Goal: Task Accomplishment & Management: Manage account settings

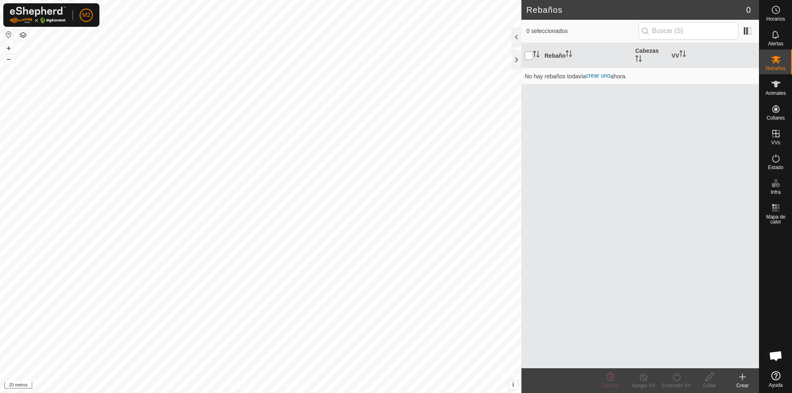
click at [532, 56] on input "checkbox" at bounding box center [528, 56] width 8 height 8
click at [529, 57] on input "checkbox" at bounding box center [528, 56] width 8 height 8
checkbox input "false"
click at [563, 88] on icon at bounding box center [776, 84] width 10 height 10
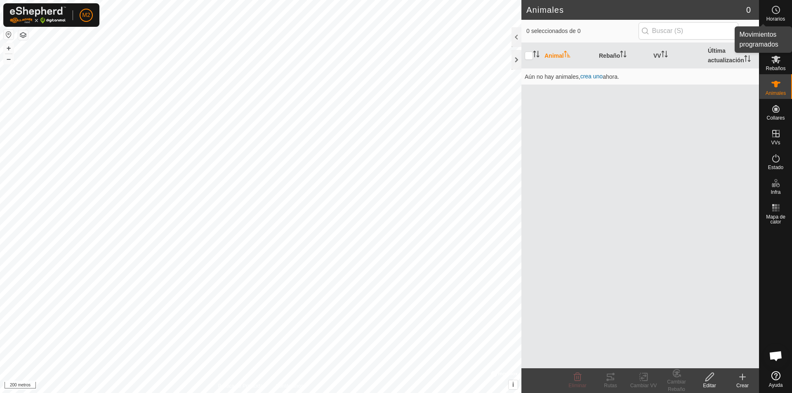
click at [563, 8] on icon at bounding box center [776, 10] width 10 height 10
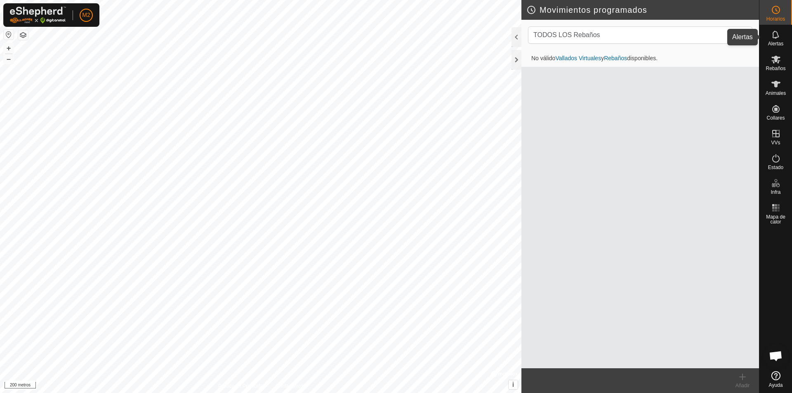
click at [563, 37] on icon at bounding box center [776, 35] width 10 height 10
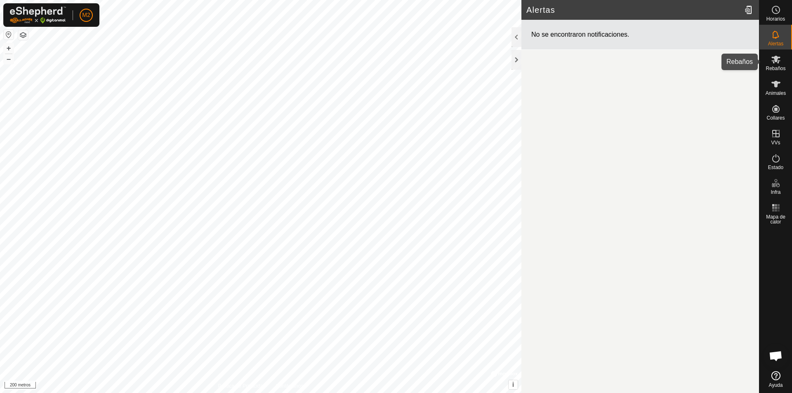
click at [563, 59] on icon at bounding box center [776, 59] width 10 height 10
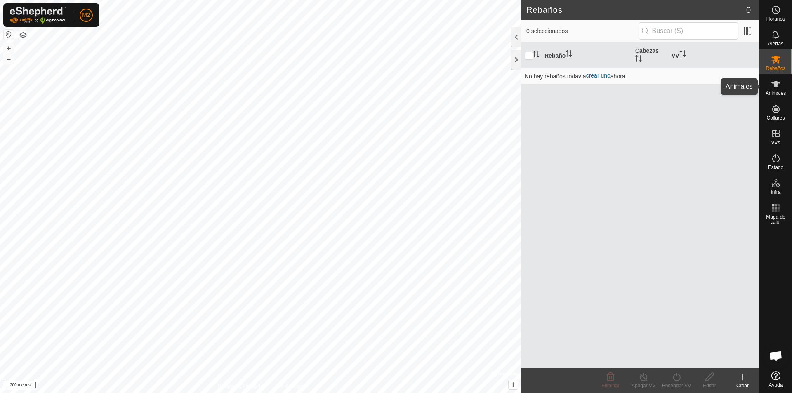
click at [563, 87] on icon at bounding box center [775, 84] width 9 height 7
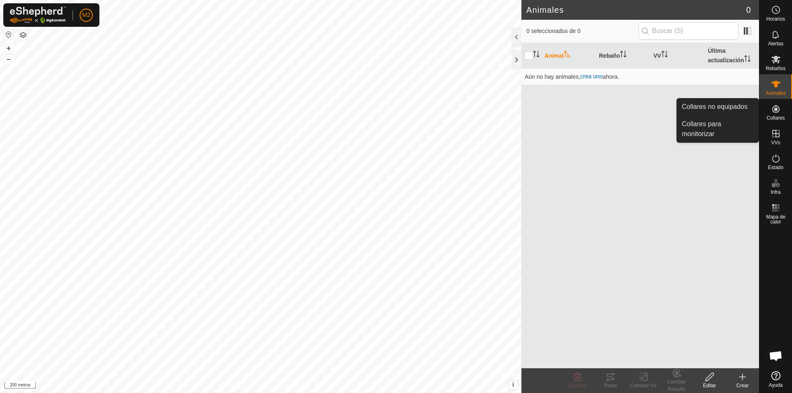
click at [563, 111] on icon at bounding box center [776, 109] width 10 height 10
click at [563, 109] on link "Collares no equipados" at bounding box center [718, 107] width 82 height 16
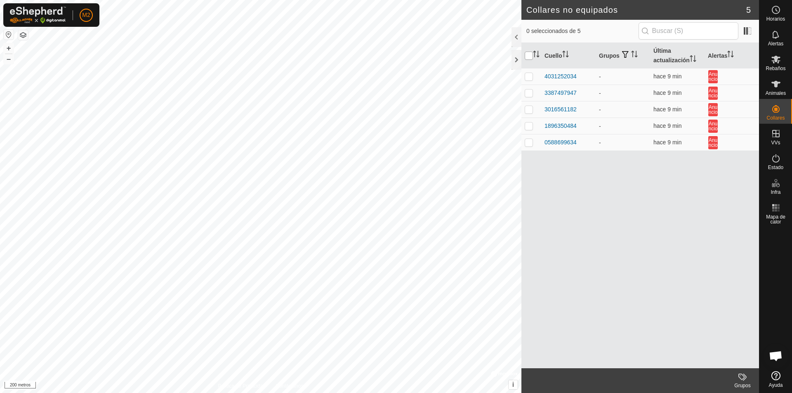
click at [531, 56] on input "checkbox" at bounding box center [528, 56] width 8 height 8
checkbox input "true"
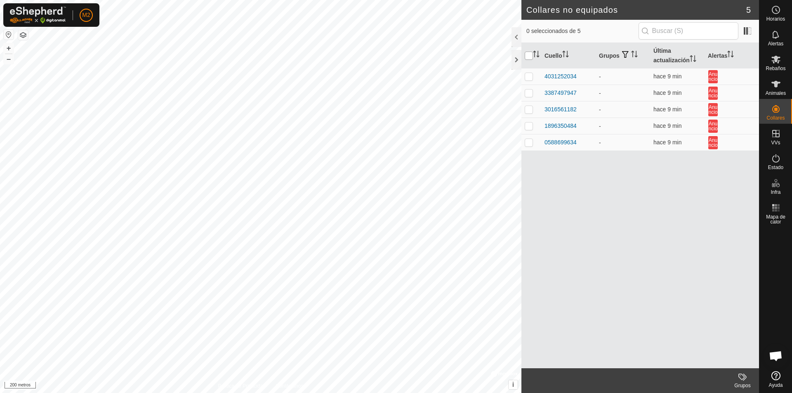
checkbox input "true"
click at [531, 56] on input "checkbox" at bounding box center [528, 56] width 8 height 8
checkbox input "false"
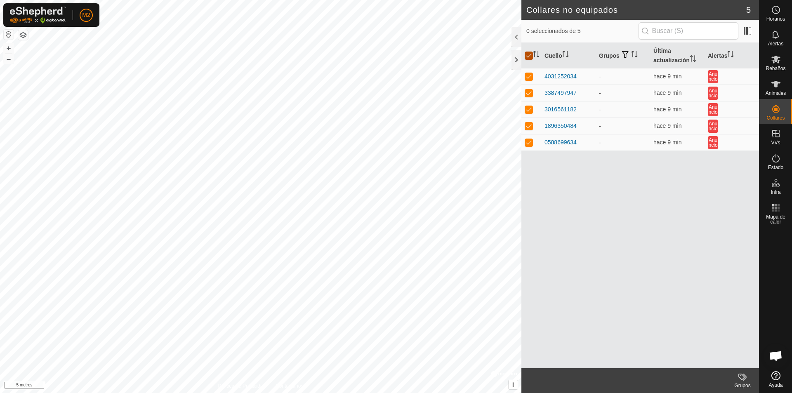
checkbox input "false"
click at [530, 56] on input "checkbox" at bounding box center [528, 56] width 8 height 8
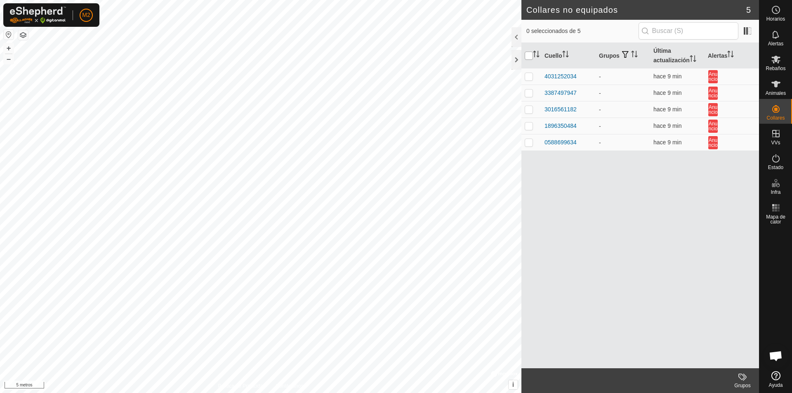
checkbox input "true"
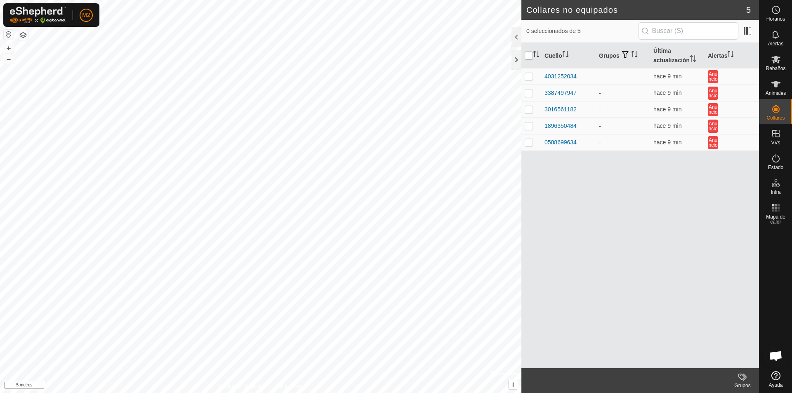
checkbox input "true"
click at [530, 56] on input "checkbox" at bounding box center [528, 56] width 8 height 8
checkbox input "false"
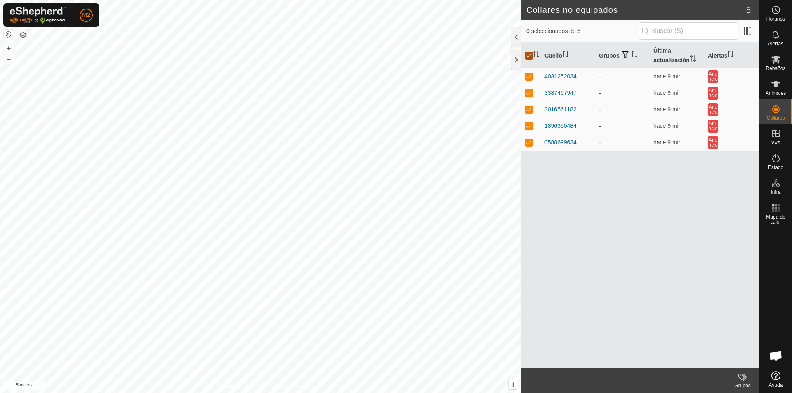
checkbox input "false"
click at [563, 258] on div at bounding box center [775, 298] width 33 height 140
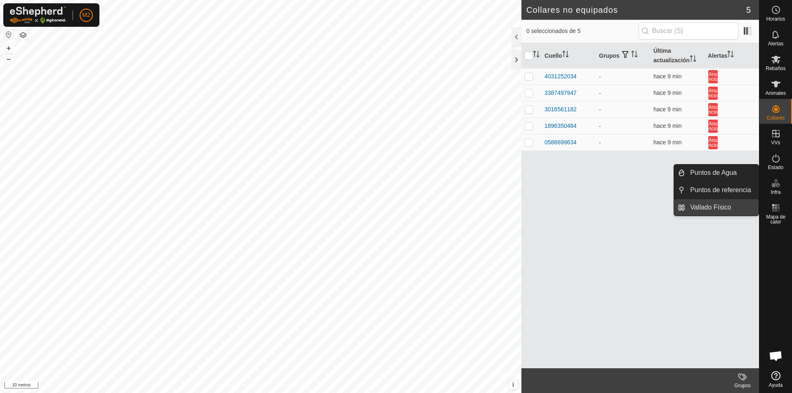
click at [563, 208] on link "Vallado Físico" at bounding box center [721, 207] width 73 height 16
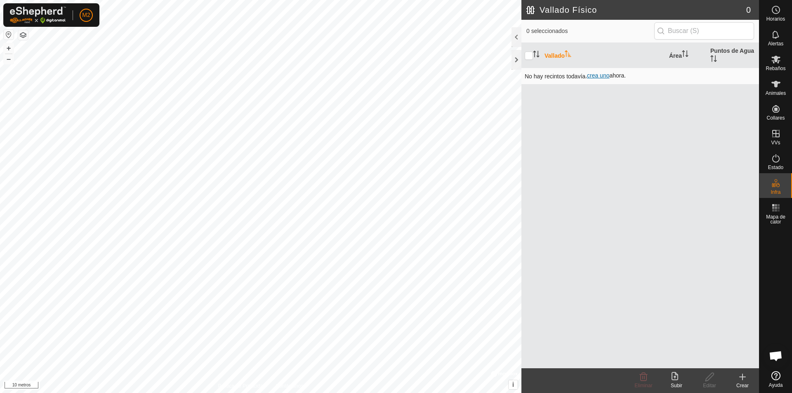
click at [563, 78] on font "crea uno" at bounding box center [598, 75] width 22 height 7
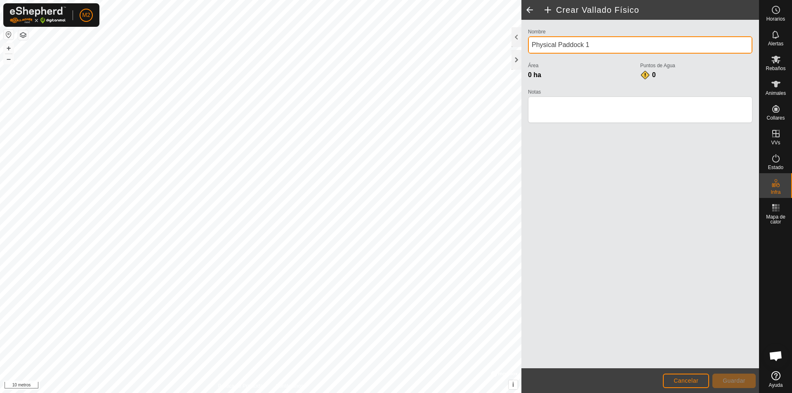
drag, startPoint x: 593, startPoint y: 42, endPoint x: 527, endPoint y: 40, distance: 65.2
click at [527, 40] on div "Nombre Physical Paddock 1 Área 0 ha Puntos de Agua 0 Notas" at bounding box center [639, 79] width 231 height 106
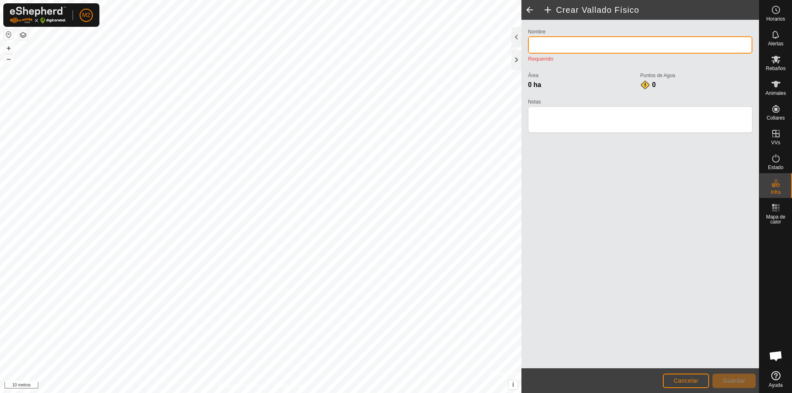
click at [563, 43] on input "Nombre" at bounding box center [640, 44] width 224 height 17
drag, startPoint x: 595, startPoint y: 42, endPoint x: 569, endPoint y: 45, distance: 26.1
click at [563, 45] on input "Nombre" at bounding box center [640, 44] width 224 height 17
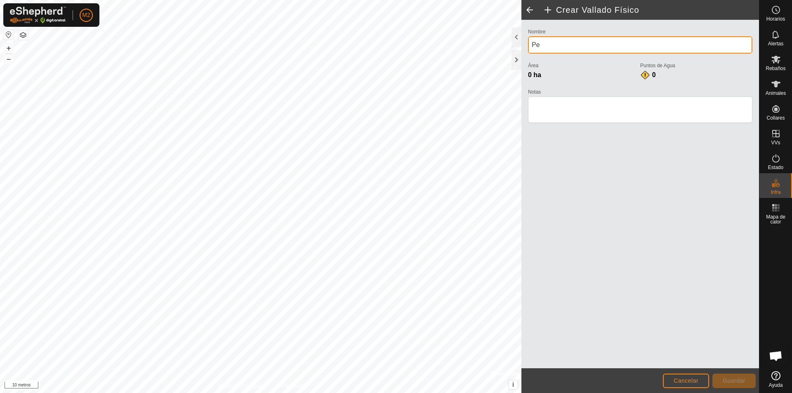
type input "P"
type input "L"
click at [563, 43] on input "Perimetro 1" at bounding box center [640, 44] width 224 height 17
type input "P"
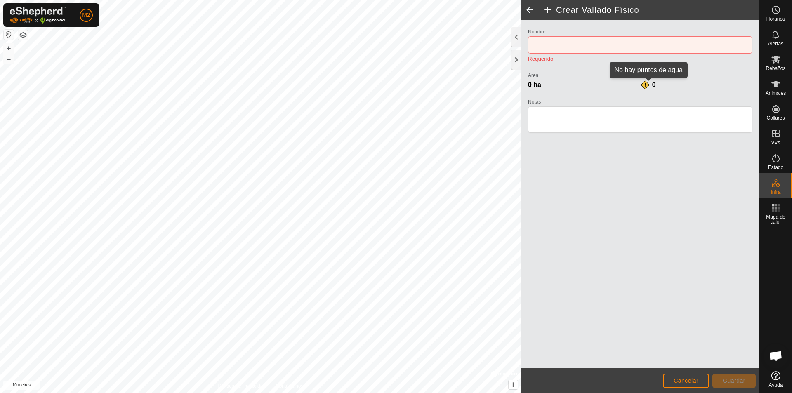
click at [563, 85] on div "0" at bounding box center [648, 85] width 16 height 10
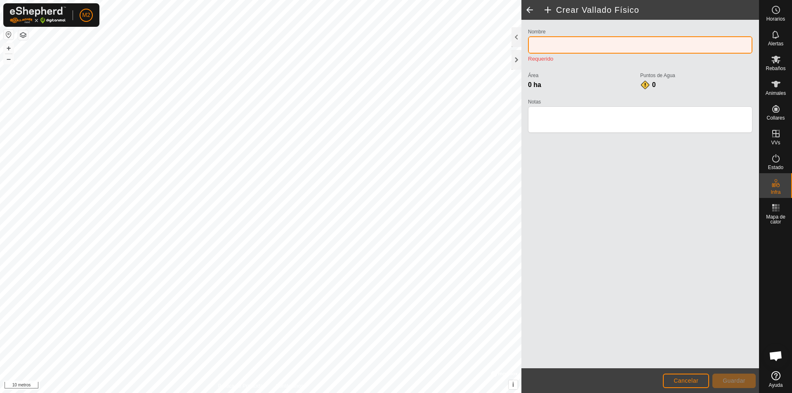
click at [551, 51] on input "Nombre" at bounding box center [640, 44] width 224 height 17
click at [563, 47] on input "Nombre" at bounding box center [640, 44] width 224 height 17
type input "[PERSON_NAME]"
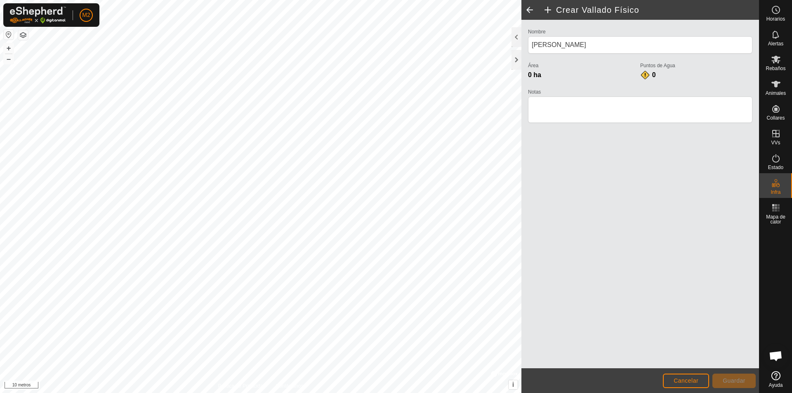
click at [532, 73] on font "0 ha" at bounding box center [534, 74] width 13 height 7
click at [528, 75] on font "0 ha" at bounding box center [534, 74] width 13 height 7
drag, startPoint x: 533, startPoint y: 75, endPoint x: 544, endPoint y: 82, distance: 12.7
click at [536, 78] on font "0 ha" at bounding box center [534, 74] width 13 height 7
click at [530, 74] on font "0 ha" at bounding box center [534, 74] width 13 height 7
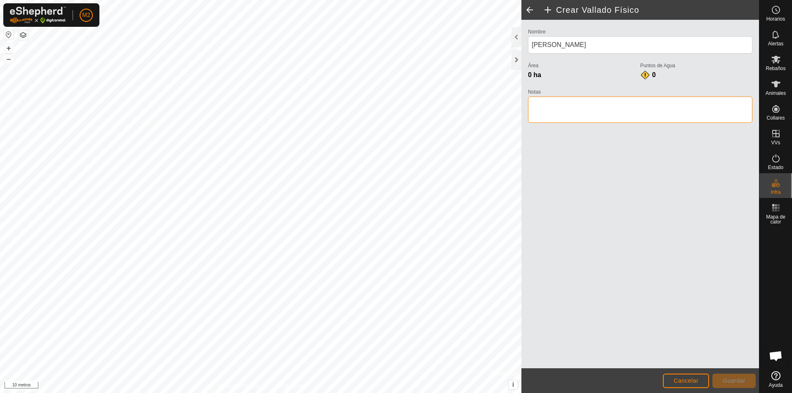
click at [563, 97] on textarea "Notas" at bounding box center [640, 109] width 224 height 26
type textarea "Perimetro 1"
click at [563, 47] on input "[PERSON_NAME]" at bounding box center [640, 44] width 224 height 17
click at [529, 7] on span at bounding box center [529, 10] width 16 height 20
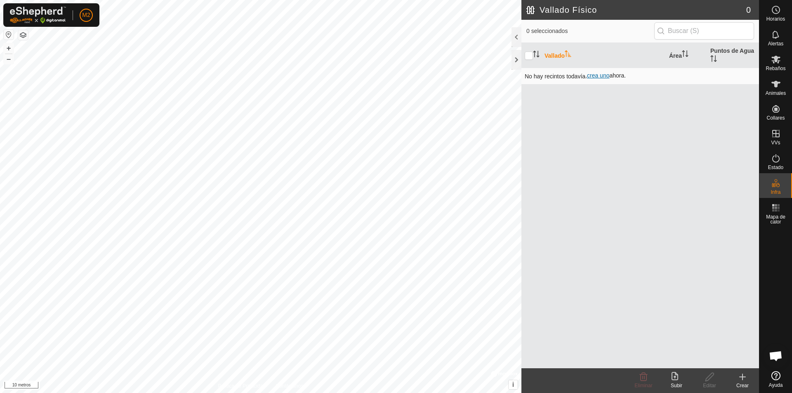
click at [563, 73] on font "crea uno" at bounding box center [598, 75] width 22 height 7
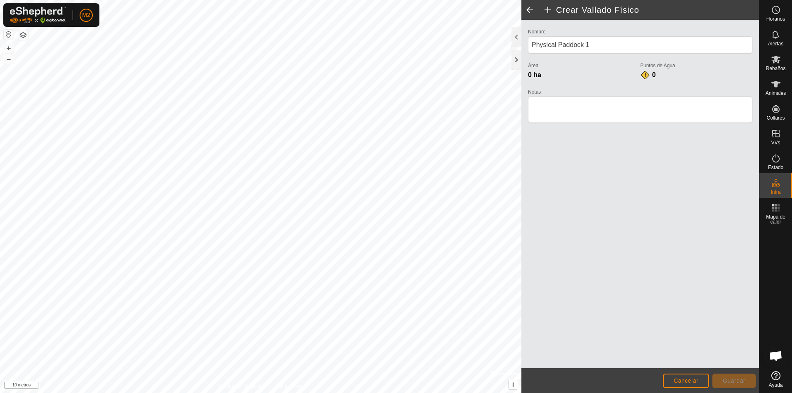
click at [532, 75] on font "0 ha" at bounding box center [534, 74] width 13 height 7
click at [534, 78] on font "0 ha" at bounding box center [534, 74] width 13 height 7
click at [563, 108] on textarea "Notas" at bounding box center [640, 109] width 224 height 26
type textarea "Linde"
click at [538, 76] on font "0 ha" at bounding box center [534, 74] width 13 height 7
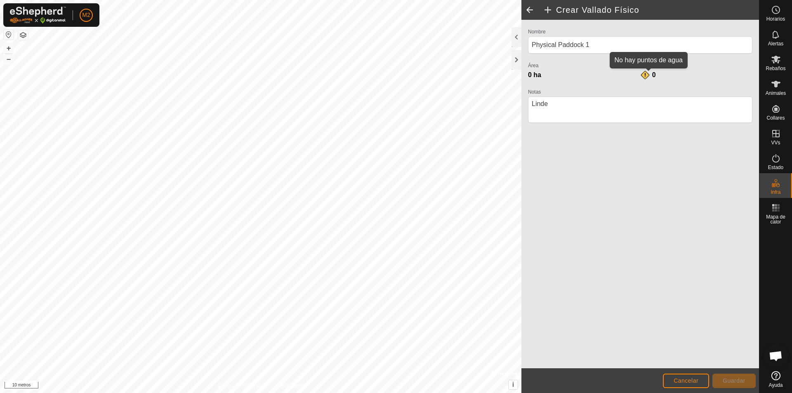
click at [563, 75] on font "0" at bounding box center [654, 74] width 4 height 7
click at [531, 73] on font "0 ha" at bounding box center [534, 74] width 13 height 7
click at [563, 264] on font "Guardar" at bounding box center [733, 380] width 23 height 7
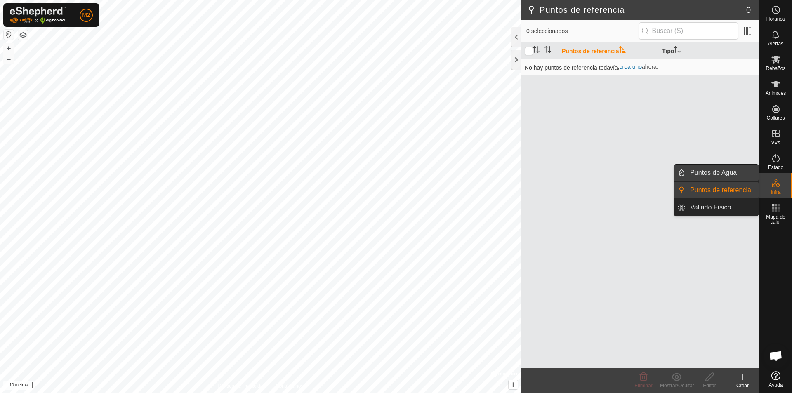
click at [721, 173] on link "Puntos de Agua" at bounding box center [721, 173] width 73 height 16
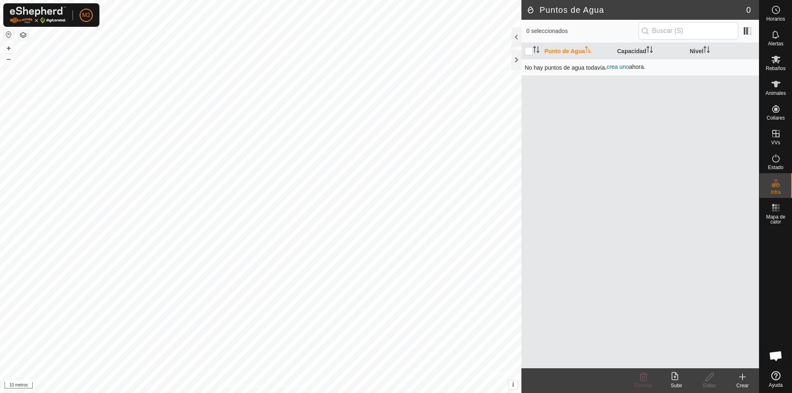
click at [620, 68] on font "crea uno" at bounding box center [617, 66] width 22 height 7
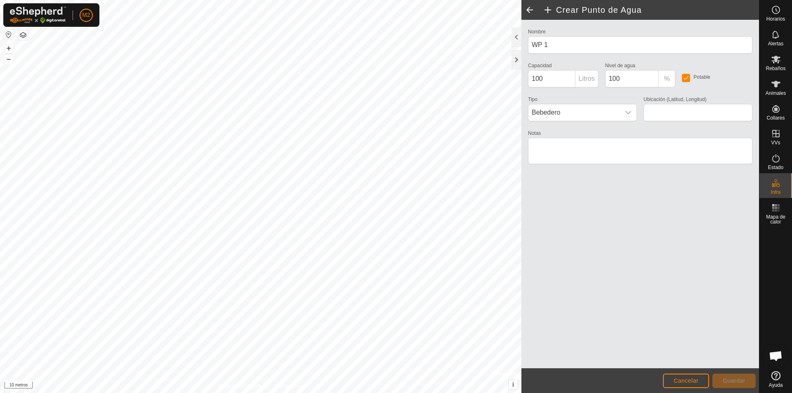
type input "36.455732, -6.042019"
click at [550, 147] on textarea "Notas" at bounding box center [640, 151] width 224 height 26
click at [556, 148] on textarea "Notas" at bounding box center [640, 151] width 224 height 26
type textarea "Pilón bujeo"
click at [723, 378] on font "Guardar" at bounding box center [733, 380] width 23 height 7
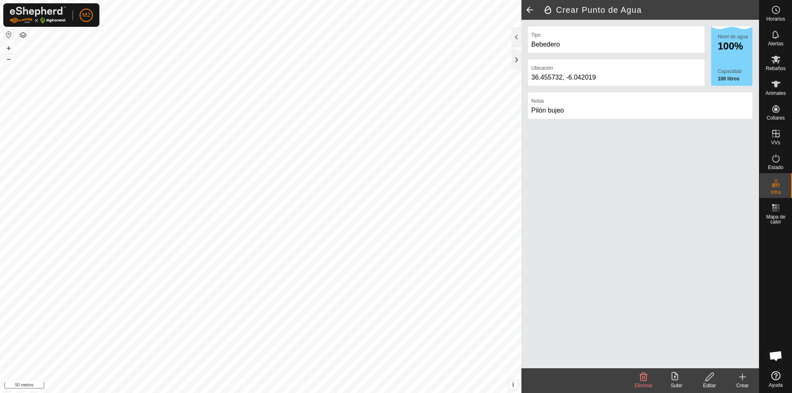
click at [744, 375] on icon at bounding box center [742, 377] width 10 height 10
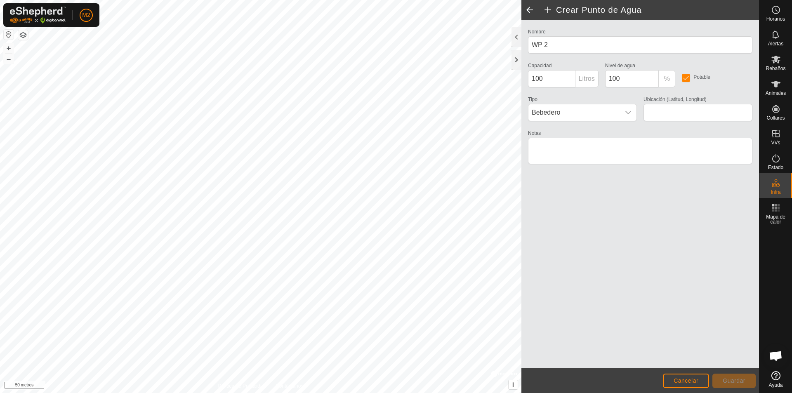
type input "36.450987, -6.048685"
click at [626, 113] on icon "disparador desplegable" at bounding box center [628, 112] width 7 height 7
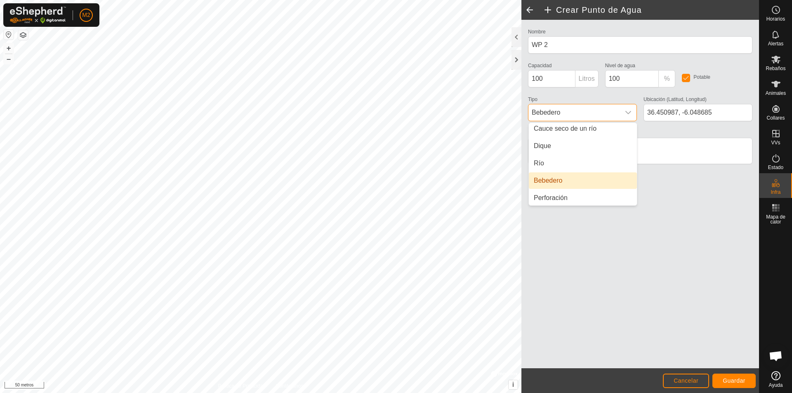
scroll to position [21, 0]
click at [585, 240] on div "Nombre WP 2 Capacidad 100 Litros Nivel de agua 100 % Potable Tipo Bebedero Otro…" at bounding box center [640, 194] width 238 height 348
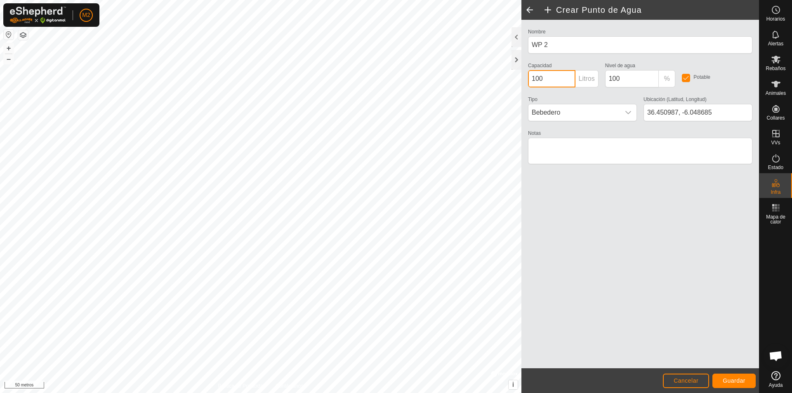
click at [567, 80] on input "100" at bounding box center [551, 78] width 47 height 17
click at [566, 148] on textarea "Notas" at bounding box center [640, 151] width 224 height 26
type textarea "Cabreriza"
click at [725, 380] on font "Guardar" at bounding box center [733, 380] width 23 height 7
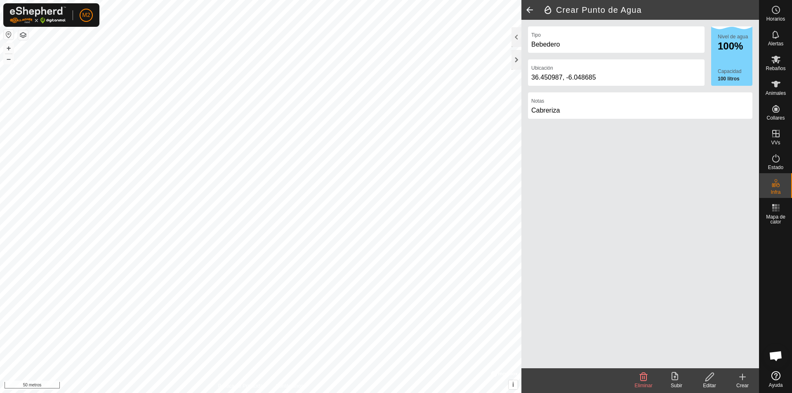
click at [744, 379] on icon at bounding box center [742, 377] width 10 height 10
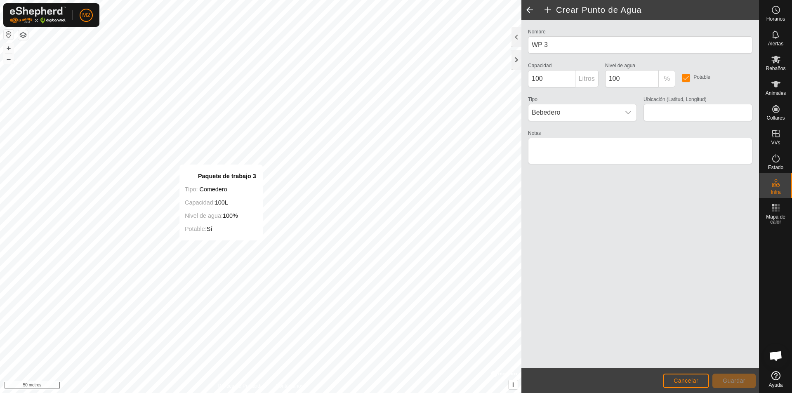
type input "36.444707, -6.051619"
click at [595, 147] on textarea "Notas" at bounding box center [640, 151] width 224 height 26
type textarea "Cortijo"
click at [722, 383] on button "Guardar" at bounding box center [733, 381] width 43 height 14
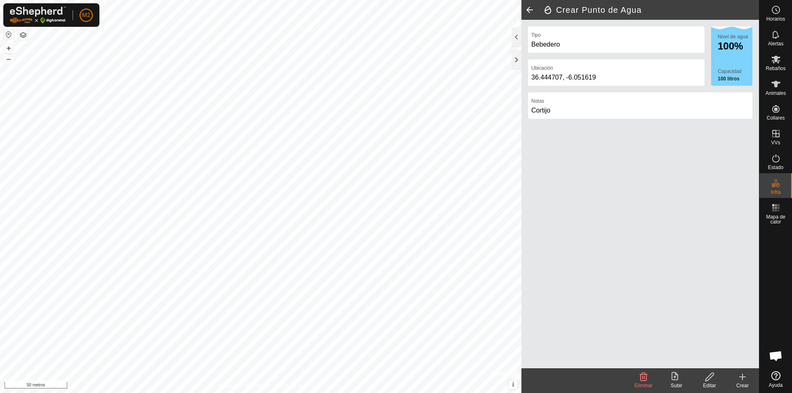
click at [739, 378] on icon at bounding box center [742, 377] width 10 height 10
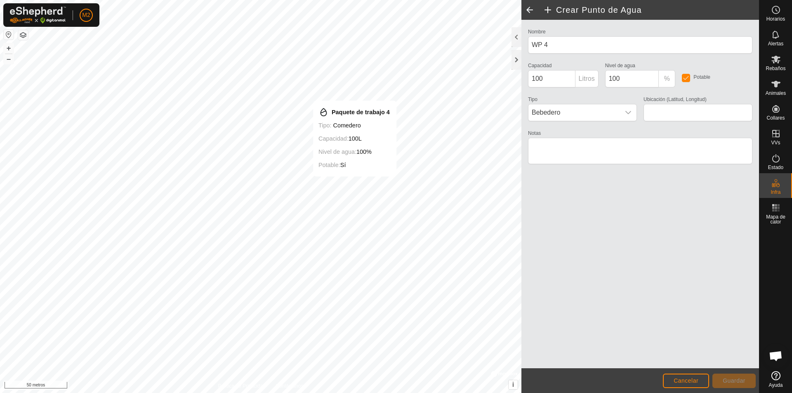
type input "36.438687, -6.049007"
click at [564, 152] on textarea "Notas" at bounding box center [640, 151] width 224 height 26
type textarea "Pilón"
click at [729, 379] on font "Guardar" at bounding box center [733, 380] width 23 height 7
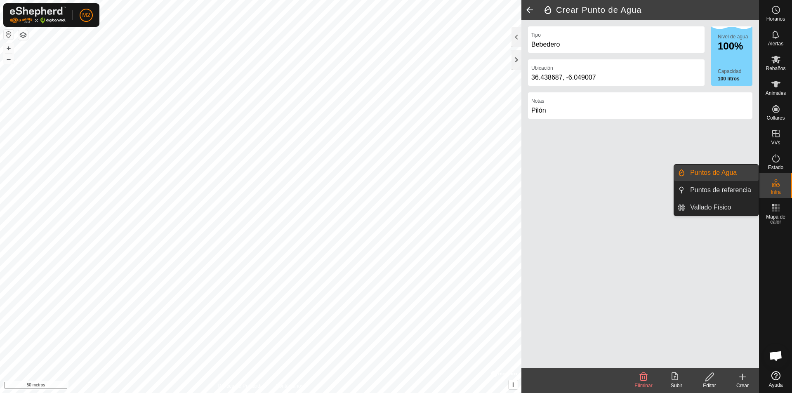
click at [739, 189] on link "Puntos de referencia" at bounding box center [721, 190] width 73 height 16
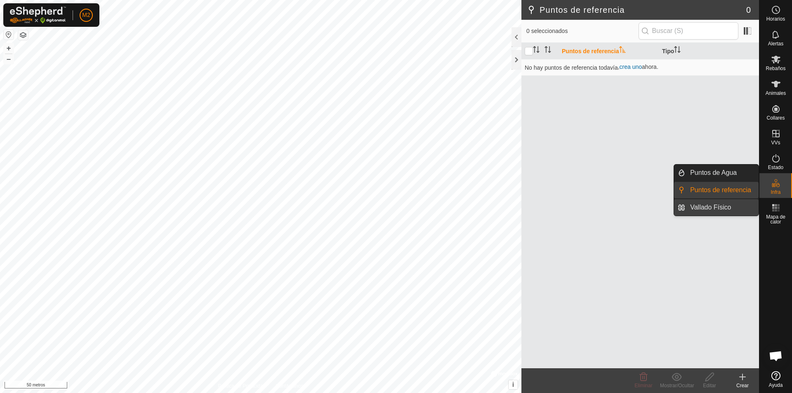
click at [731, 207] on link "Vallado Físico" at bounding box center [721, 207] width 73 height 16
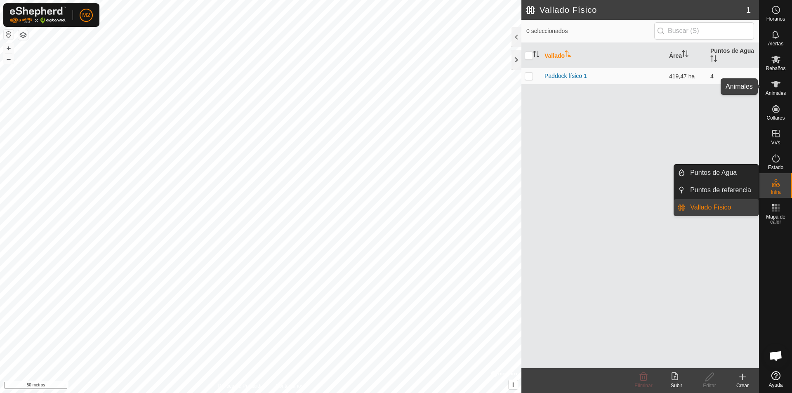
click at [777, 88] on icon at bounding box center [776, 84] width 10 height 10
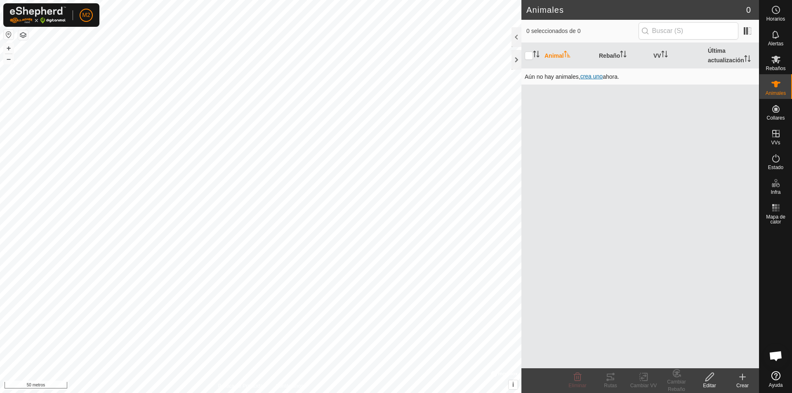
click at [600, 77] on font "crea uno" at bounding box center [591, 76] width 22 height 7
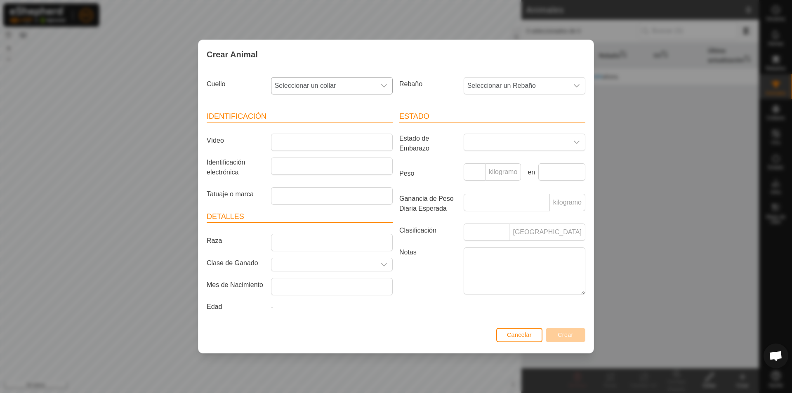
click at [385, 86] on icon "disparador desplegable" at bounding box center [384, 85] width 6 height 3
click at [345, 143] on li "4031252034" at bounding box center [332, 145] width 121 height 16
click at [351, 265] on input "Seleccione o ingrese una Clase de Ganado" at bounding box center [323, 264] width 104 height 13
click at [383, 267] on icon "disparador desplegable" at bounding box center [384, 264] width 7 height 7
click at [368, 283] on input "text" at bounding box center [331, 284] width 111 height 17
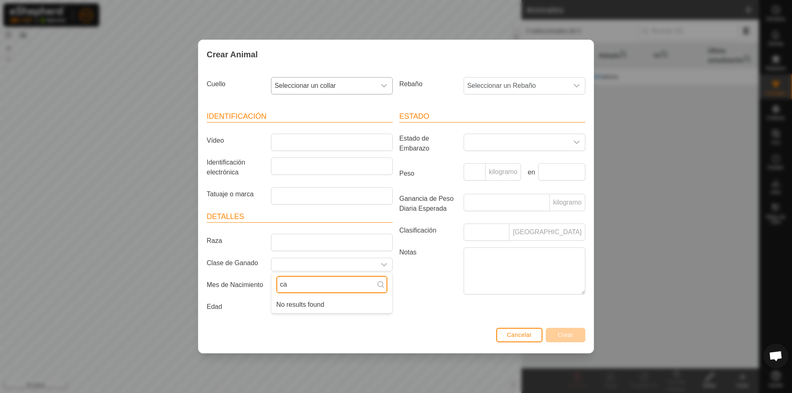
type input "c"
type input "v"
type input "equino"
click at [379, 286] on icon at bounding box center [380, 284] width 7 height 7
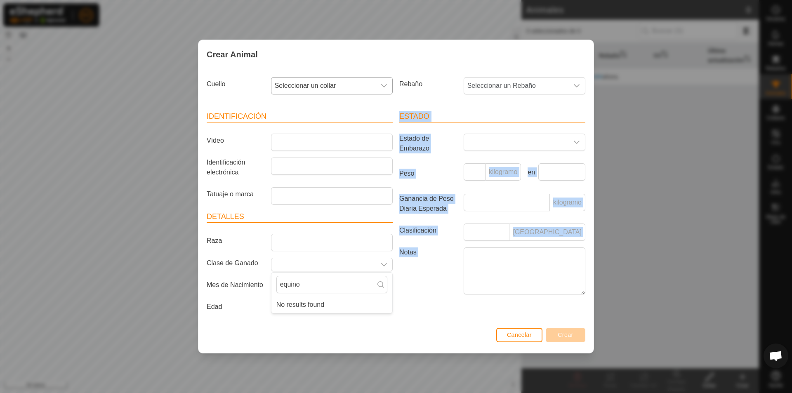
click at [380, 326] on div "Crear Animal Cuello Seleccionar un collar Rebaño Seleccionar un Rebaño Identifi…" at bounding box center [396, 197] width 396 height 314
click at [429, 297] on div "Notas" at bounding box center [492, 272] width 193 height 50
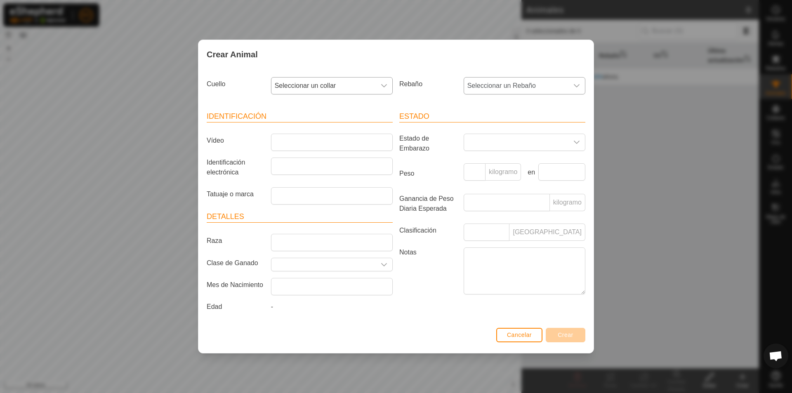
click at [490, 88] on font "Seleccionar un Rebaño" at bounding box center [501, 85] width 68 height 7
click at [338, 146] on input "Vídeo" at bounding box center [332, 142] width 122 height 17
drag, startPoint x: 340, startPoint y: 82, endPoint x: 350, endPoint y: 82, distance: 9.9
click at [340, 82] on span "Seleccionar un collar" at bounding box center [323, 86] width 104 height 16
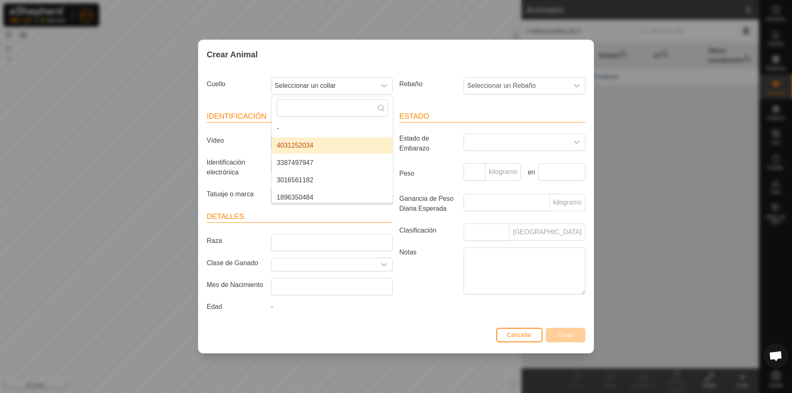
click at [329, 149] on li "4031252034" at bounding box center [332, 145] width 121 height 16
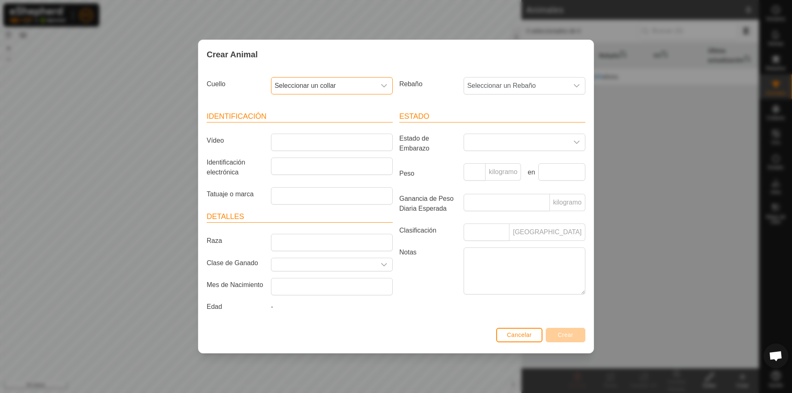
click at [350, 113] on header "Identificación" at bounding box center [300, 117] width 186 height 12
click at [384, 87] on icon "disparador desplegable" at bounding box center [384, 85] width 6 height 3
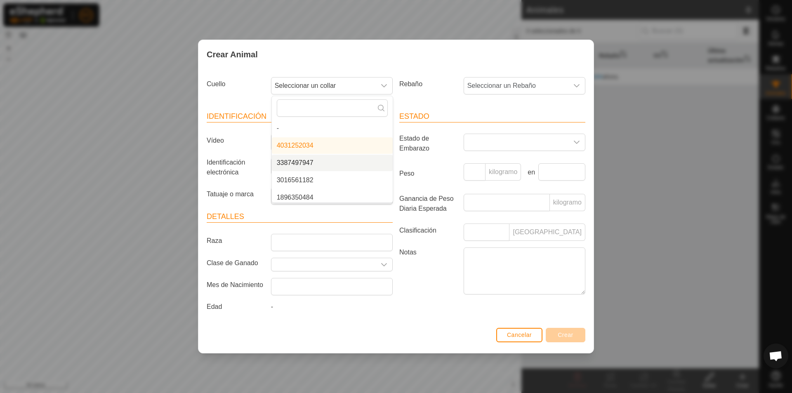
click at [317, 161] on li "3387497947" at bounding box center [332, 163] width 121 height 16
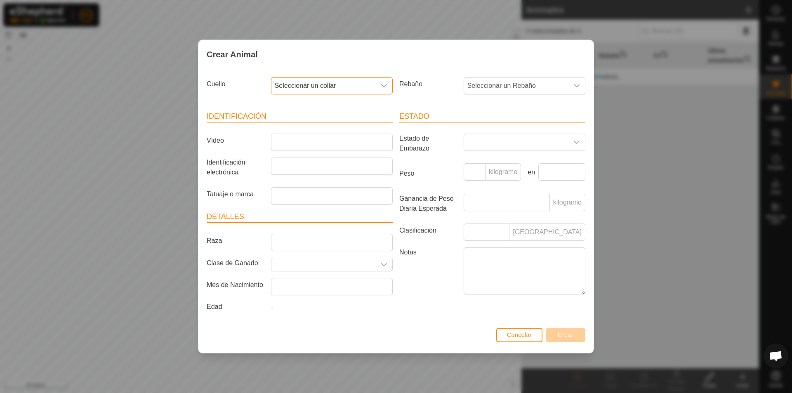
click at [378, 85] on div "disparador desplegable" at bounding box center [384, 86] width 16 height 16
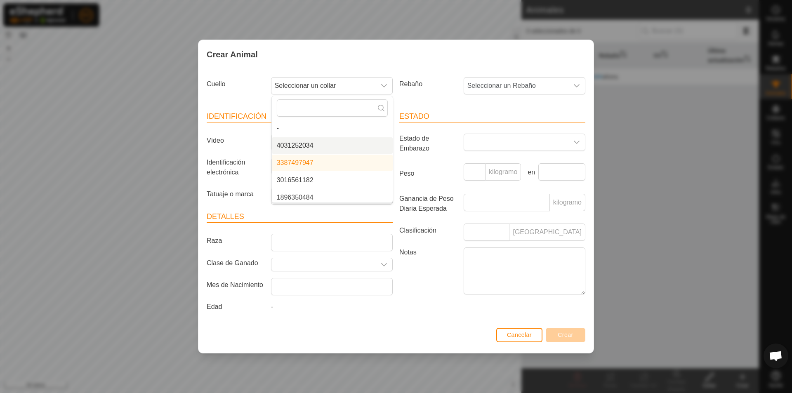
click at [312, 142] on li "4031252034" at bounding box center [332, 145] width 121 height 16
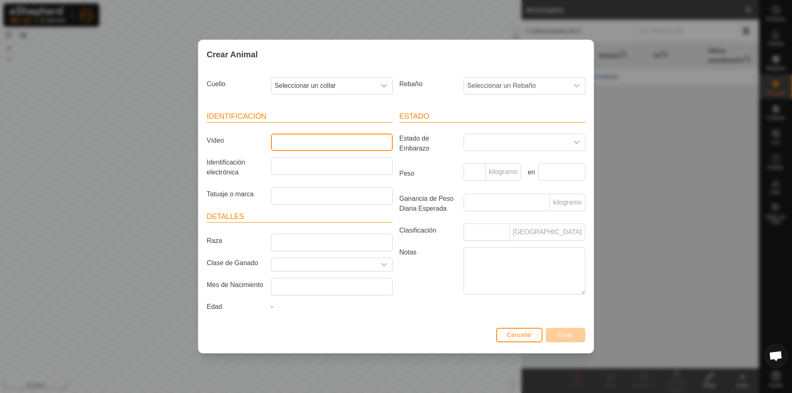
click at [362, 148] on input "Vídeo" at bounding box center [332, 142] width 122 height 17
click at [482, 139] on span at bounding box center [516, 142] width 104 height 16
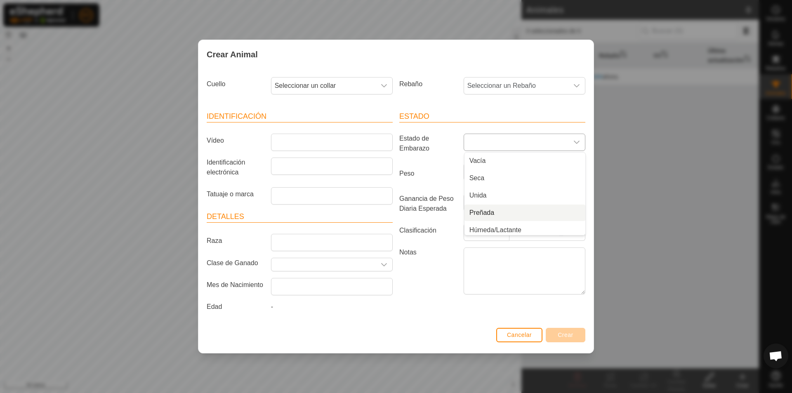
click at [491, 215] on li "Preñada" at bounding box center [524, 213] width 121 height 16
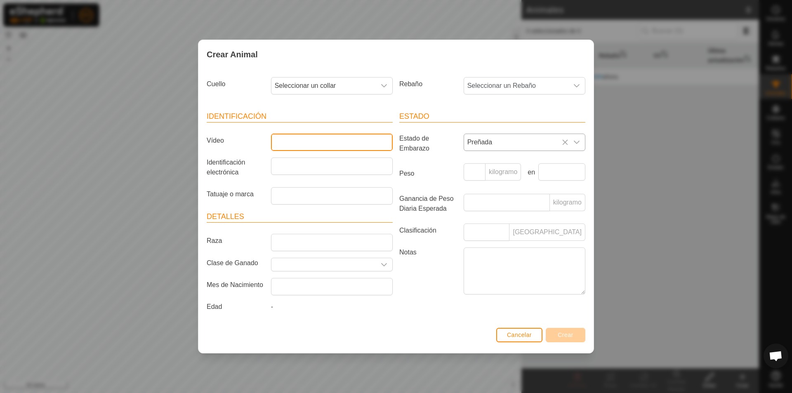
click at [348, 145] on input "Vídeo" at bounding box center [332, 142] width 122 height 17
click at [342, 172] on input "Identificación electrónica" at bounding box center [332, 166] width 122 height 17
click at [385, 84] on div "disparador desplegable" at bounding box center [384, 86] width 16 height 16
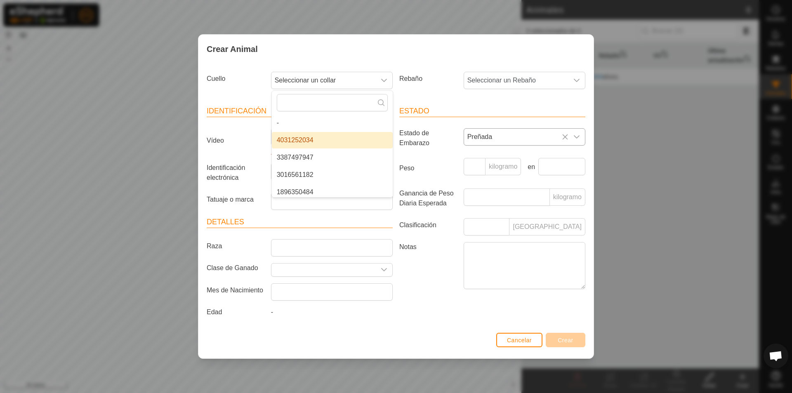
click at [305, 138] on li "4031252034" at bounding box center [332, 140] width 121 height 16
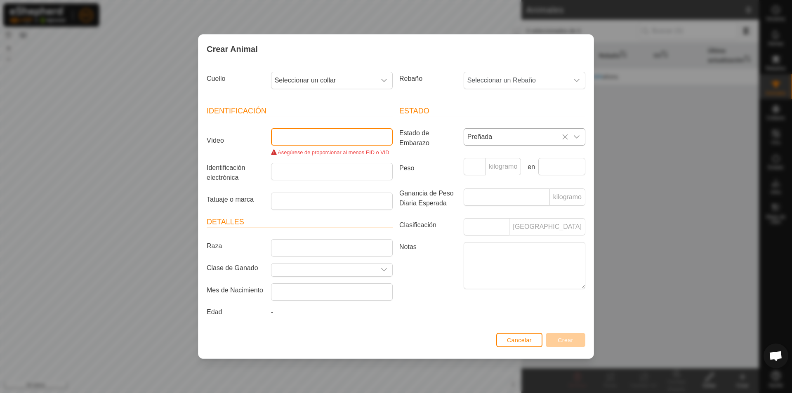
click at [336, 135] on input "Vídeo" at bounding box center [332, 136] width 122 height 17
click at [329, 136] on input "Vídeo" at bounding box center [332, 136] width 122 height 17
click at [313, 273] on input "Seleccione o ingrese una Clase de Ganado" at bounding box center [323, 269] width 104 height 13
click at [387, 267] on icon "disparador desplegable" at bounding box center [384, 269] width 7 height 7
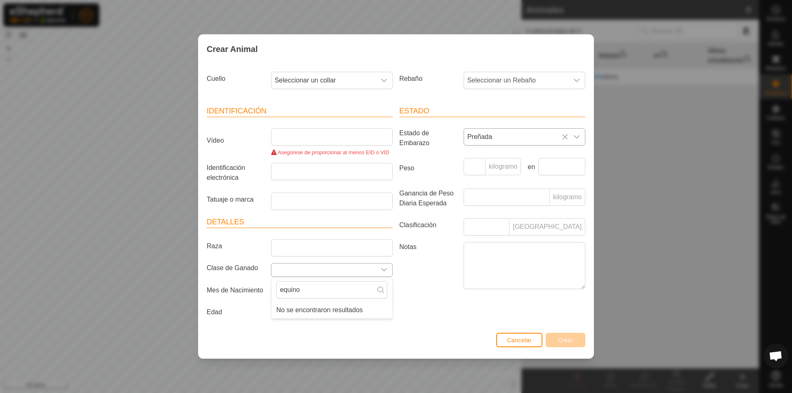
click at [294, 271] on input "Seleccione o ingrese una Clase de Ganado" at bounding box center [323, 269] width 104 height 13
click at [290, 244] on input "Raza" at bounding box center [332, 247] width 122 height 17
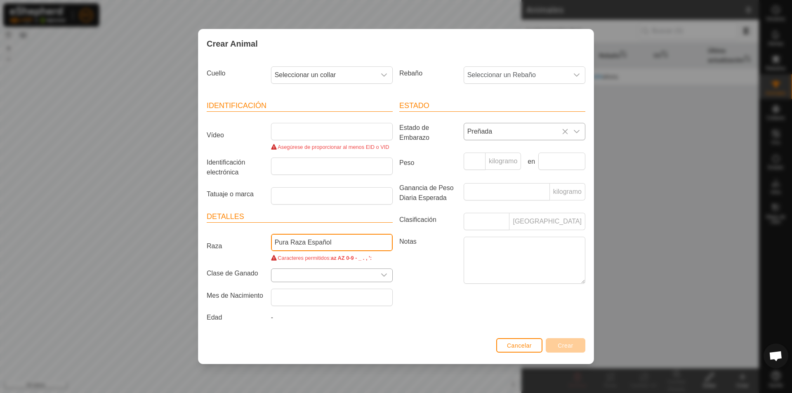
type input "Pura Raza Español"
click at [301, 281] on input "Seleccione o ingrese una Clase de Ganado" at bounding box center [323, 275] width 104 height 13
click at [299, 298] on input "text" at bounding box center [332, 297] width 122 height 17
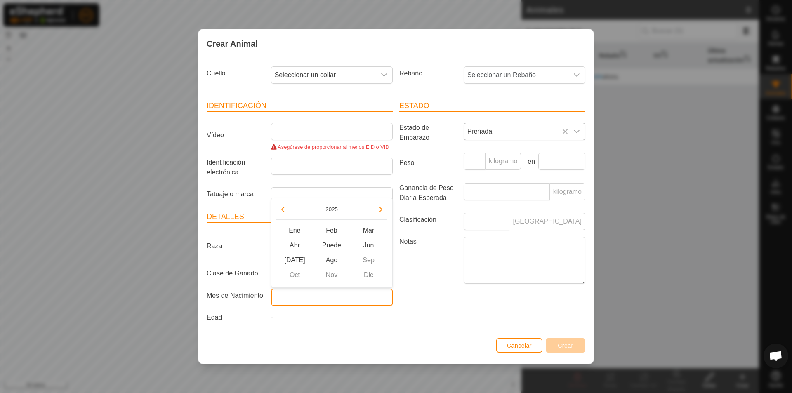
click at [299, 298] on input "text" at bounding box center [332, 297] width 122 height 17
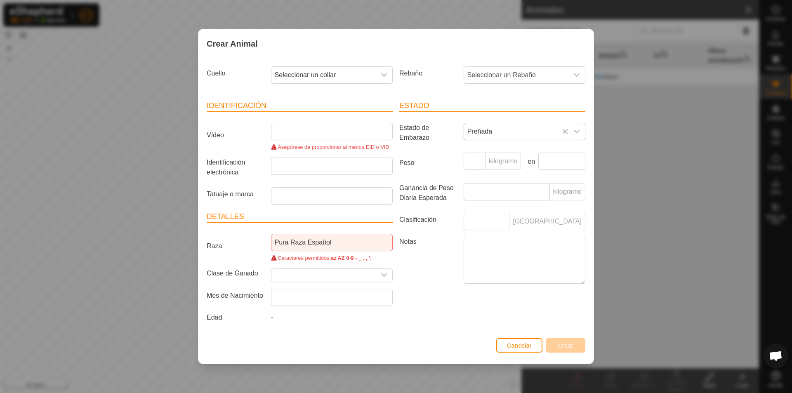
click at [436, 307] on div "Estado Estado de Embarazo Preñada Peso kilogramo en Ganancia de Peso Diaria Esp…" at bounding box center [492, 212] width 193 height 245
drag, startPoint x: 252, startPoint y: 320, endPoint x: 261, endPoint y: 324, distance: 9.6
click at [254, 321] on label "Edad" at bounding box center [235, 318] width 64 height 10
click at [268, 320] on div "-" at bounding box center [332, 319] width 128 height 13
drag, startPoint x: 341, startPoint y: 246, endPoint x: 241, endPoint y: 252, distance: 100.0
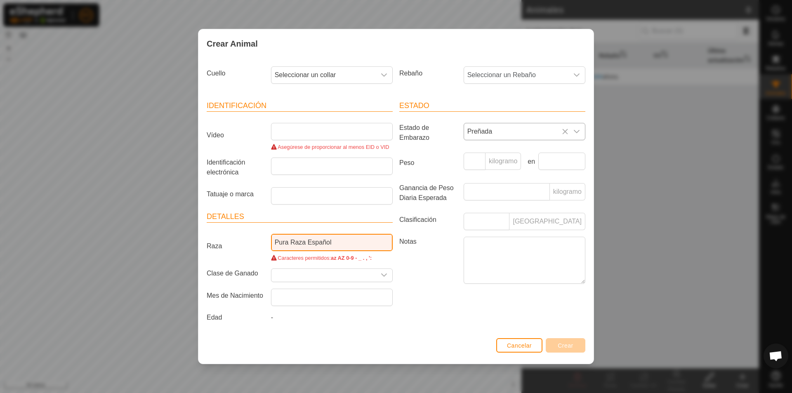
click at [241, 252] on div "Raza Pura Raza Español Caracteres permitidos: az AZ 0-9 - _ . , ':" at bounding box center [299, 248] width 193 height 28
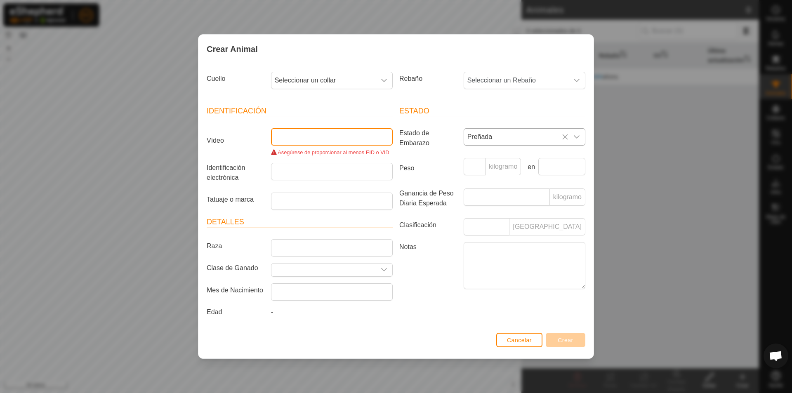
click at [317, 139] on input "Vídeo" at bounding box center [332, 136] width 122 height 17
click at [531, 75] on span "Seleccionar un Rebaño" at bounding box center [516, 80] width 104 height 16
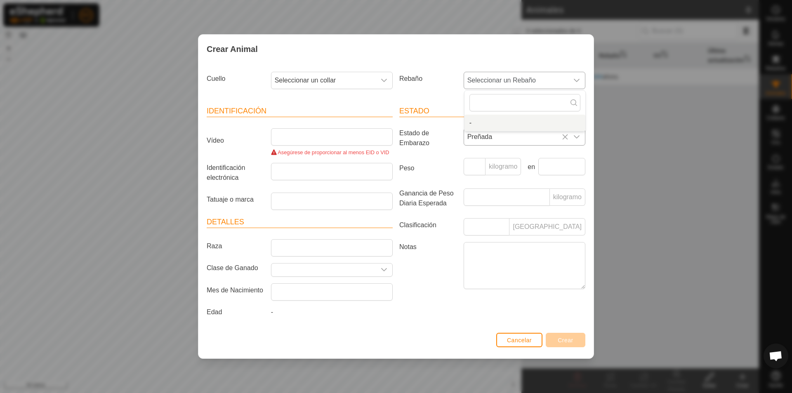
click at [472, 123] on li "-" at bounding box center [524, 123] width 121 height 16
click at [493, 82] on font "Seleccionar un Rebaño" at bounding box center [501, 80] width 68 height 7
click at [383, 80] on icon "disparador desplegable" at bounding box center [384, 80] width 6 height 3
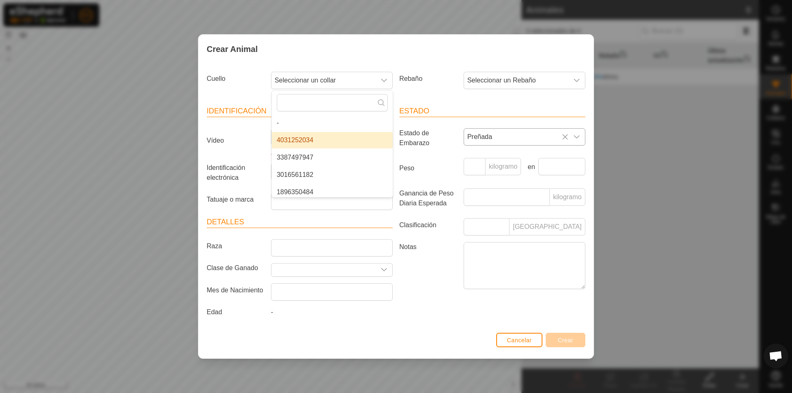
click at [321, 142] on li "4031252034" at bounding box center [332, 140] width 121 height 16
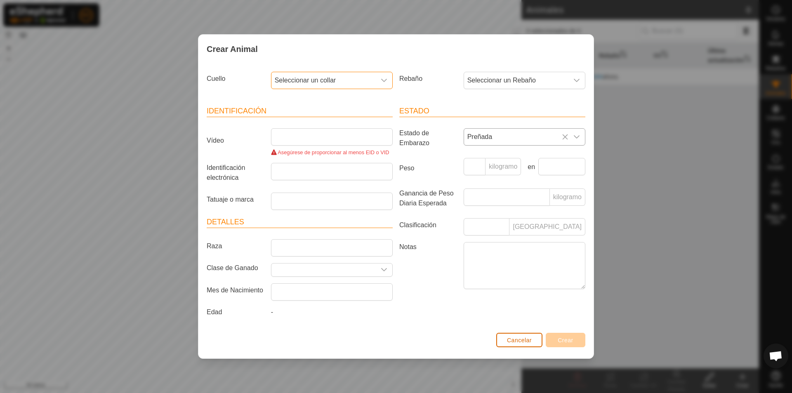
click at [530, 343] on font "Cancelar" at bounding box center [519, 340] width 25 height 7
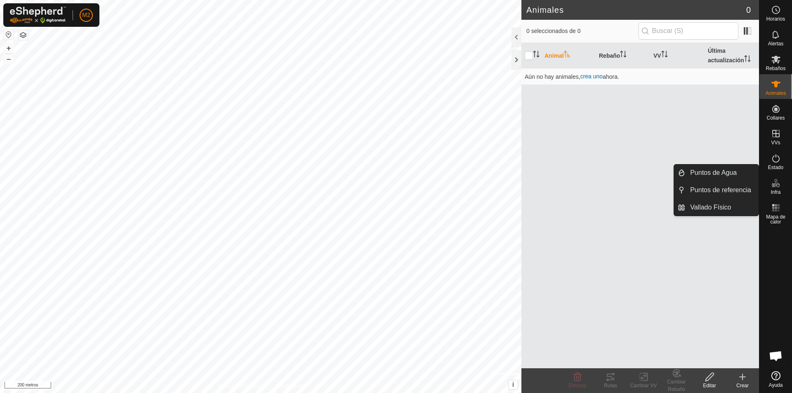
click at [776, 189] on es-infrastructure-svg-icon at bounding box center [775, 182] width 15 height 13
click at [712, 207] on link "Vallado Físico" at bounding box center [721, 207] width 73 height 16
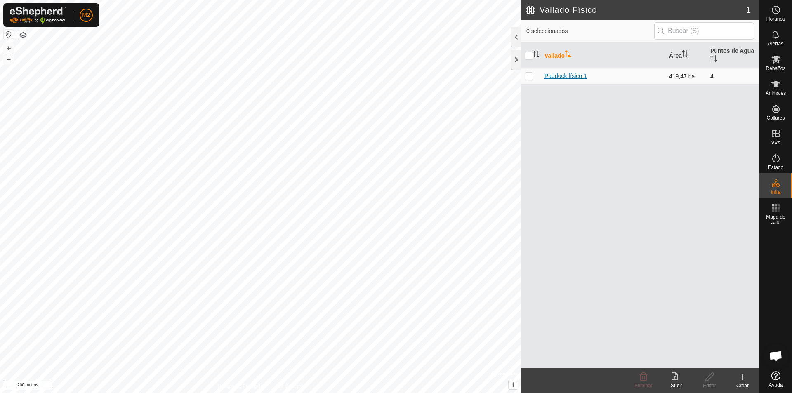
click at [573, 73] on font "Paddock físico 1" at bounding box center [565, 76] width 42 height 7
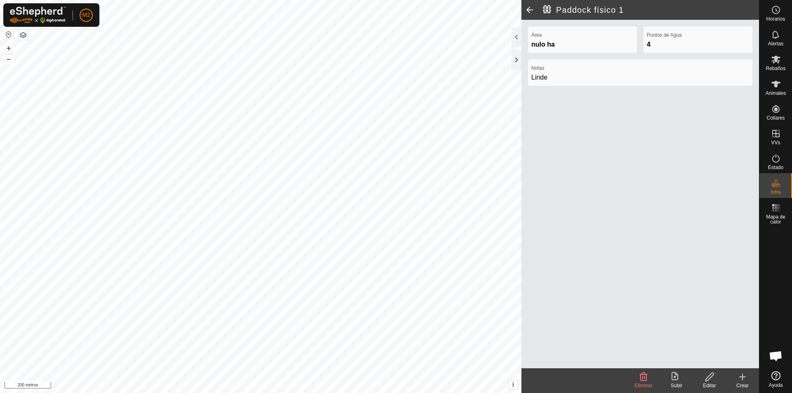
click at [544, 46] on font "nulo ha" at bounding box center [543, 44] width 24 height 7
click at [707, 380] on icon at bounding box center [709, 377] width 10 height 10
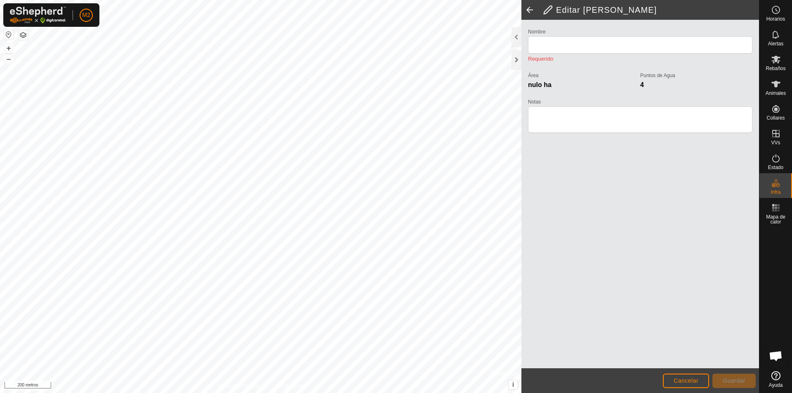
type input "Physical Paddock 1"
type textarea "Linde"
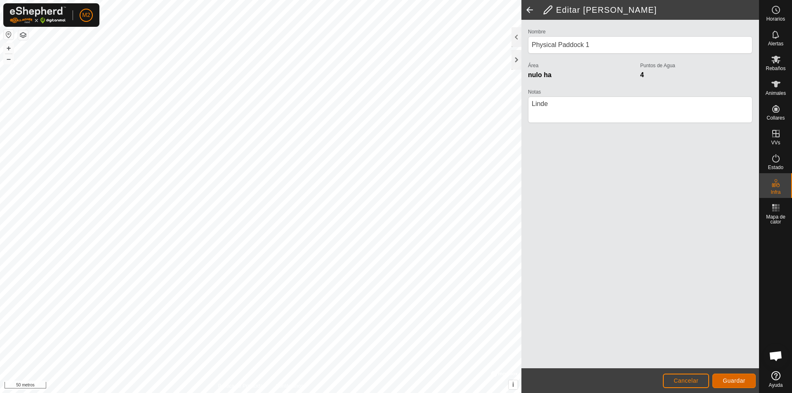
click at [722, 383] on button "Guardar" at bounding box center [733, 381] width 43 height 14
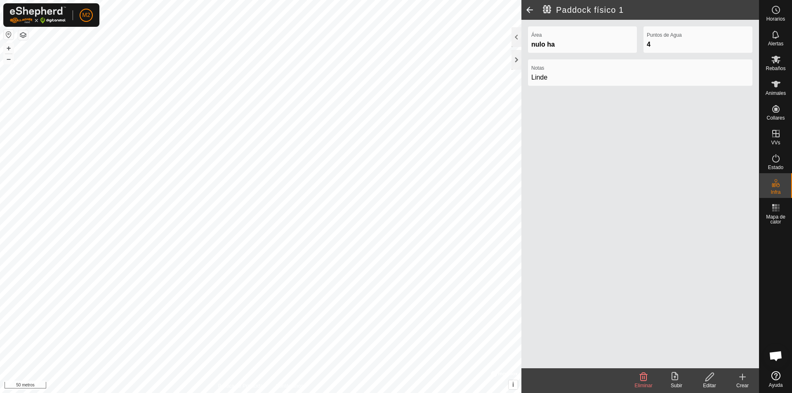
click at [674, 377] on icon at bounding box center [674, 376] width 7 height 8
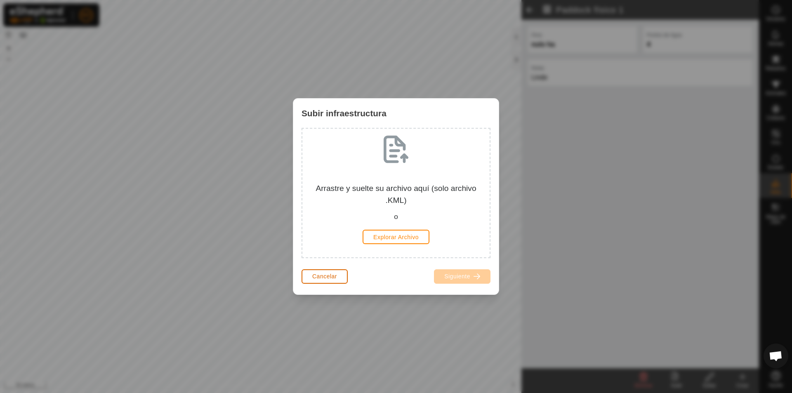
click at [323, 278] on font "Cancelar" at bounding box center [324, 276] width 25 height 7
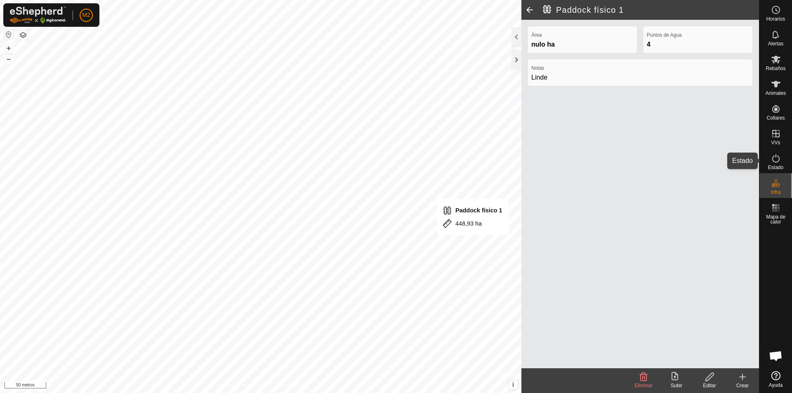
click at [775, 162] on icon at bounding box center [776, 158] width 10 height 10
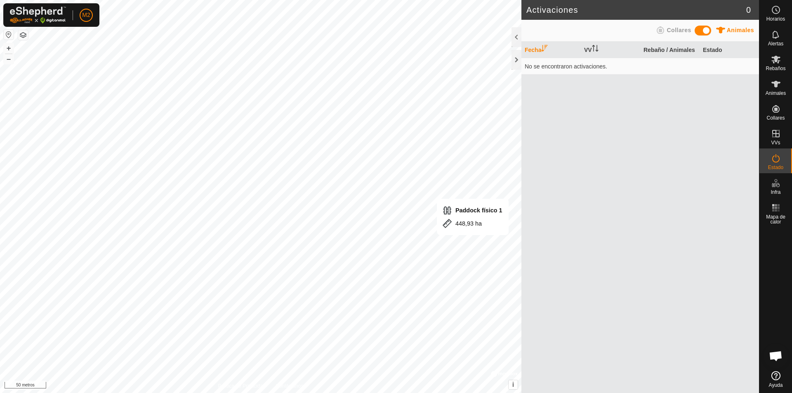
click at [775, 162] on icon at bounding box center [776, 158] width 10 height 10
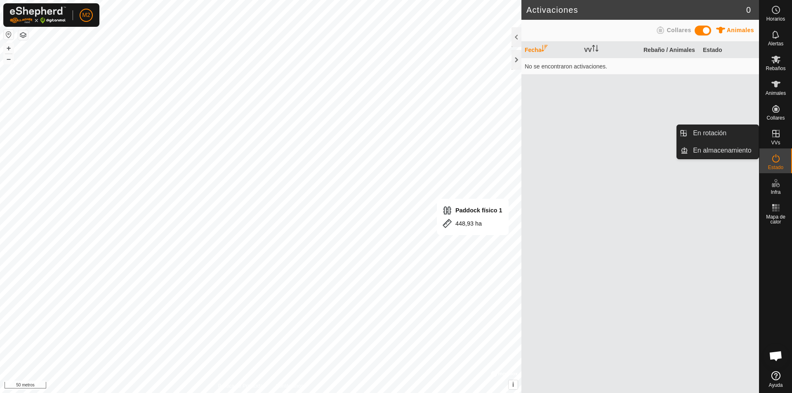
click at [774, 140] on div "VVs" at bounding box center [775, 136] width 33 height 25
click at [775, 137] on icon at bounding box center [775, 133] width 7 height 7
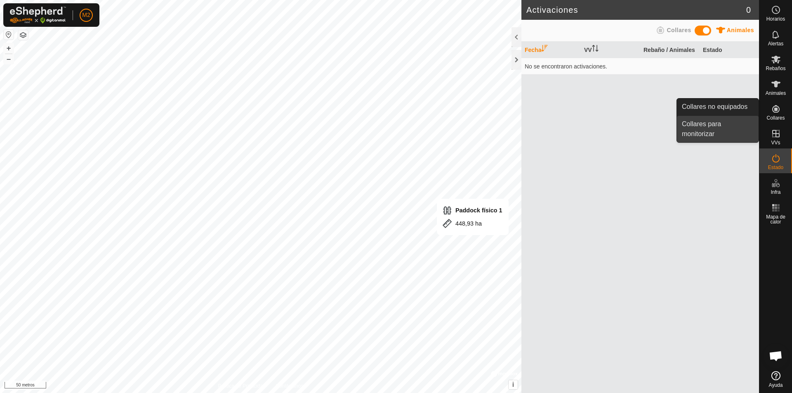
click at [709, 127] on link "Collares para monitorizar" at bounding box center [718, 129] width 82 height 26
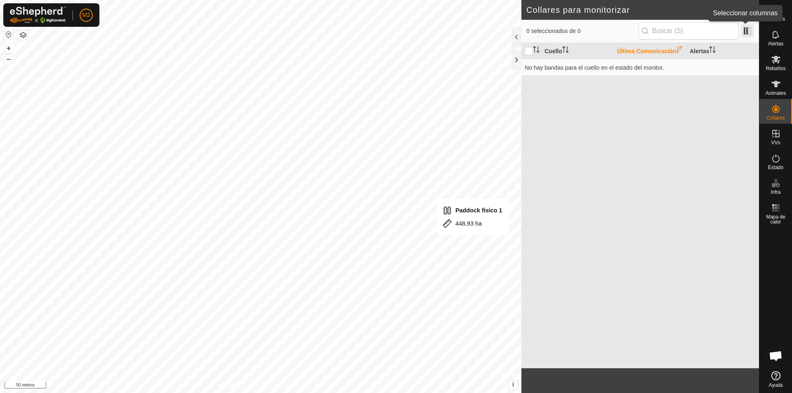
click at [749, 29] on span at bounding box center [747, 30] width 13 height 13
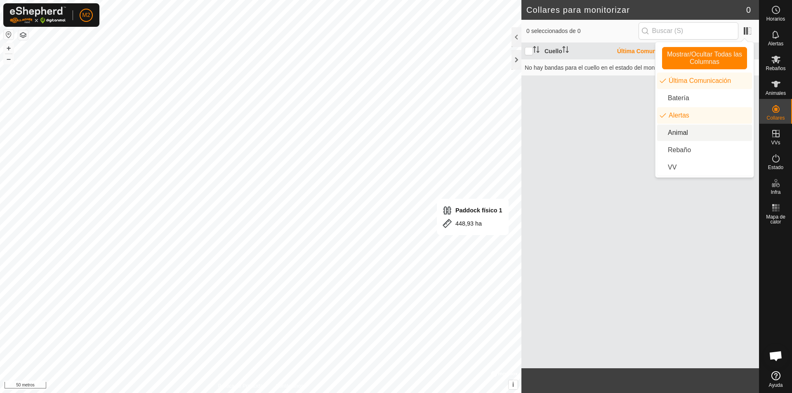
click at [682, 133] on li "Animal" at bounding box center [704, 133] width 95 height 16
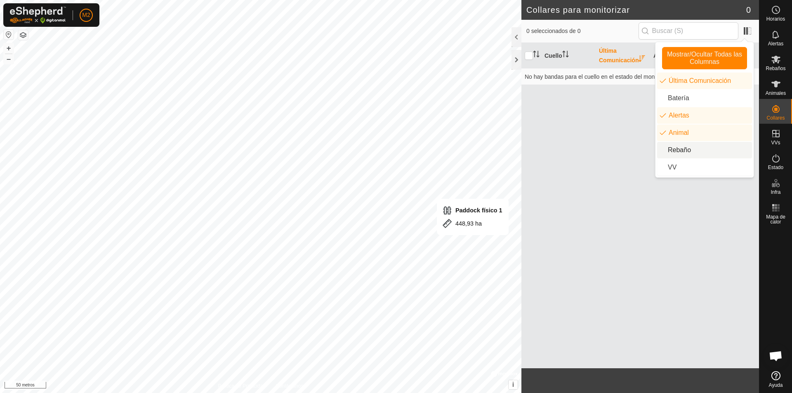
click at [682, 152] on li "Rebaño" at bounding box center [704, 150] width 95 height 16
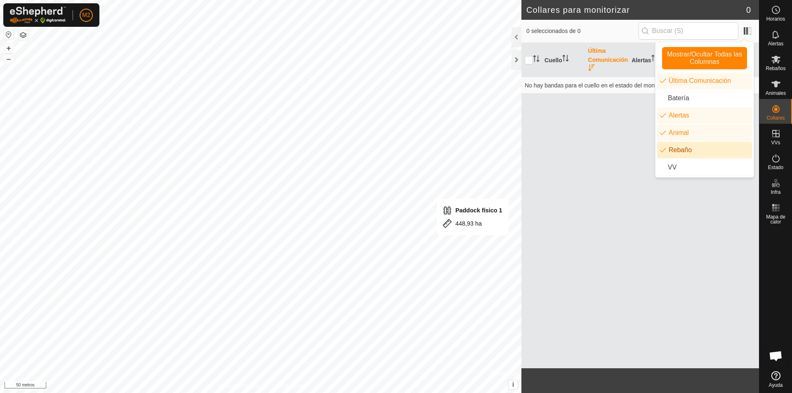
click at [682, 152] on li "Rebaño" at bounding box center [704, 150] width 95 height 16
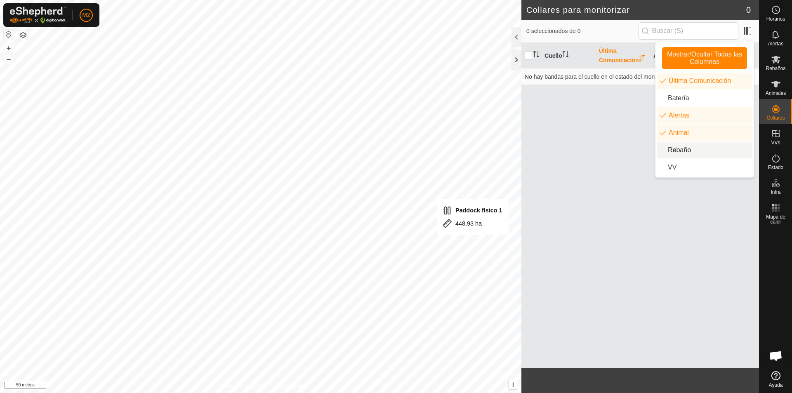
click at [682, 152] on li "Rebaño" at bounding box center [704, 150] width 95 height 16
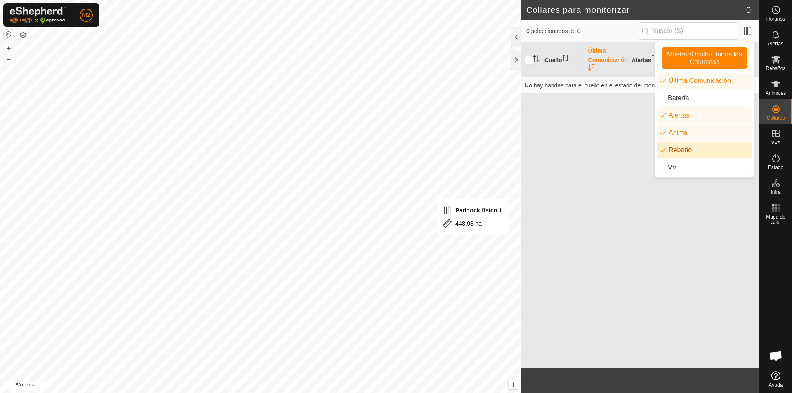
click at [682, 152] on li "Rebaño" at bounding box center [704, 150] width 95 height 16
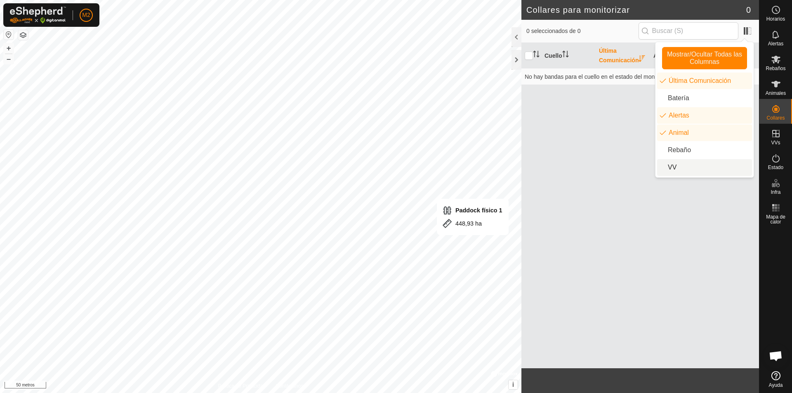
click at [680, 171] on li "VV" at bounding box center [704, 167] width 95 height 16
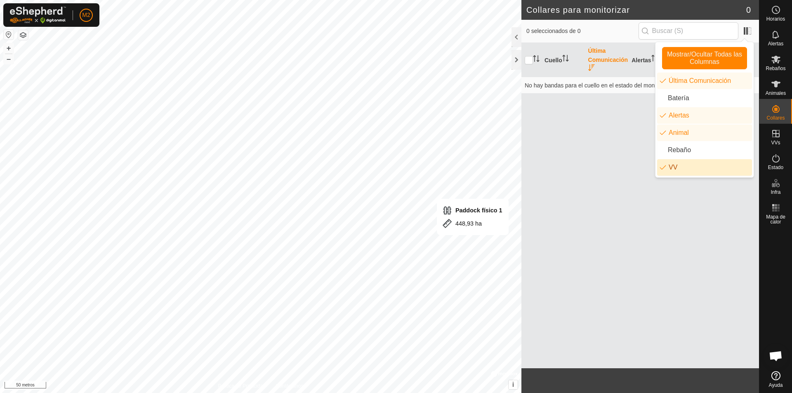
click at [680, 171] on li "VV" at bounding box center [704, 167] width 95 height 16
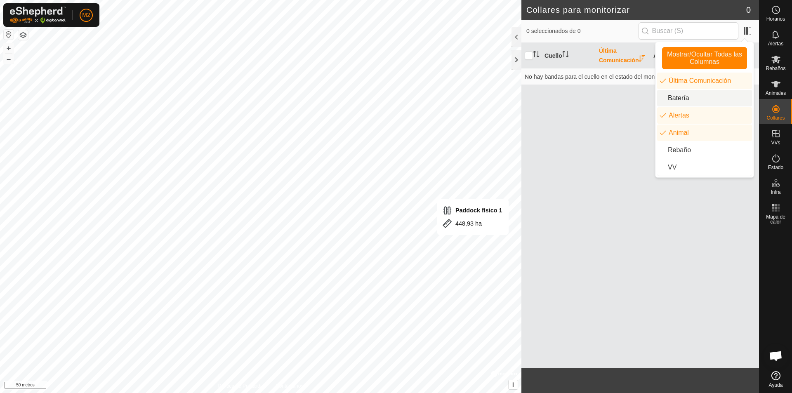
click at [687, 99] on li "Batería" at bounding box center [704, 98] width 95 height 16
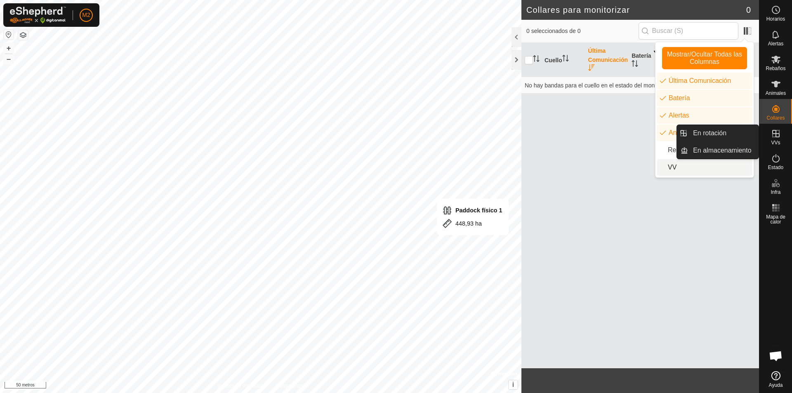
click at [771, 137] on icon at bounding box center [776, 134] width 10 height 10
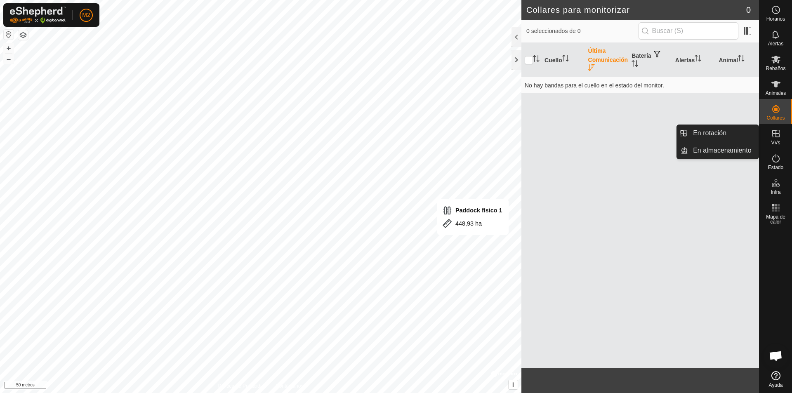
click at [776, 134] on icon at bounding box center [775, 133] width 7 height 7
click at [718, 132] on link "En rotación" at bounding box center [723, 133] width 71 height 16
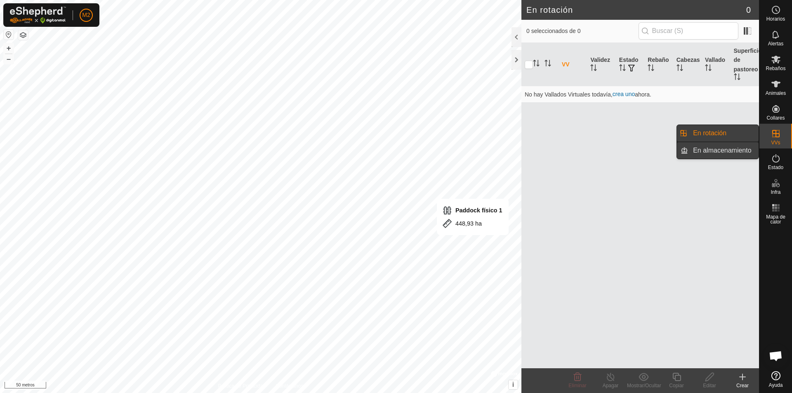
click at [720, 150] on link "En almacenamiento" at bounding box center [723, 150] width 71 height 16
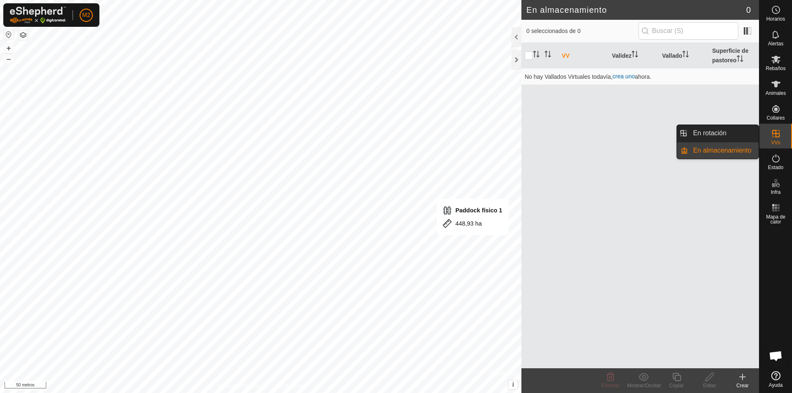
click at [774, 132] on icon at bounding box center [776, 134] width 10 height 10
click at [741, 136] on link "En rotación" at bounding box center [723, 133] width 71 height 16
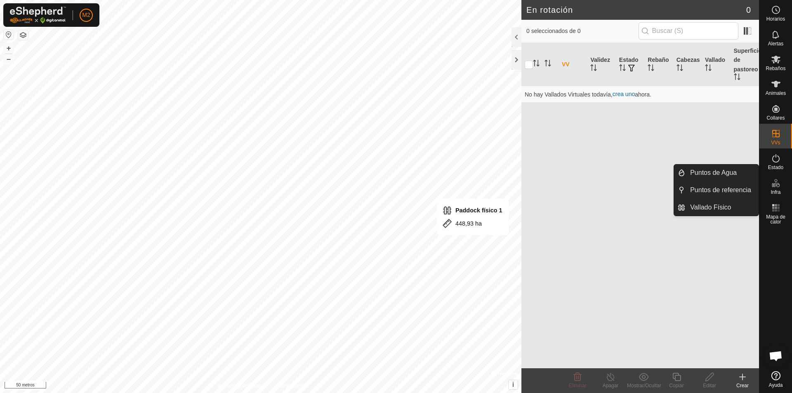
click at [772, 184] on icon at bounding box center [773, 185] width 4 height 4
click at [774, 188] on es-infrastructure-svg-icon at bounding box center [775, 182] width 15 height 13
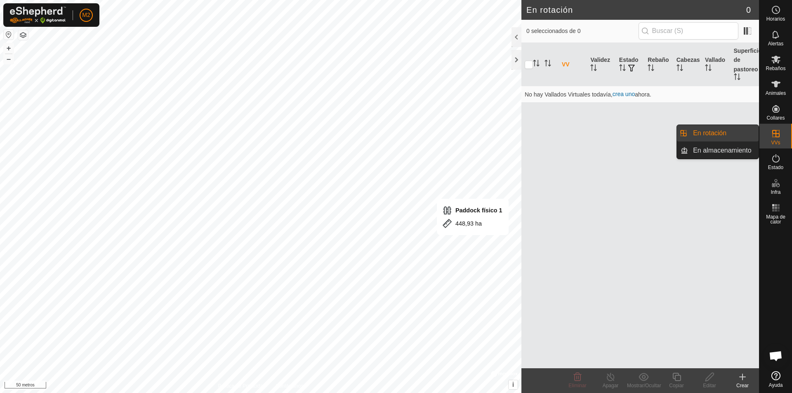
click at [772, 130] on icon at bounding box center [776, 134] width 10 height 10
click at [724, 130] on link "En rotación" at bounding box center [723, 133] width 71 height 16
click at [703, 133] on link "En rotación" at bounding box center [723, 133] width 71 height 16
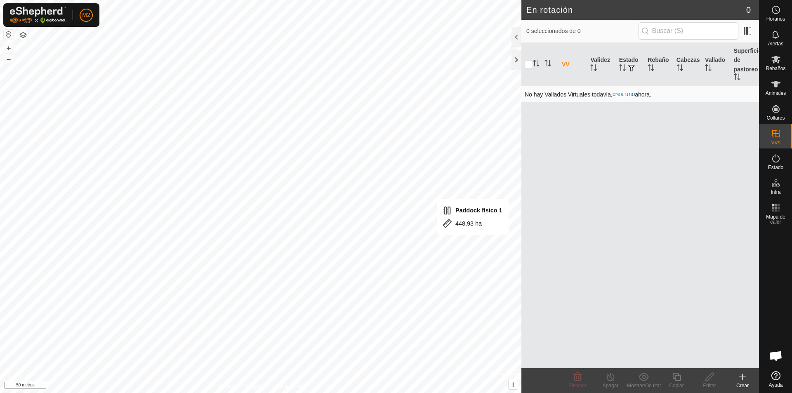
click at [623, 92] on font "crea uno" at bounding box center [623, 94] width 22 height 7
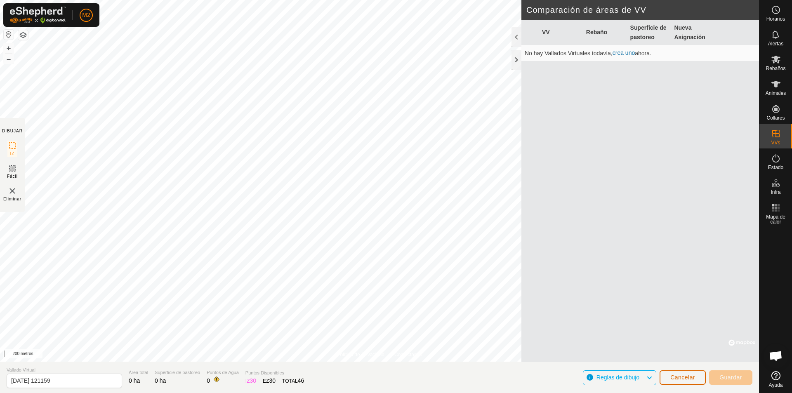
click at [677, 376] on font "Cancelar" at bounding box center [682, 377] width 25 height 7
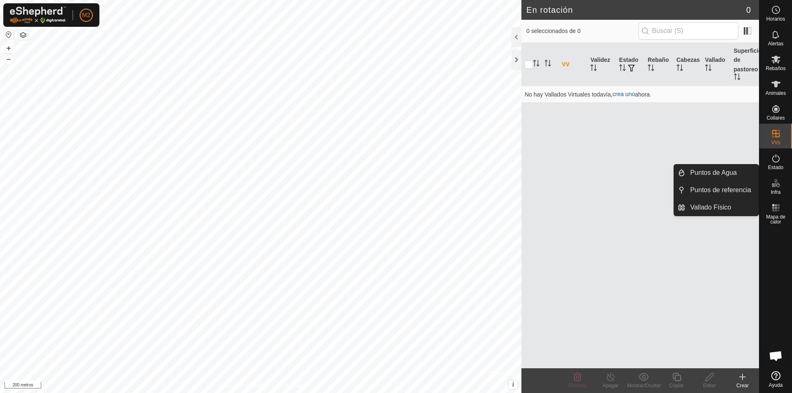
click at [772, 186] on icon at bounding box center [776, 183] width 10 height 10
click at [724, 207] on link "Vallado Físico" at bounding box center [721, 207] width 73 height 16
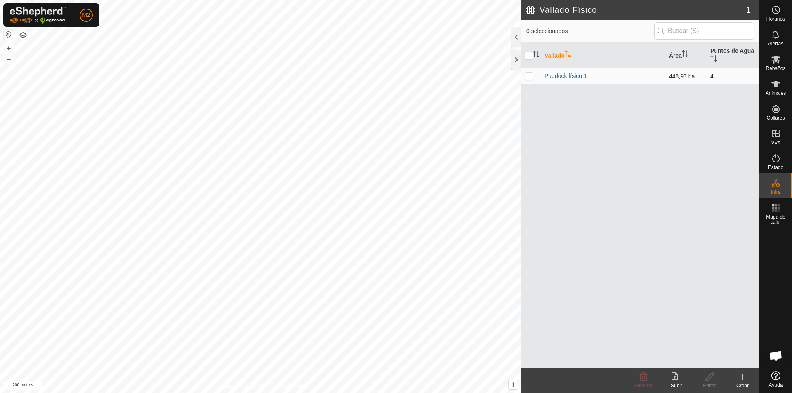
click at [531, 78] on p-checkbox at bounding box center [528, 76] width 8 height 7
checkbox input "true"
click at [648, 379] on delete-svg-icon at bounding box center [643, 377] width 33 height 10
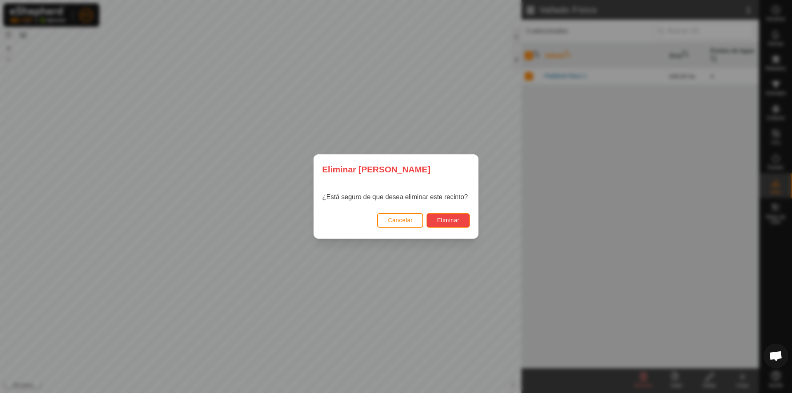
click at [457, 220] on font "Eliminar" at bounding box center [448, 220] width 23 height 7
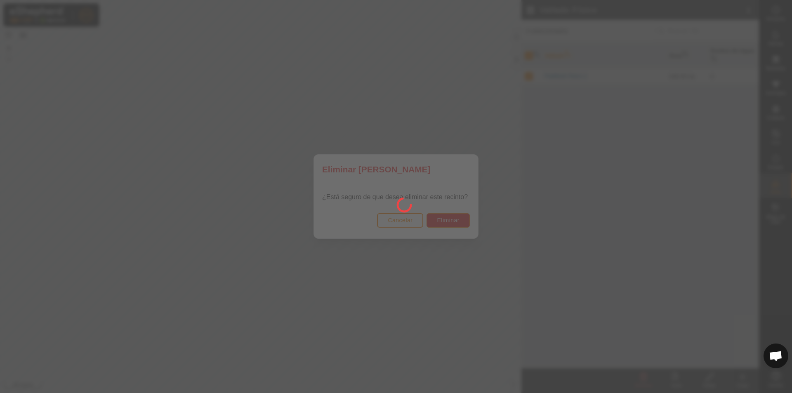
checkbox input "false"
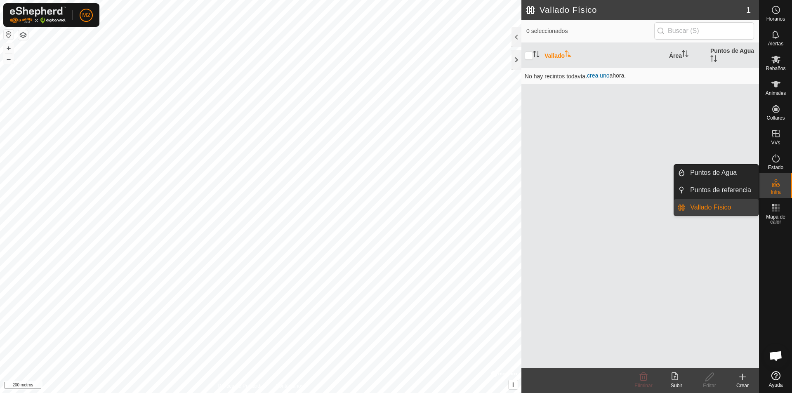
click at [723, 205] on link "Vallado Físico" at bounding box center [721, 207] width 73 height 16
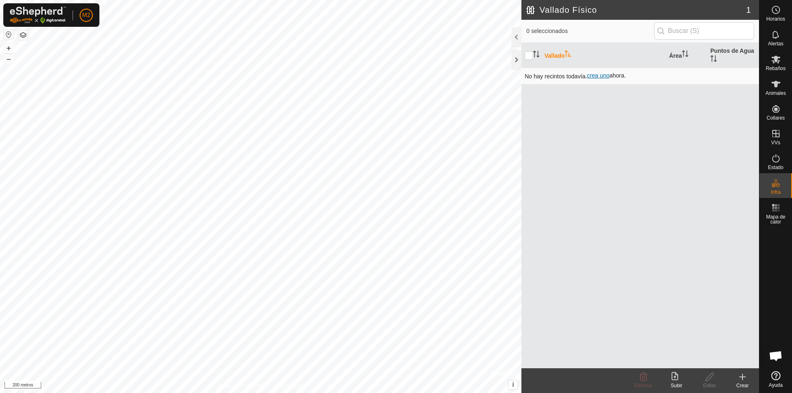
click at [607, 77] on font "crea uno" at bounding box center [598, 75] width 22 height 7
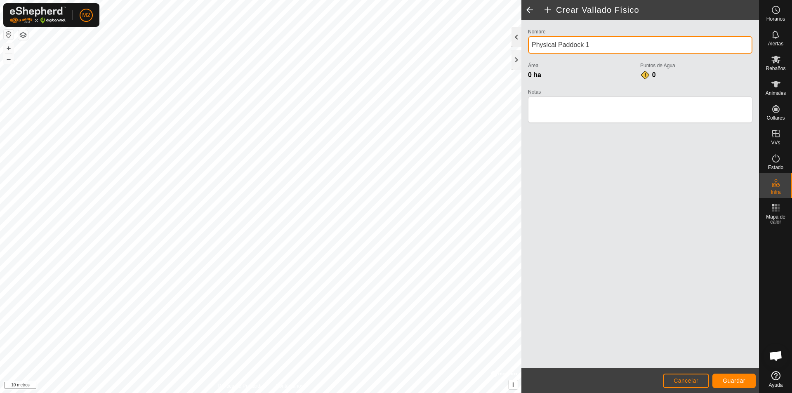
drag, startPoint x: 590, startPoint y: 45, endPoint x: 520, endPoint y: 36, distance: 71.0
click at [521, 36] on div "Crear Vallado Físico Nombre Physical Paddock 1 Área 0 ha Puntos de Agua 0 Notas…" at bounding box center [640, 196] width 238 height 393
type input "V"
type input "Alambrado Bujeo"
drag, startPoint x: 563, startPoint y: 142, endPoint x: 556, endPoint y: 148, distance: 8.5
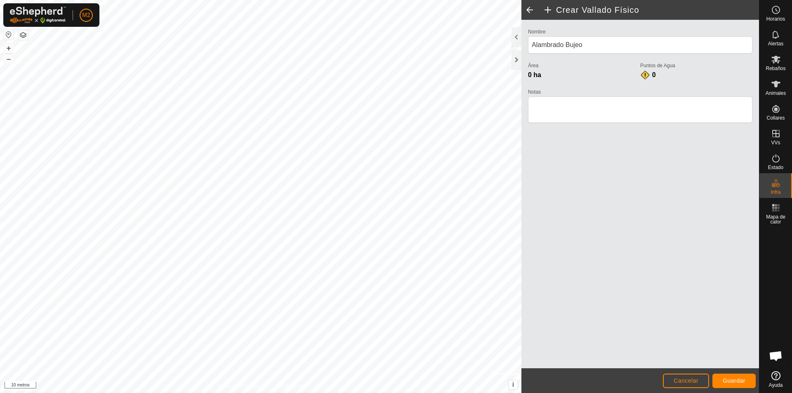
click at [563, 145] on div "Nombre Alambrado Bujeo Área 0 ha Puntos de Agua 0 Notas" at bounding box center [640, 194] width 238 height 348
click at [731, 378] on font "Guardar" at bounding box center [733, 380] width 23 height 7
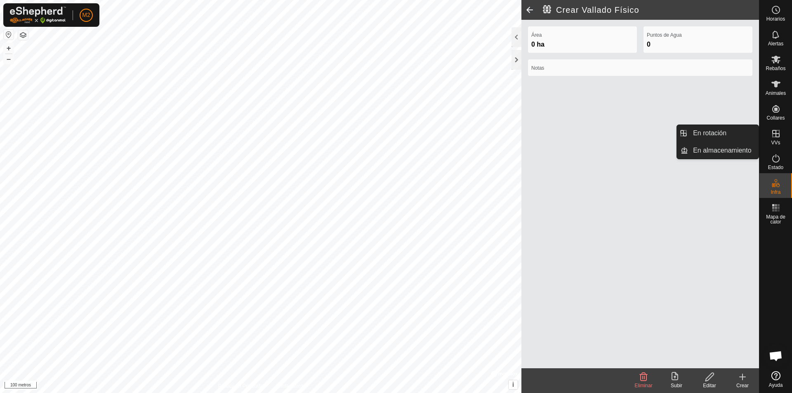
click at [779, 138] on icon at bounding box center [776, 134] width 10 height 10
click at [776, 136] on icon at bounding box center [775, 133] width 7 height 7
click at [780, 132] on icon at bounding box center [776, 134] width 10 height 10
click at [776, 137] on icon at bounding box center [775, 133] width 7 height 7
click at [778, 135] on icon at bounding box center [775, 133] width 7 height 7
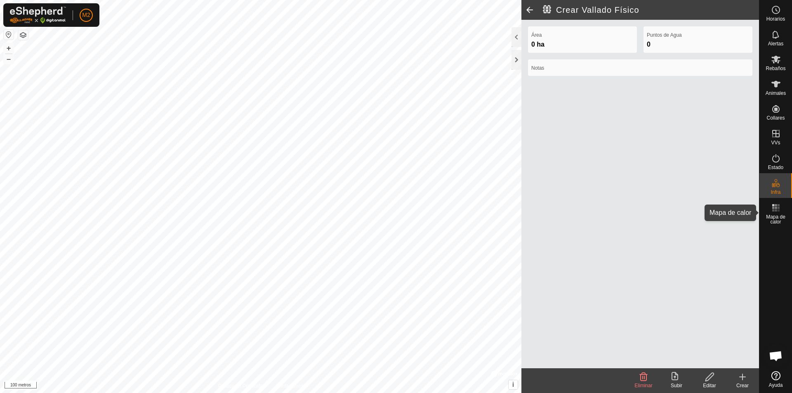
click at [777, 213] on es-heatmap-svg-icon at bounding box center [775, 207] width 15 height 13
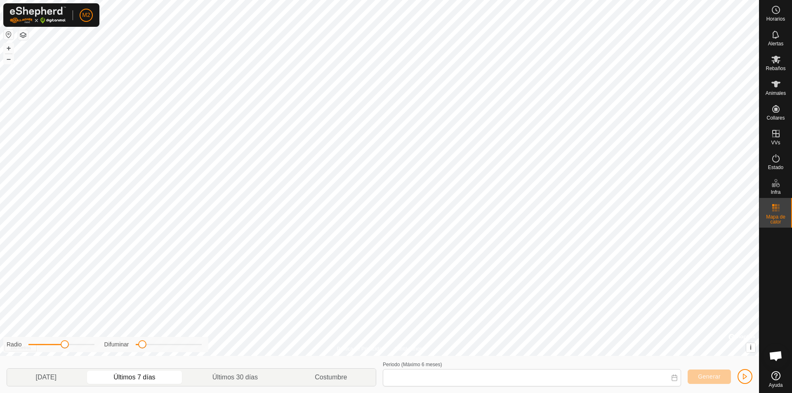
type input "24 Aug, 2025 - 30 Aug, 2025"
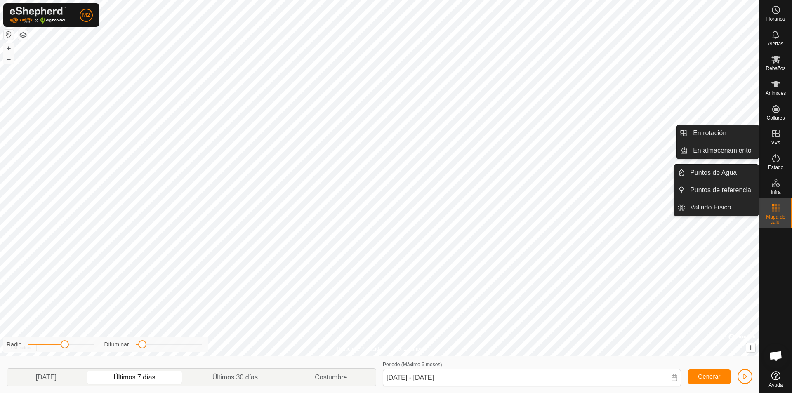
click at [778, 133] on icon at bounding box center [775, 133] width 7 height 7
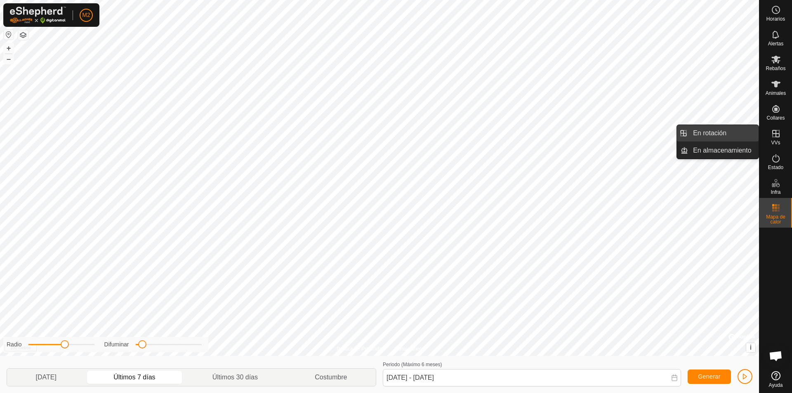
click at [729, 135] on link "En rotación" at bounding box center [723, 133] width 71 height 16
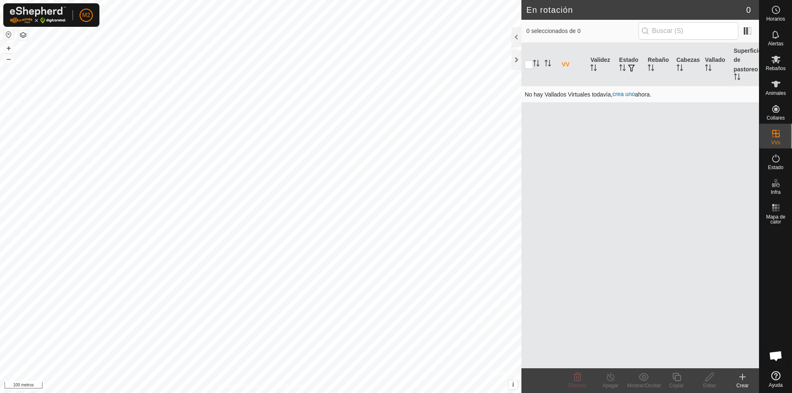
click at [623, 92] on font "crea uno" at bounding box center [623, 94] width 22 height 7
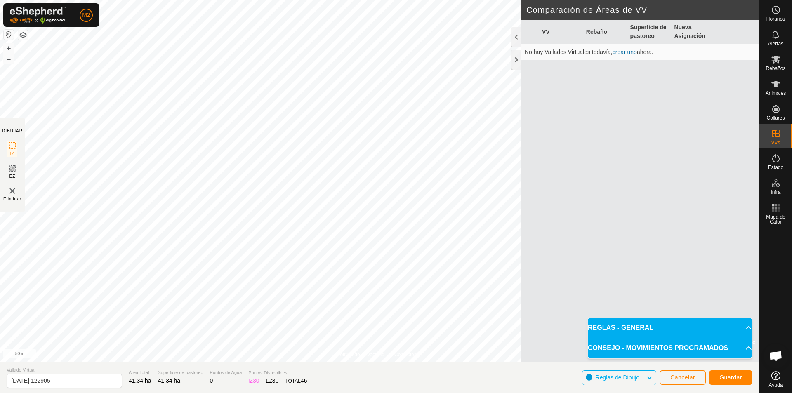
click at [741, 327] on p-accordion-header "REGLAS - GENERAL" at bounding box center [670, 328] width 164 height 20
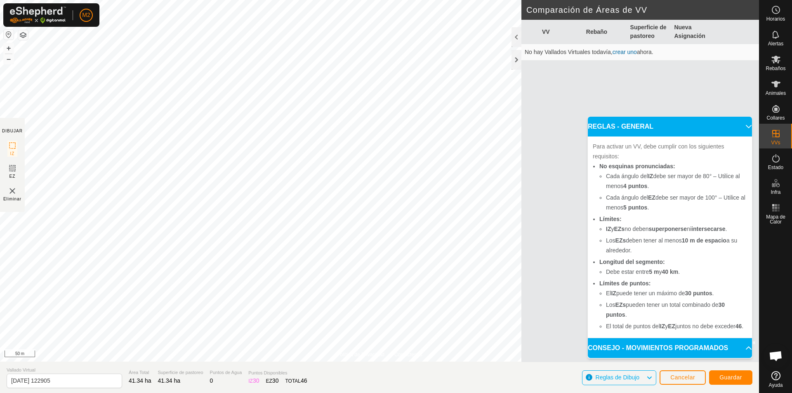
click at [743, 118] on p-accordion-header "REGLAS - GENERAL" at bounding box center [670, 127] width 164 height 20
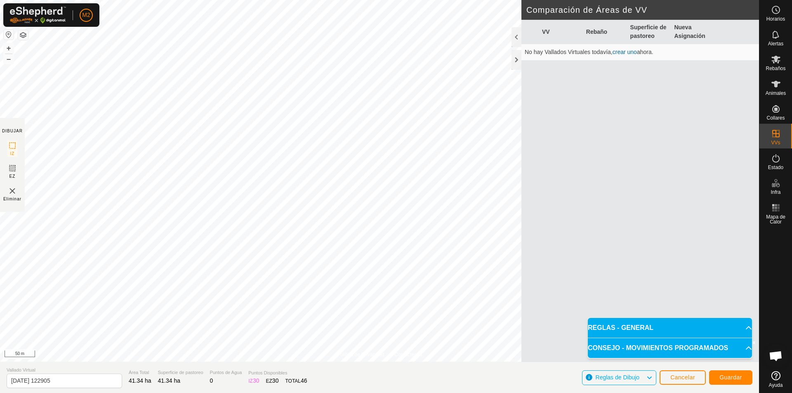
click at [664, 351] on p-accordion-header "CONSEJO - MOVIMIENTOS PROGRAMADOS" at bounding box center [670, 348] width 164 height 20
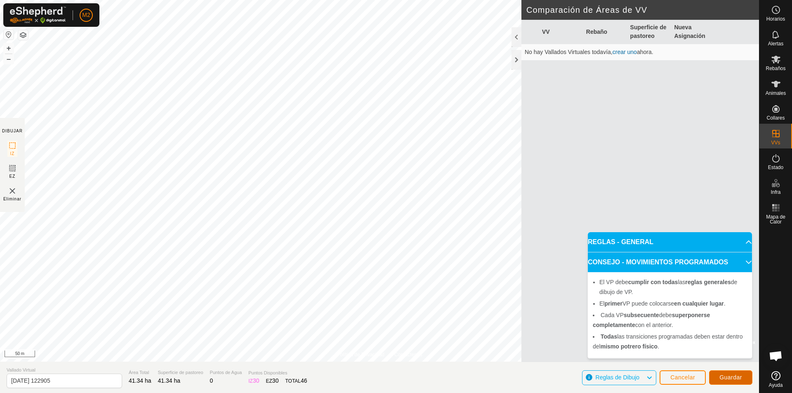
click at [720, 376] on span "Guardar" at bounding box center [730, 377] width 23 height 7
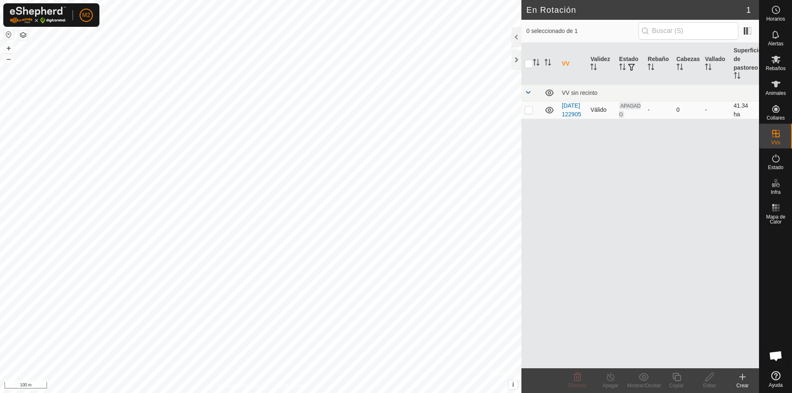
click at [528, 113] on p-checkbox at bounding box center [528, 109] width 8 height 7
checkbox input "true"
click at [528, 113] on p-checkbox at bounding box center [528, 109] width 8 height 7
checkbox input "false"
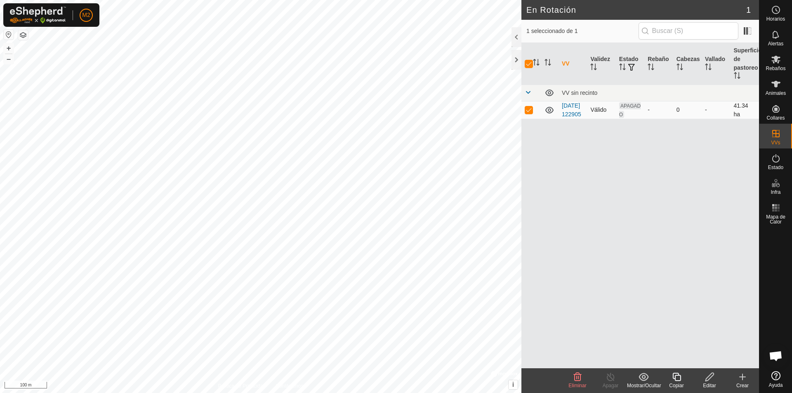
checkbox input "false"
checkbox input "true"
checkbox input "false"
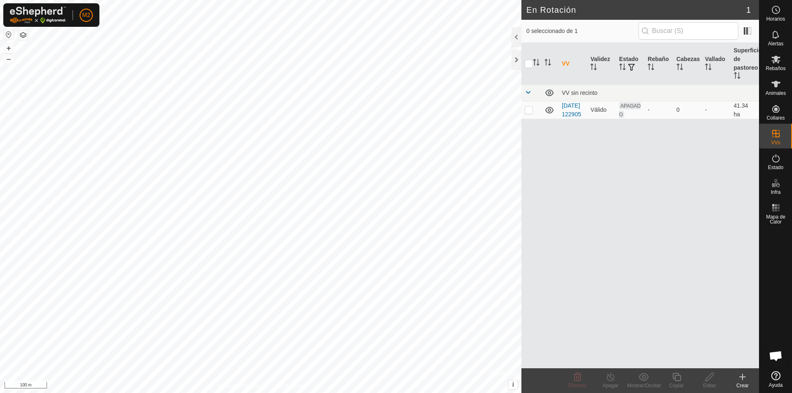
checkbox input "true"
checkbox input "false"
checkbox input "true"
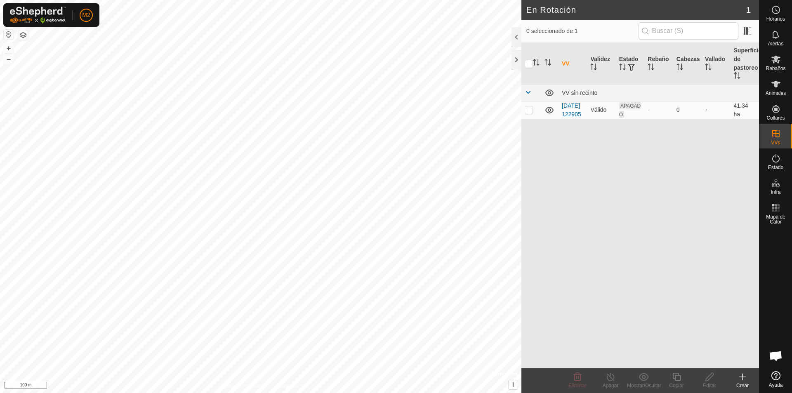
checkbox input "true"
checkbox input "false"
click at [526, 113] on p-checkbox at bounding box center [528, 109] width 8 height 7
checkbox input "true"
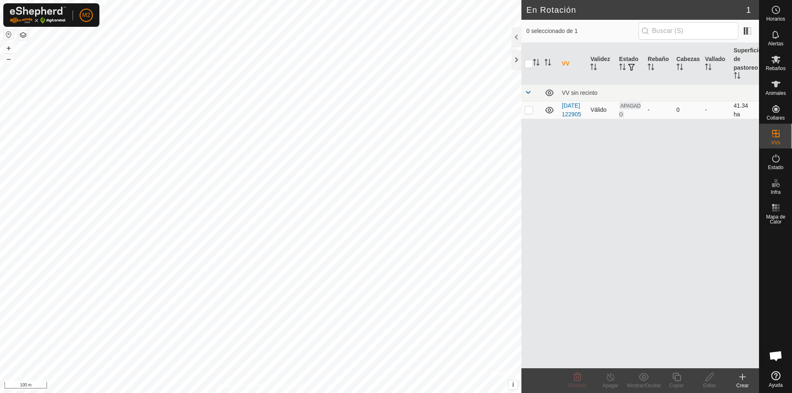
checkbox input "true"
click at [633, 110] on span "APAGADO" at bounding box center [629, 110] width 21 height 16
click at [531, 65] on input "checkbox" at bounding box center [528, 64] width 8 height 8
checkbox input "false"
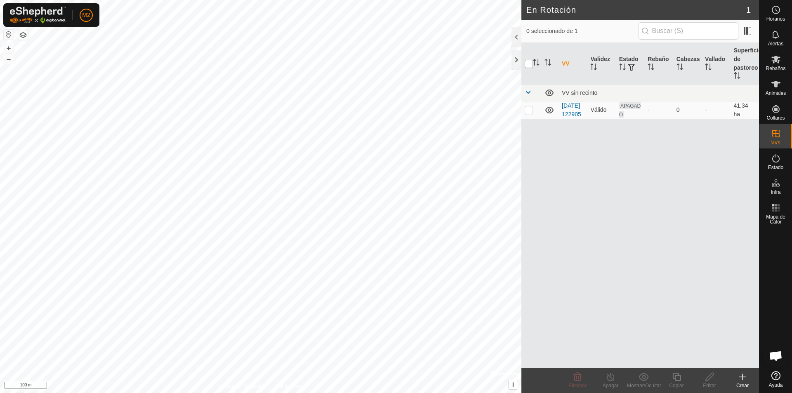
click at [531, 65] on input "checkbox" at bounding box center [528, 64] width 8 height 8
checkbox input "true"
click at [708, 66] on icon "Activar para ordenar" at bounding box center [708, 66] width 7 height 7
click at [678, 65] on icon "Activar para ordenar" at bounding box center [679, 66] width 7 height 7
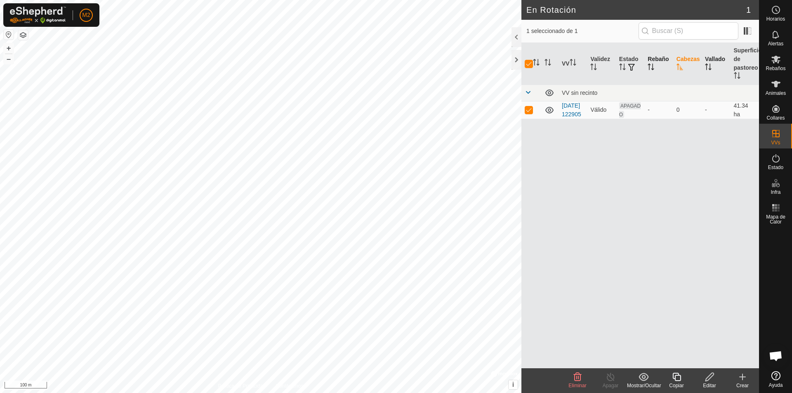
click at [650, 67] on icon "Activar para ordenar" at bounding box center [650, 66] width 7 height 7
click at [548, 113] on icon at bounding box center [549, 110] width 8 height 7
click at [548, 115] on icon at bounding box center [549, 110] width 10 height 10
click at [548, 113] on icon at bounding box center [549, 110] width 8 height 7
click at [548, 115] on icon at bounding box center [549, 110] width 10 height 10
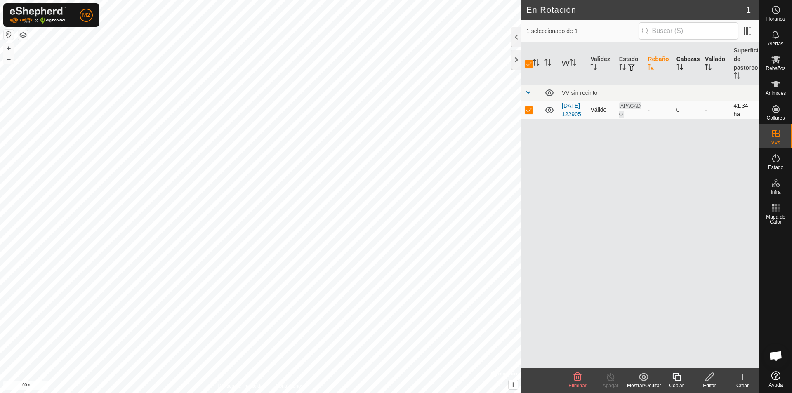
click at [528, 113] on p-checkbox at bounding box center [528, 109] width 8 height 7
checkbox input "false"
click at [546, 113] on icon at bounding box center [549, 110] width 8 height 7
click at [546, 111] on icon at bounding box center [545, 110] width 1 height 1
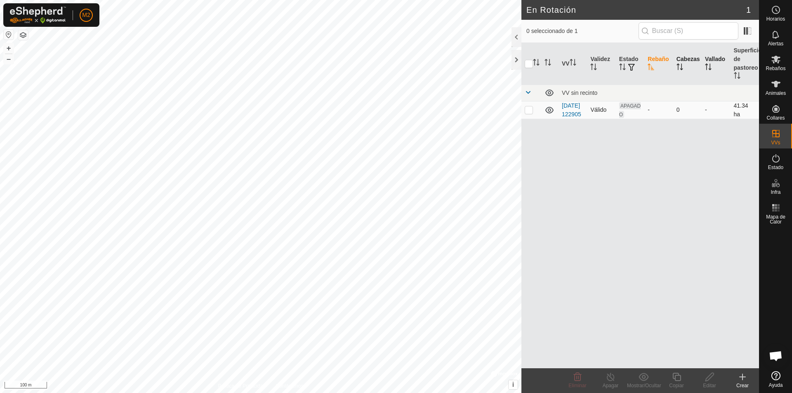
click at [634, 109] on span "APAGADO" at bounding box center [629, 110] width 21 height 16
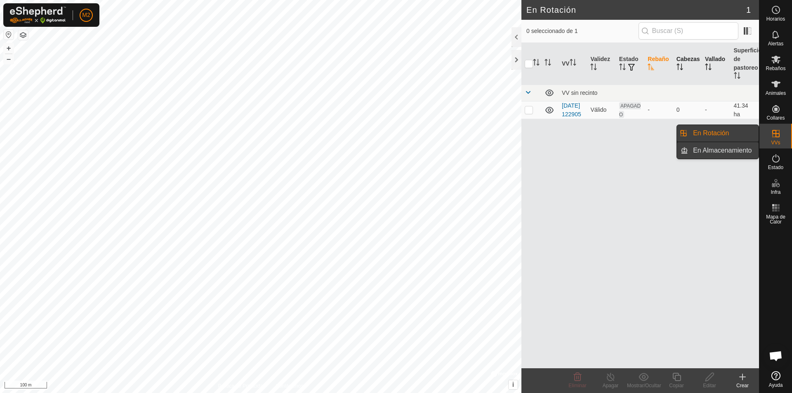
click at [738, 152] on link "En Almacenamiento" at bounding box center [723, 150] width 71 height 16
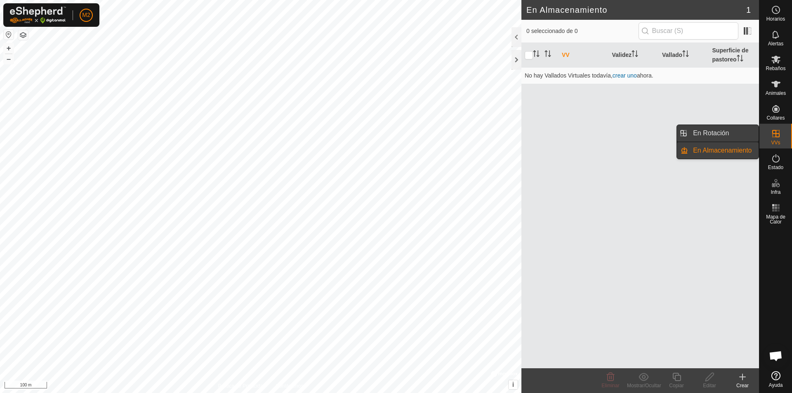
click at [726, 133] on link "En Rotación" at bounding box center [723, 133] width 71 height 16
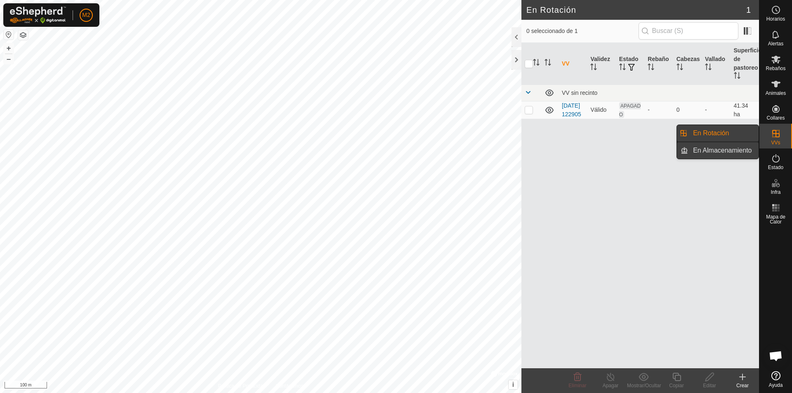
click at [722, 152] on link "En Almacenamiento" at bounding box center [723, 150] width 71 height 16
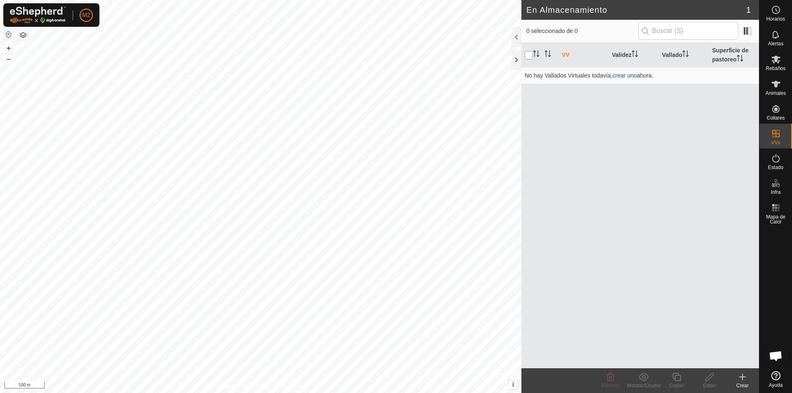
click at [528, 57] on input "checkbox" at bounding box center [528, 55] width 8 height 8
checkbox input "true"
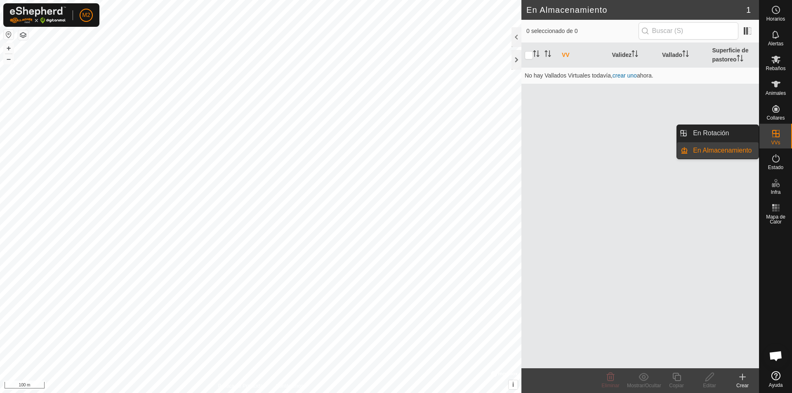
click at [771, 134] on icon at bounding box center [776, 134] width 10 height 10
click at [738, 138] on link "En Rotación" at bounding box center [723, 133] width 71 height 16
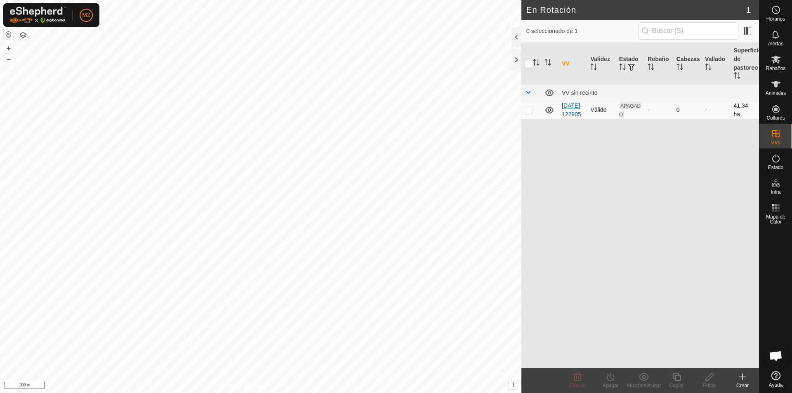
click at [574, 114] on link "2025-08-31 122905" at bounding box center [571, 109] width 19 height 15
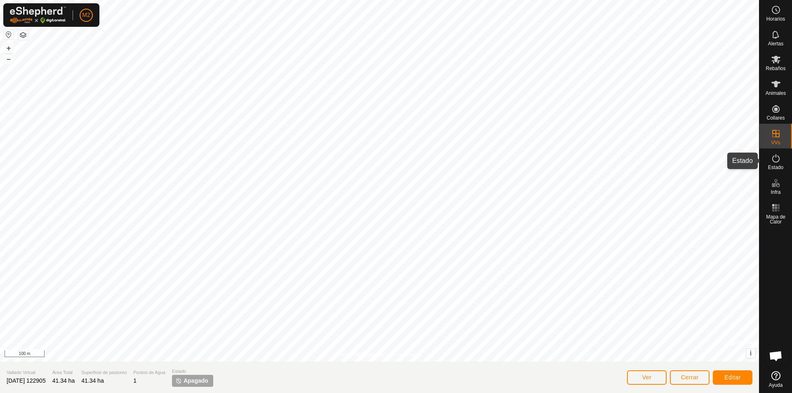
click at [777, 165] on span "Estado" at bounding box center [775, 167] width 15 height 5
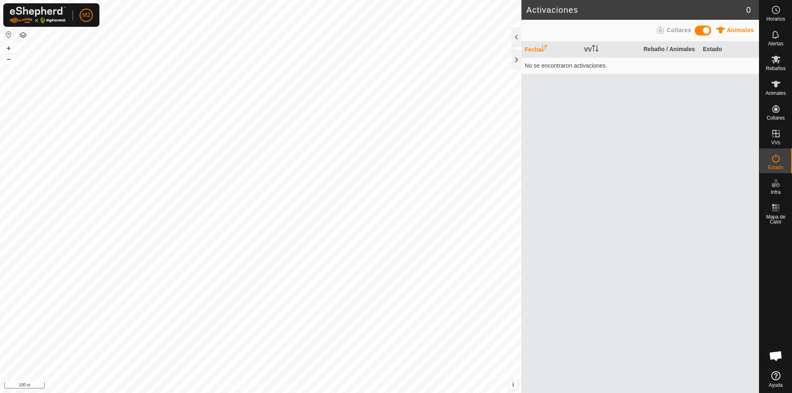
click at [708, 29] on span at bounding box center [702, 31] width 16 height 10
click at [717, 50] on th "Estado" at bounding box center [728, 50] width 59 height 16
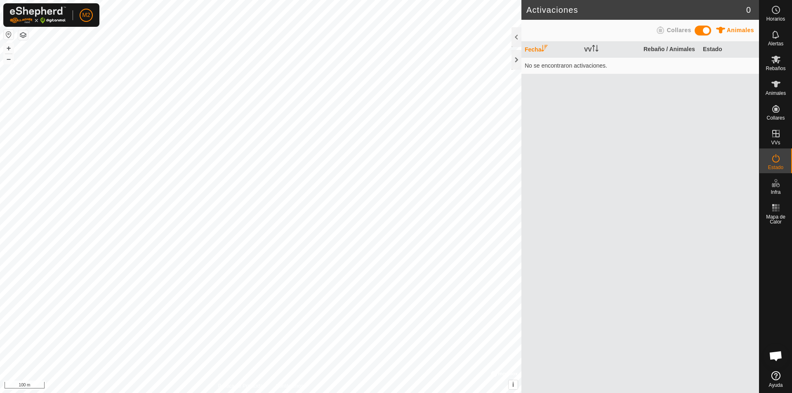
click at [596, 66] on td "No se encontraron activaciones." at bounding box center [640, 65] width 238 height 16
click at [546, 49] on icon "Activar para ordenar" at bounding box center [544, 48] width 7 height 7
click at [546, 51] on icon "Activar para ordenar" at bounding box center [544, 48] width 6 height 7
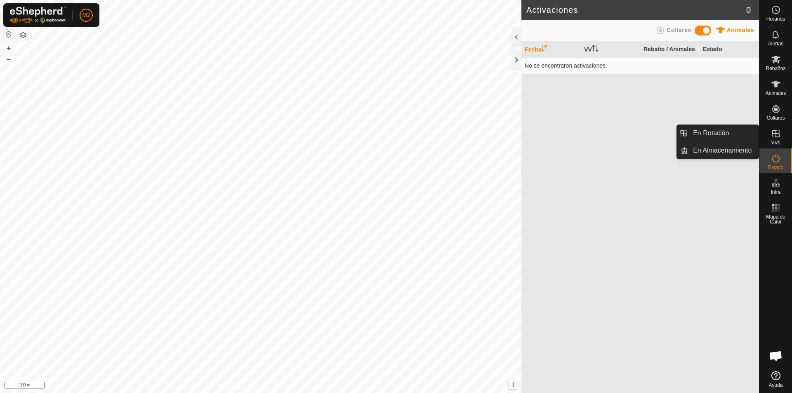
click at [771, 141] on span "VVs" at bounding box center [775, 142] width 9 height 5
click at [774, 137] on icon at bounding box center [776, 134] width 10 height 10
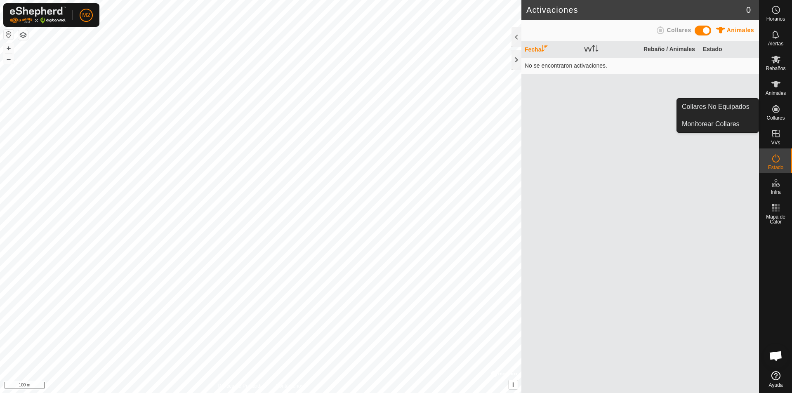
click at [774, 111] on icon at bounding box center [776, 109] width 10 height 10
click at [777, 110] on icon at bounding box center [776, 109] width 10 height 10
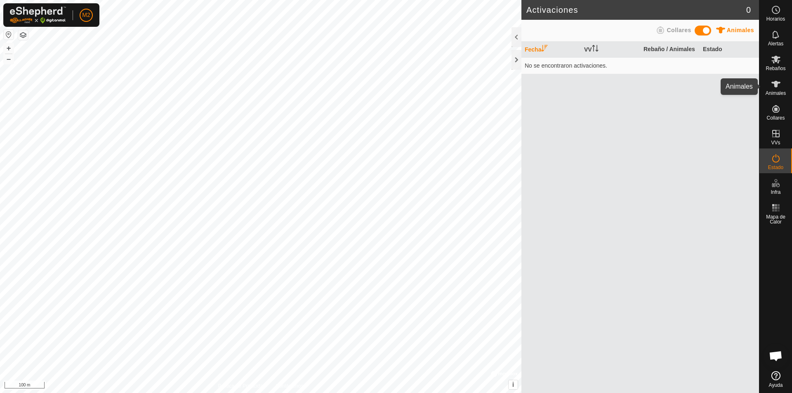
click at [774, 91] on span "Animales" at bounding box center [775, 93] width 20 height 5
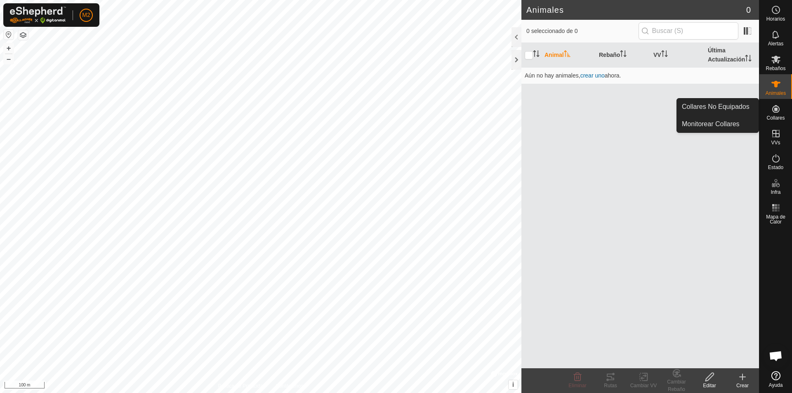
click at [776, 113] on icon at bounding box center [776, 109] width 10 height 10
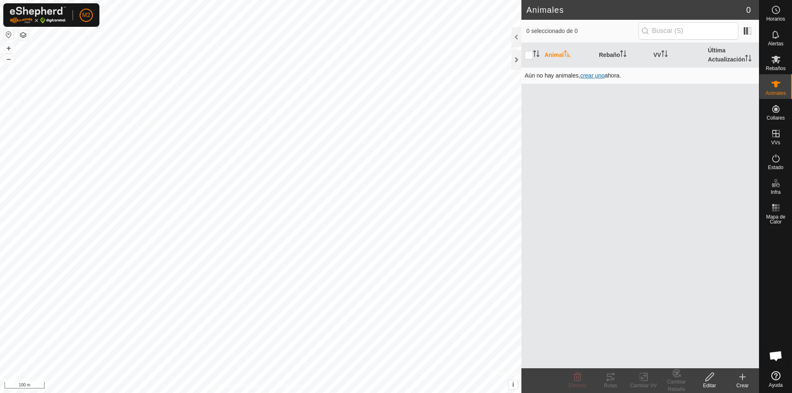
click at [597, 77] on span "crear uno" at bounding box center [592, 75] width 24 height 7
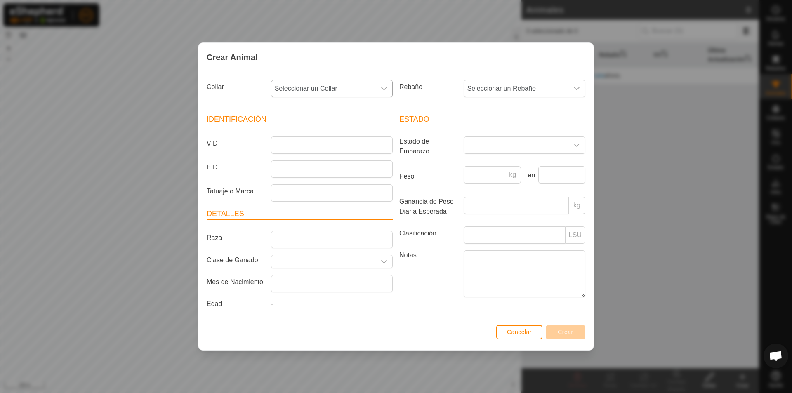
click at [386, 92] on div "dropdown trigger" at bounding box center [384, 88] width 16 height 16
click at [346, 131] on li "-" at bounding box center [332, 131] width 121 height 16
click at [379, 87] on div "dropdown trigger" at bounding box center [384, 88] width 16 height 16
click at [341, 149] on li "4031252034" at bounding box center [332, 148] width 121 height 16
click at [331, 144] on input "VID" at bounding box center [332, 144] width 122 height 17
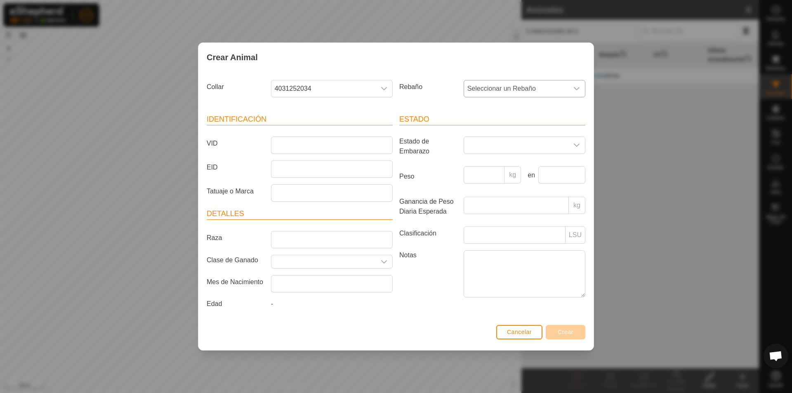
click at [495, 92] on span "Seleccionar un Rebaño" at bounding box center [516, 88] width 104 height 16
click at [490, 113] on input "text" at bounding box center [524, 110] width 111 height 17
click at [431, 184] on label "Peso" at bounding box center [428, 176] width 64 height 21
click at [463, 183] on input "Peso" at bounding box center [483, 174] width 41 height 17
click at [329, 238] on input "Raza" at bounding box center [332, 239] width 122 height 17
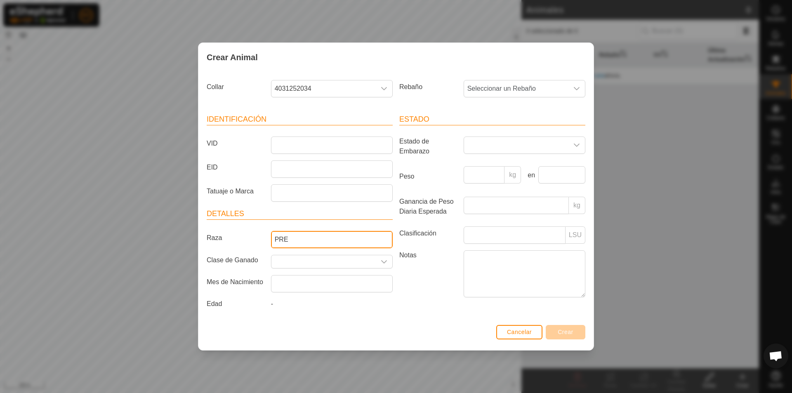
type input "PRE"
click at [443, 291] on label "Notas" at bounding box center [428, 273] width 64 height 47
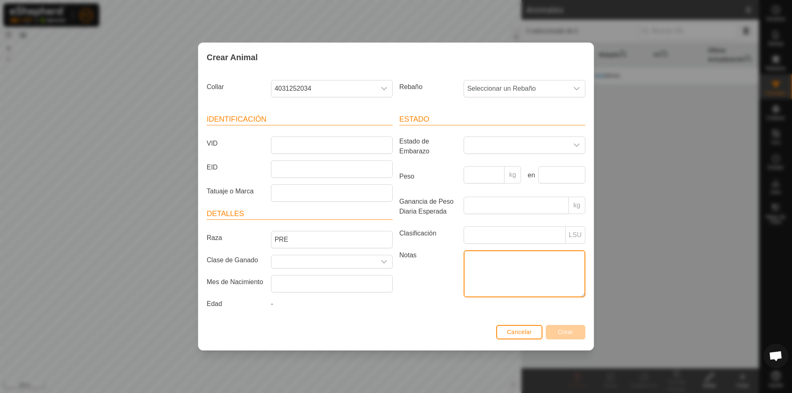
click at [463, 291] on textarea "Notas" at bounding box center [524, 273] width 122 height 47
type textarea "TOSCA"
click at [415, 297] on div "Notas TOSCA" at bounding box center [492, 275] width 193 height 50
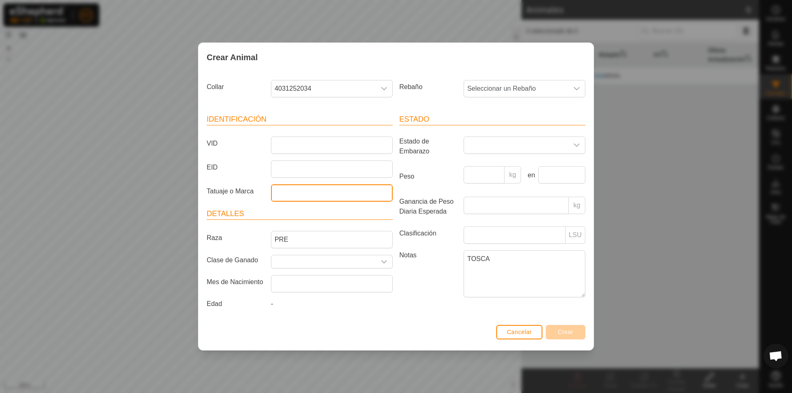
click at [296, 194] on input "Tatuaje o Marca" at bounding box center [332, 192] width 122 height 17
click at [522, 337] on button "Cancelar" at bounding box center [519, 332] width 46 height 14
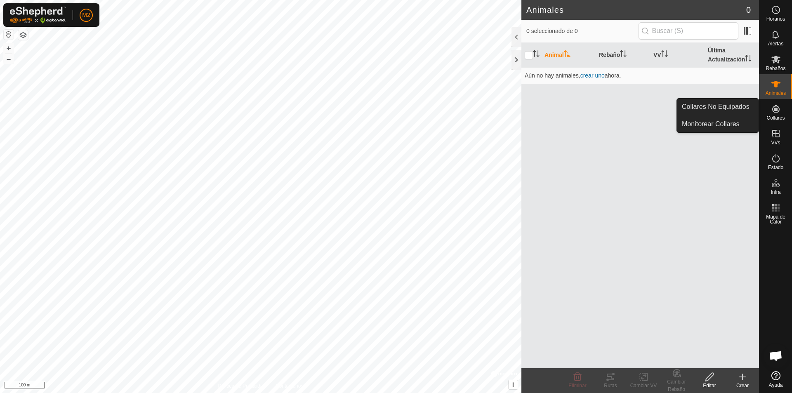
click at [773, 114] on es-neckbands-svg-icon at bounding box center [775, 108] width 15 height 13
click at [741, 107] on link "Collares No Equipados" at bounding box center [718, 107] width 82 height 16
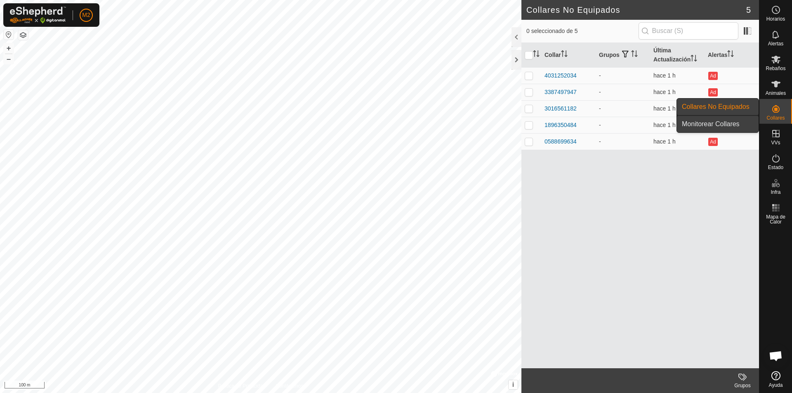
click at [738, 121] on link "Monitorear Collares" at bounding box center [718, 124] width 82 height 16
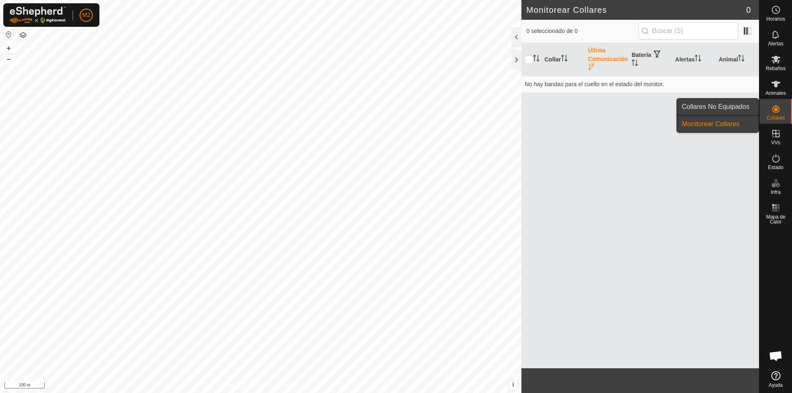
click at [738, 109] on link "Collares No Equipados" at bounding box center [718, 107] width 82 height 16
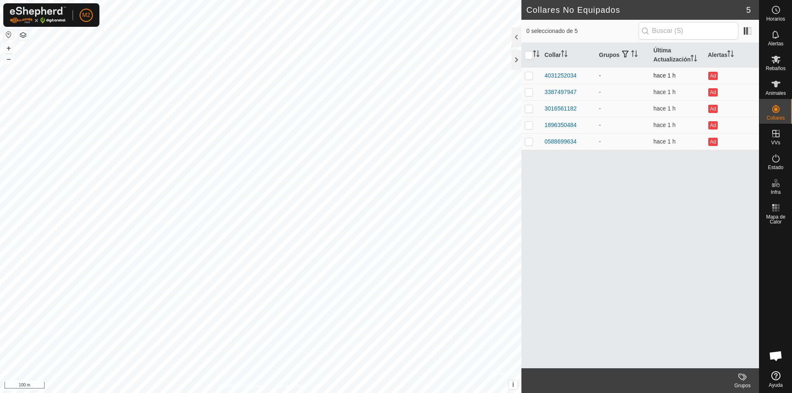
click at [531, 75] on p-checkbox at bounding box center [528, 75] width 8 height 7
click at [527, 77] on p-checkbox at bounding box center [528, 75] width 8 height 7
click at [531, 78] on p-checkbox at bounding box center [528, 75] width 8 height 7
checkbox input "false"
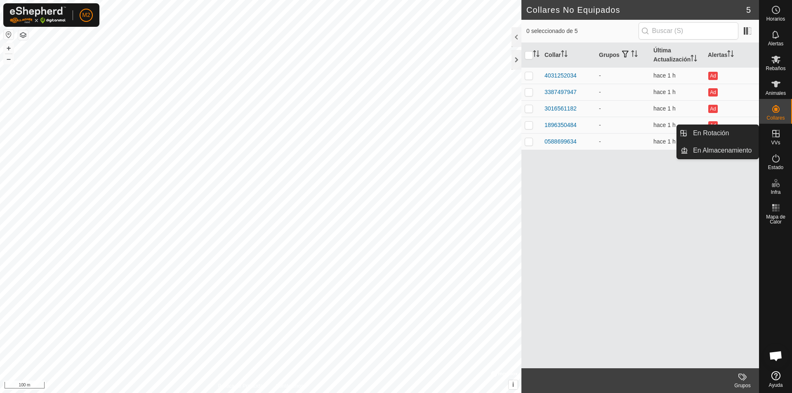
click at [774, 137] on icon at bounding box center [776, 134] width 10 height 10
click at [776, 132] on icon at bounding box center [775, 133] width 7 height 7
click at [779, 140] on span "VVs" at bounding box center [775, 142] width 9 height 5
click at [729, 138] on link "En Rotación" at bounding box center [723, 133] width 71 height 16
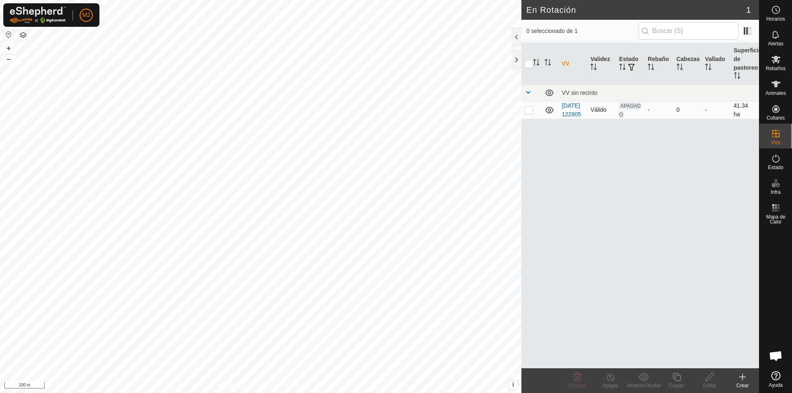
click at [627, 117] on td "APAGADO" at bounding box center [630, 110] width 28 height 18
click at [630, 67] on span "button" at bounding box center [631, 67] width 7 height 7
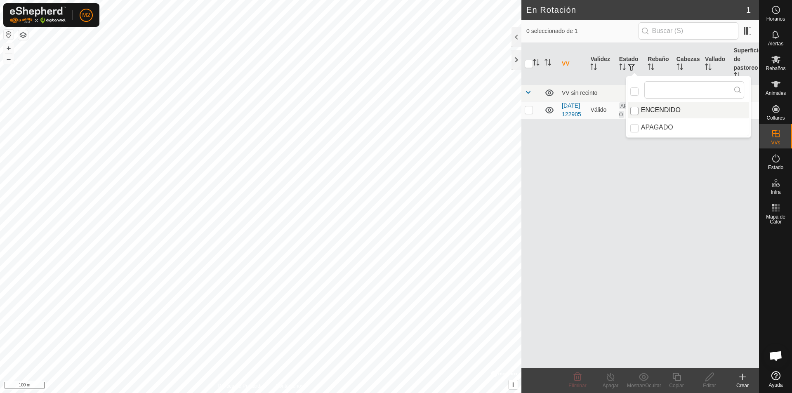
click at [637, 110] on input "ENCENDIDO" at bounding box center [634, 111] width 8 height 8
checkbox input "true"
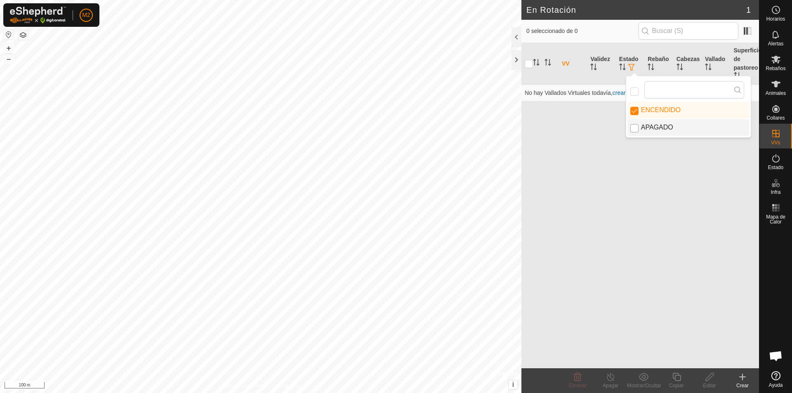
click at [633, 127] on input "APAGADO" at bounding box center [634, 128] width 8 height 8
checkbox input "true"
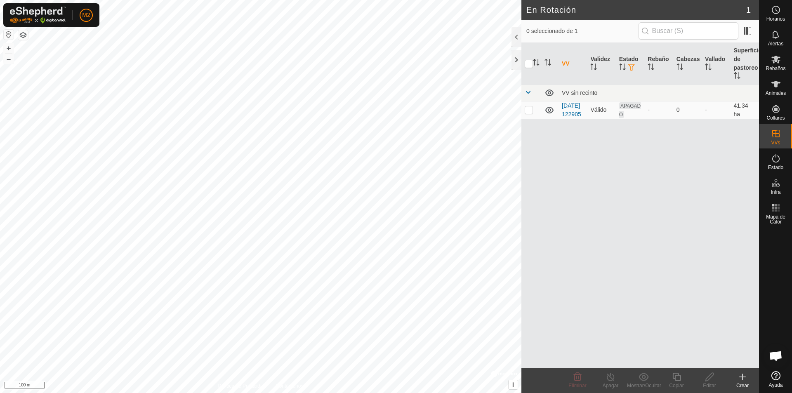
checkbox input "true"
click at [621, 70] on p-sorticon "Activar para ordenar" at bounding box center [622, 68] width 7 height 7
click at [632, 66] on span "button" at bounding box center [631, 67] width 7 height 7
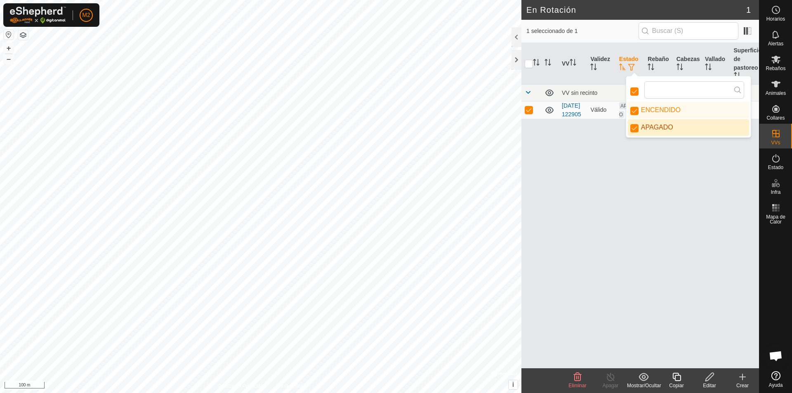
click at [631, 156] on div "VV Validez Estado Rebaño Cabezas Vallado Superficie de pastoreo VV sin recinto …" at bounding box center [640, 205] width 238 height 325
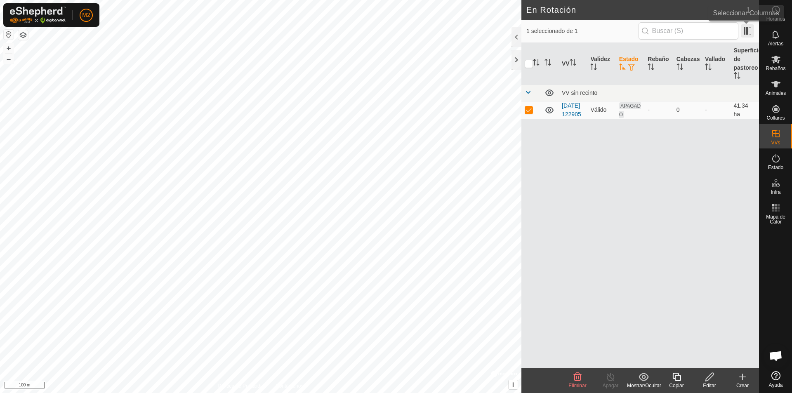
click at [748, 32] on span at bounding box center [747, 30] width 13 height 13
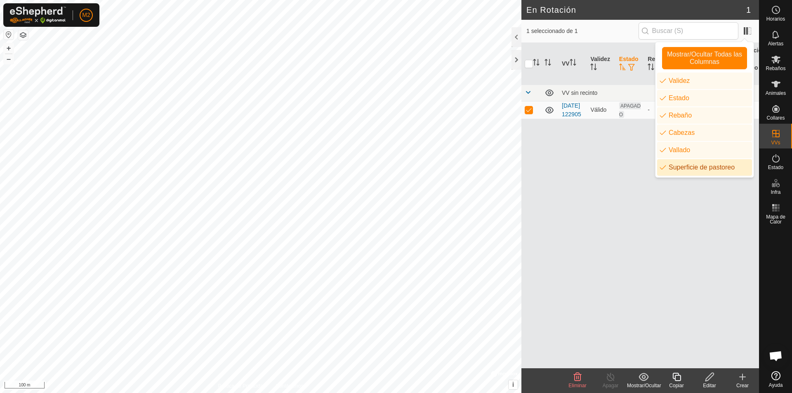
click at [666, 204] on div "VV Validez Estado Rebaño Cabezas Vallado Superficie de pastoreo VV sin recinto …" at bounding box center [640, 205] width 238 height 325
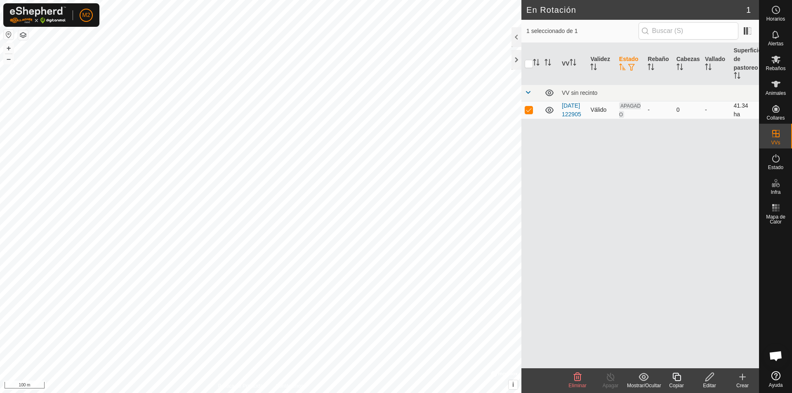
click at [548, 113] on icon at bounding box center [549, 110] width 8 height 7
click at [548, 113] on icon at bounding box center [549, 110] width 10 height 10
click at [630, 113] on span "APAGADO" at bounding box center [629, 110] width 21 height 16
click at [630, 110] on span "APAGADO" at bounding box center [629, 110] width 21 height 16
click at [633, 69] on span "button" at bounding box center [631, 67] width 7 height 7
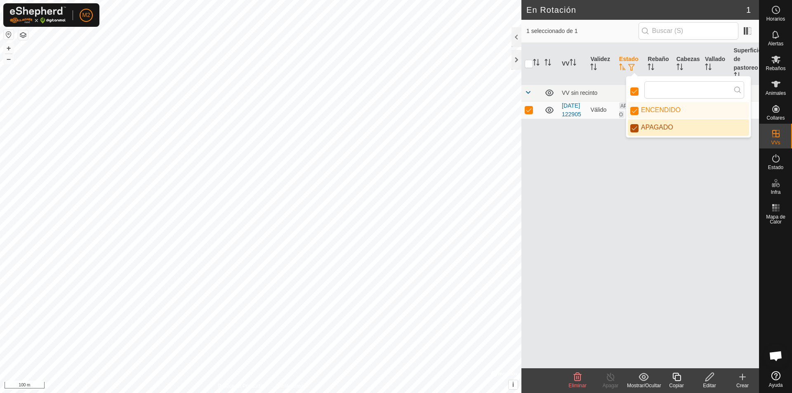
click at [634, 128] on input "APAGADO" at bounding box center [634, 128] width 8 height 8
checkbox input "false"
checkbox input "true"
checkbox input "false"
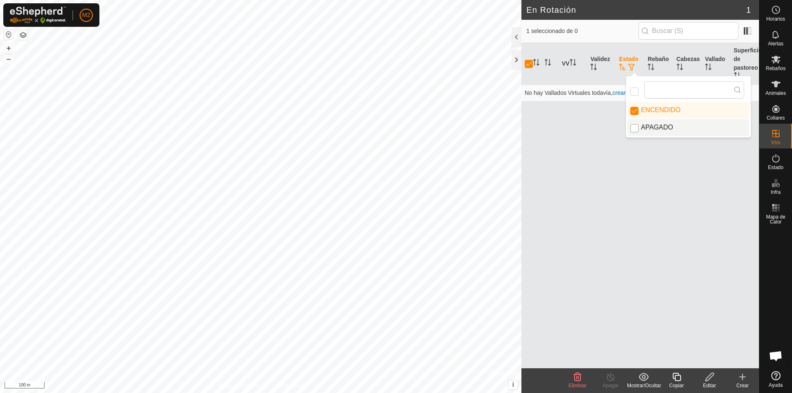
click at [634, 127] on input "APAGADO" at bounding box center [634, 128] width 8 height 8
checkbox input "true"
checkbox input "false"
checkbox input "true"
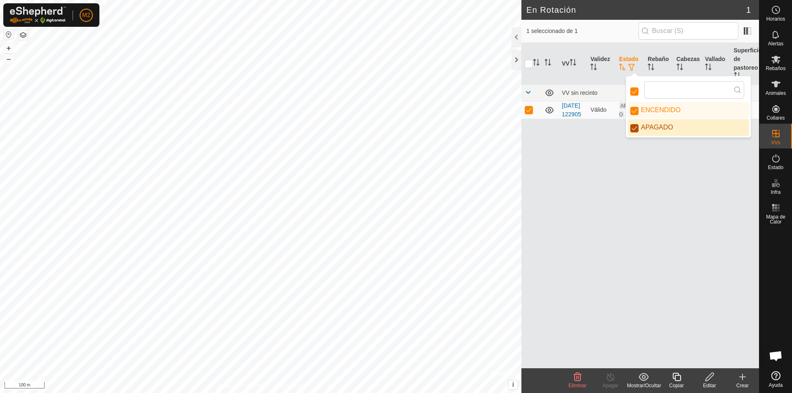
click at [634, 127] on input "APAGADO" at bounding box center [634, 128] width 8 height 8
checkbox input "false"
checkbox input "true"
checkbox input "false"
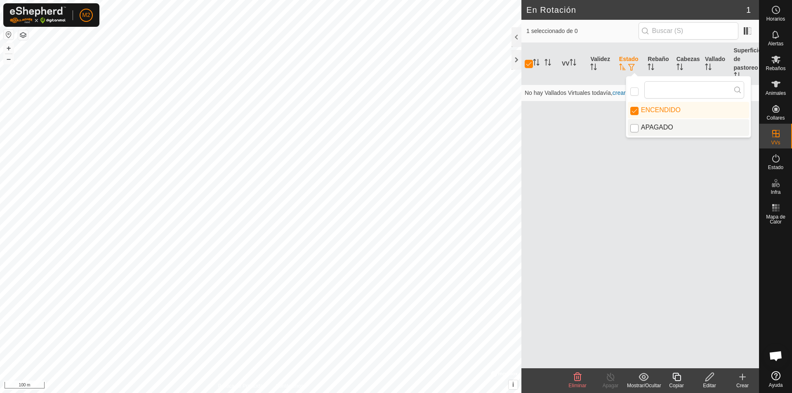
click at [634, 127] on input "APAGADO" at bounding box center [634, 128] width 8 height 8
checkbox input "true"
checkbox input "false"
checkbox input "true"
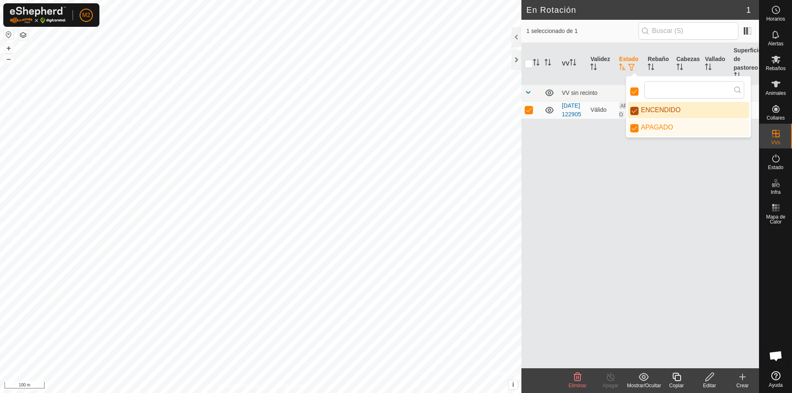
click at [633, 113] on input "ENCENDIDO" at bounding box center [634, 111] width 8 height 8
checkbox input "false"
click at [633, 113] on input "ENCENDIDO" at bounding box center [634, 111] width 8 height 8
checkbox input "true"
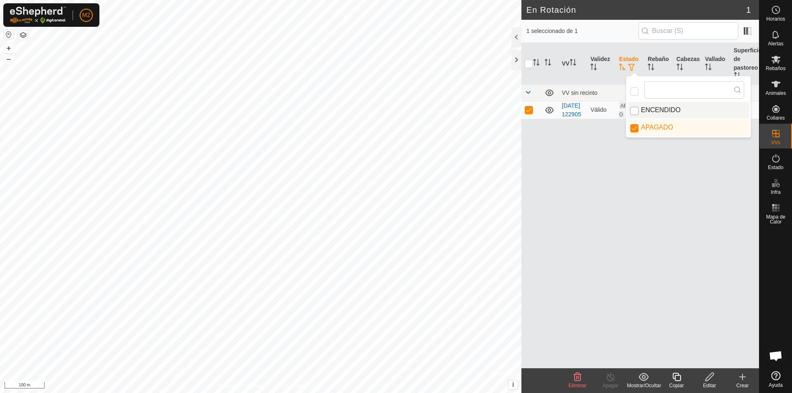
checkbox input "true"
click at [743, 30] on span at bounding box center [747, 30] width 13 height 13
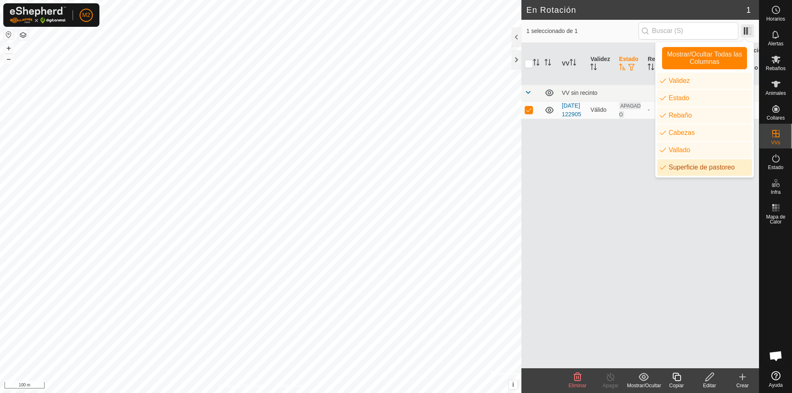
click at [743, 30] on span at bounding box center [747, 30] width 13 height 13
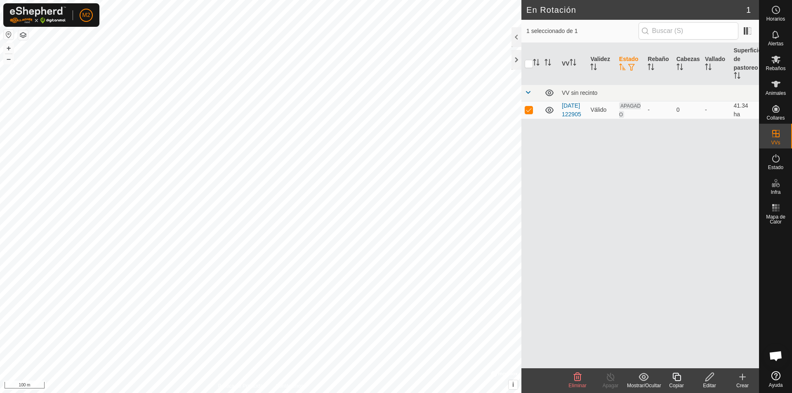
click at [708, 379] on icon at bounding box center [709, 377] width 8 height 8
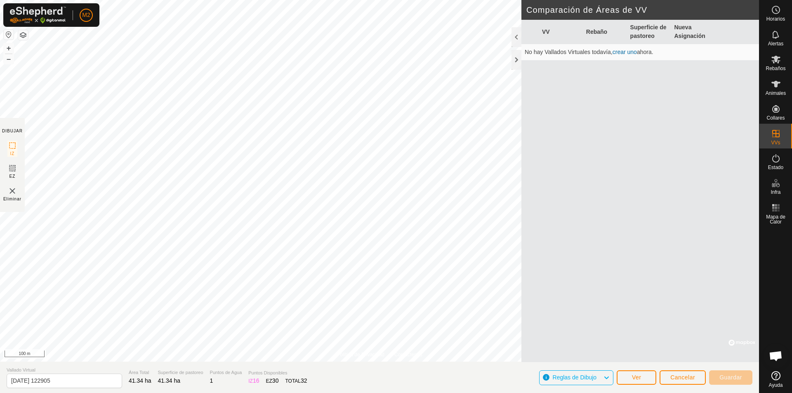
click at [608, 379] on icon at bounding box center [606, 377] width 7 height 11
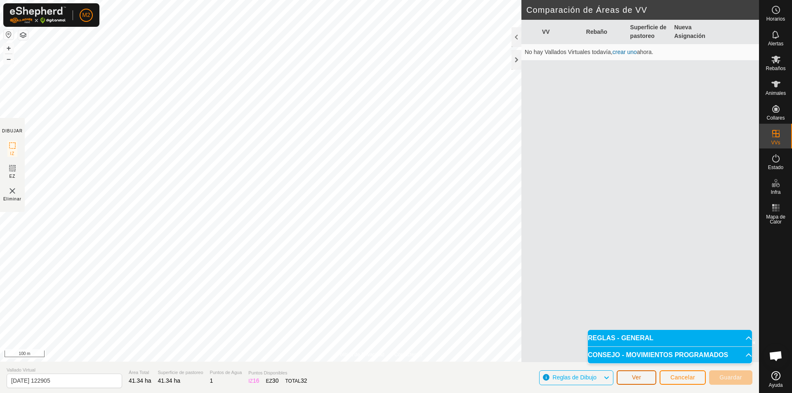
click at [633, 379] on span "Ver" at bounding box center [636, 377] width 9 height 7
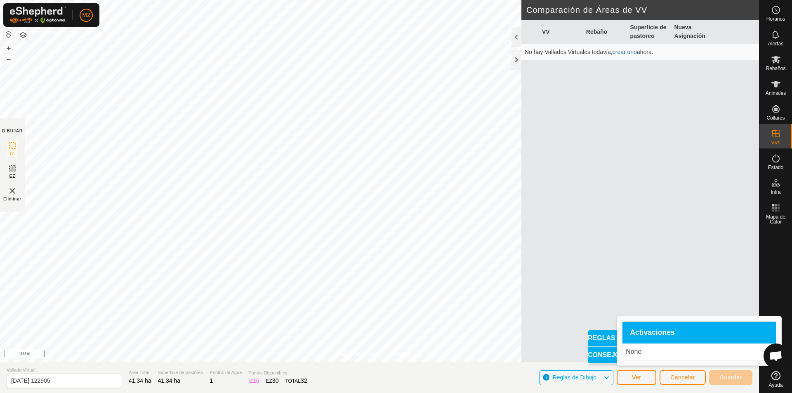
click at [646, 351] on p "None" at bounding box center [699, 352] width 147 height 10
click at [647, 334] on span "Activaciones" at bounding box center [652, 332] width 45 height 7
click at [638, 352] on p "None" at bounding box center [699, 352] width 147 height 10
click at [692, 377] on span "Cancelar" at bounding box center [682, 377] width 25 height 7
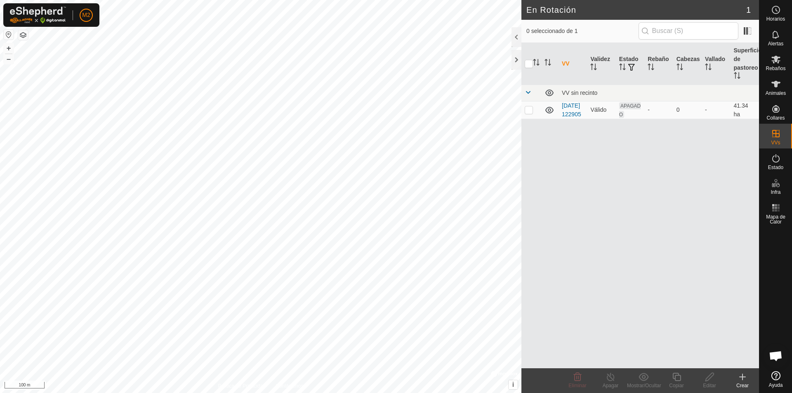
checkbox input "true"
checkbox input "false"
checkbox input "true"
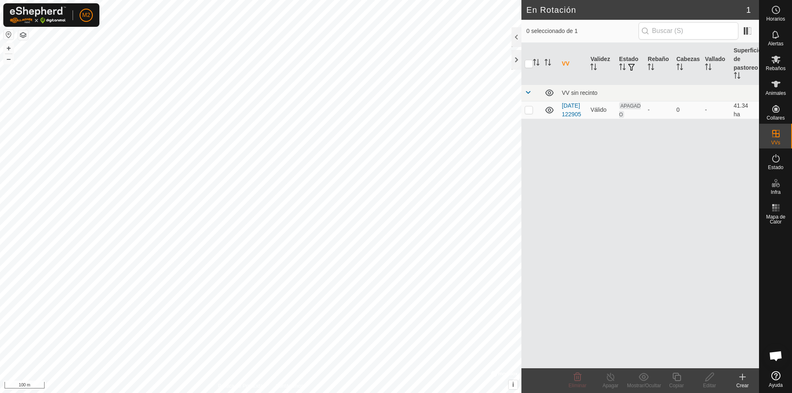
checkbox input "true"
checkbox input "false"
click at [525, 92] on span at bounding box center [527, 92] width 7 height 7
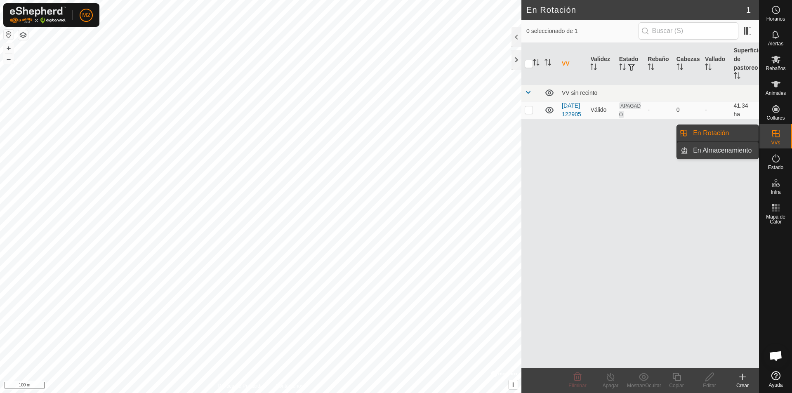
click at [740, 154] on link "En Almacenamiento" at bounding box center [723, 150] width 71 height 16
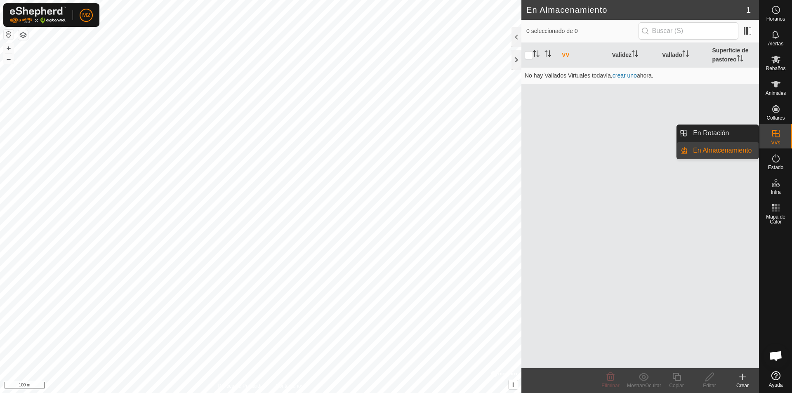
click at [715, 129] on link "En Rotación" at bounding box center [723, 133] width 71 height 16
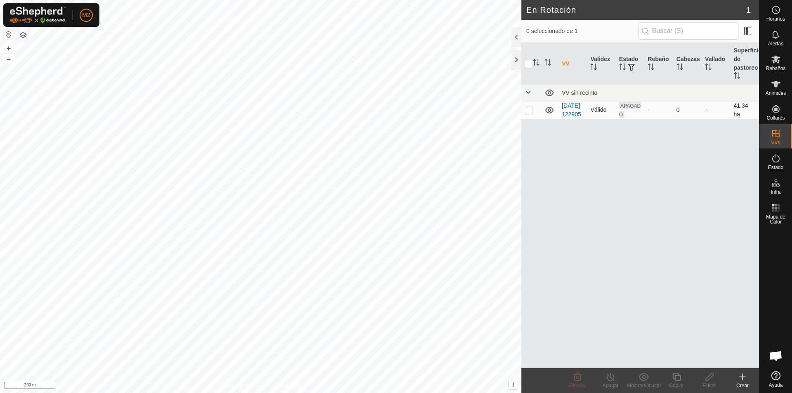
click at [531, 113] on p-checkbox at bounding box center [528, 109] width 8 height 7
checkbox input "true"
click at [774, 9] on icon at bounding box center [776, 10] width 10 height 10
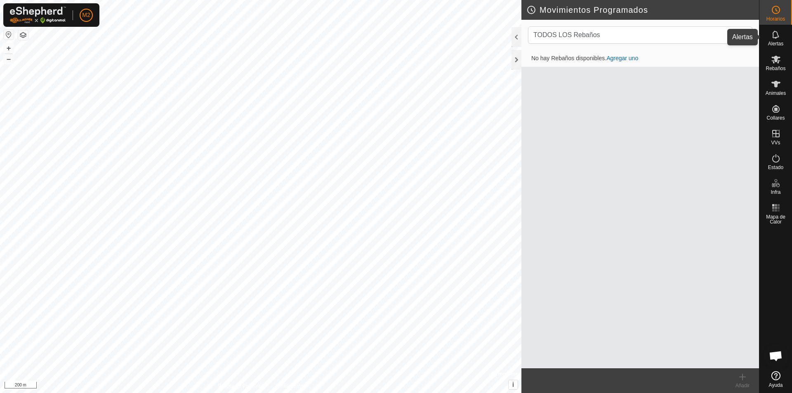
click at [774, 36] on icon at bounding box center [776, 35] width 10 height 10
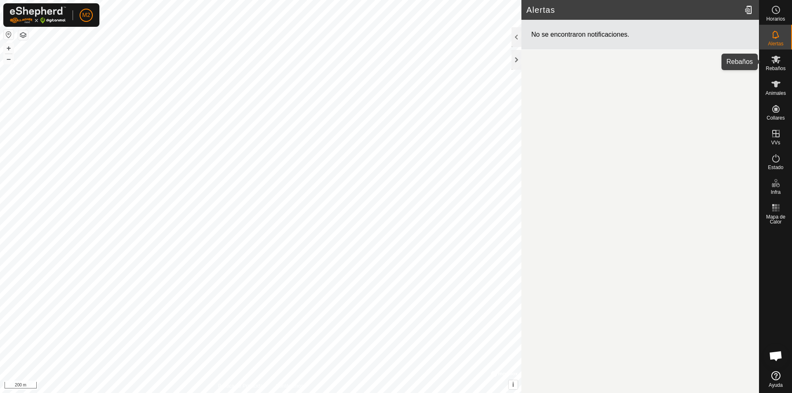
click at [774, 57] on icon at bounding box center [775, 60] width 9 height 8
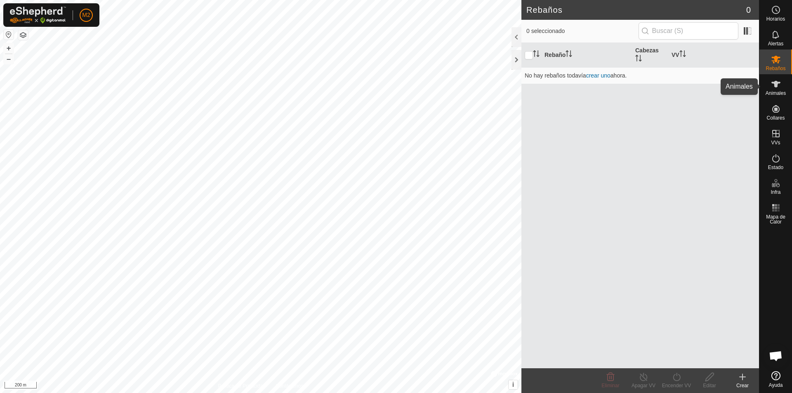
click at [779, 83] on icon at bounding box center [775, 84] width 9 height 7
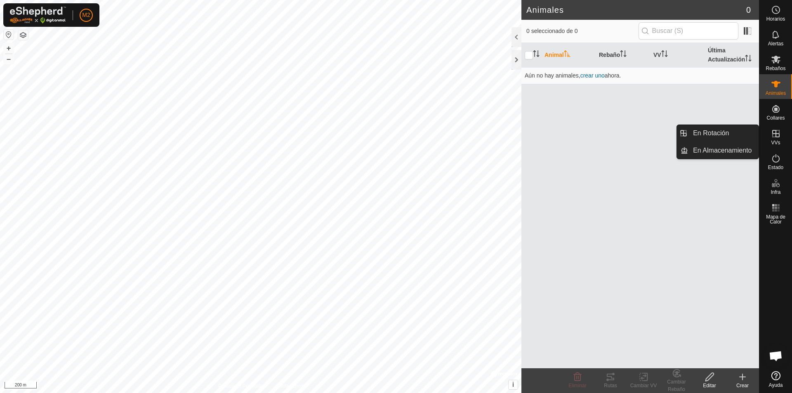
click at [773, 131] on icon at bounding box center [775, 133] width 7 height 7
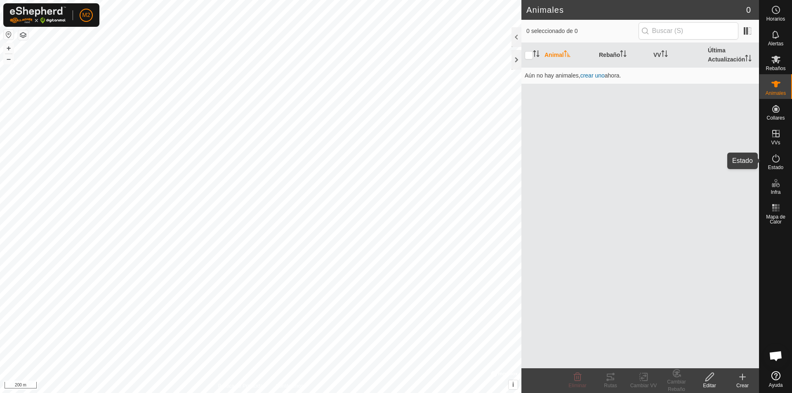
click at [774, 156] on icon at bounding box center [775, 158] width 7 height 8
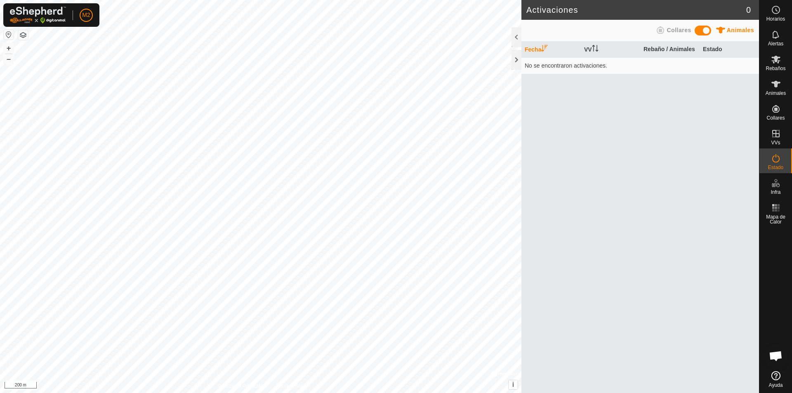
click at [579, 66] on td "No se encontraron activaciones." at bounding box center [640, 65] width 238 height 16
click at [701, 30] on span at bounding box center [702, 31] width 16 height 10
click at [597, 69] on td "No se encontraron activaciones." at bounding box center [640, 65] width 238 height 16
drag, startPoint x: 650, startPoint y: 51, endPoint x: 678, endPoint y: 46, distance: 28.5
click at [651, 51] on th "Rebaño / Collares" at bounding box center [669, 50] width 59 height 16
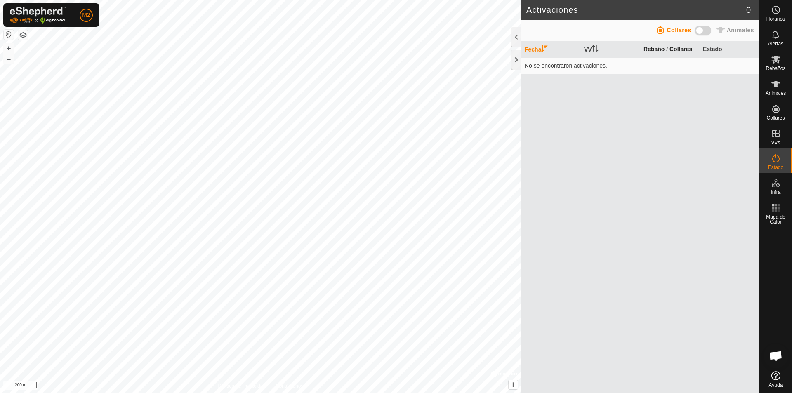
click at [678, 46] on th "Rebaño / Collares" at bounding box center [669, 50] width 59 height 16
click at [707, 46] on th "Estado" at bounding box center [728, 50] width 59 height 16
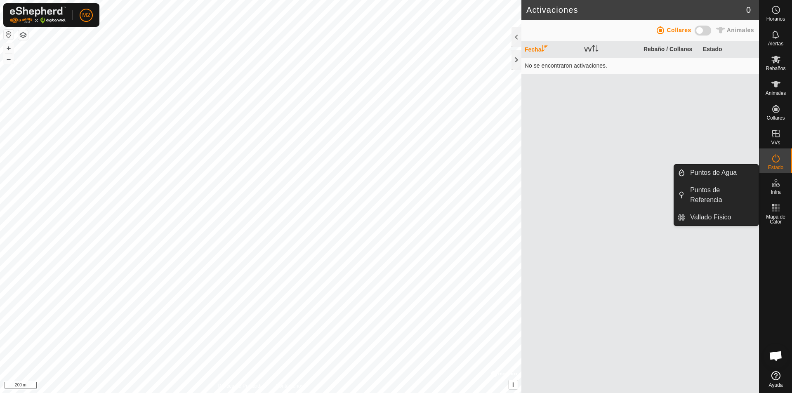
click at [774, 188] on icon at bounding box center [776, 183] width 10 height 10
click at [776, 184] on icon at bounding box center [776, 183] width 10 height 10
click at [730, 214] on link "Vallado Físico" at bounding box center [721, 217] width 73 height 16
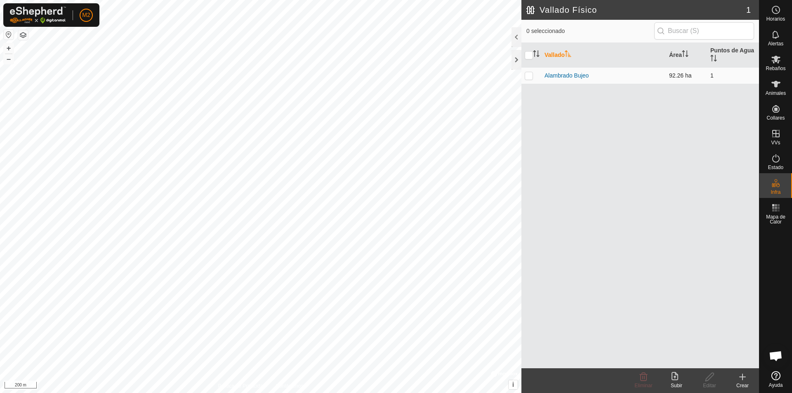
click at [530, 78] on p-checkbox at bounding box center [528, 75] width 8 height 7
checkbox input "true"
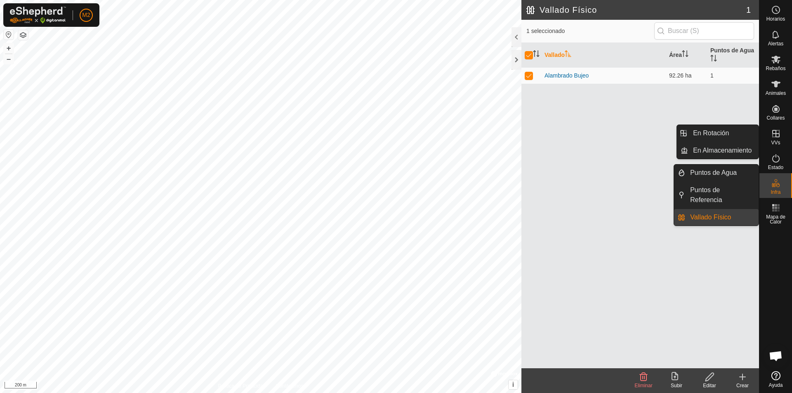
click at [777, 139] on es-virtualpaddocks-svg-icon at bounding box center [775, 133] width 15 height 13
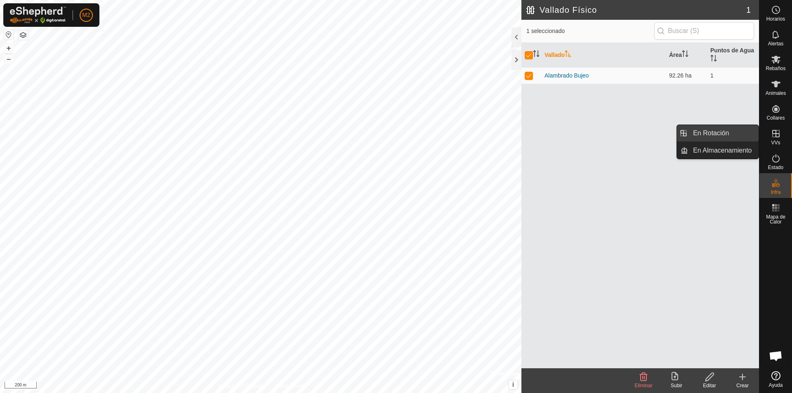
click at [707, 139] on link "En Rotación" at bounding box center [723, 133] width 71 height 16
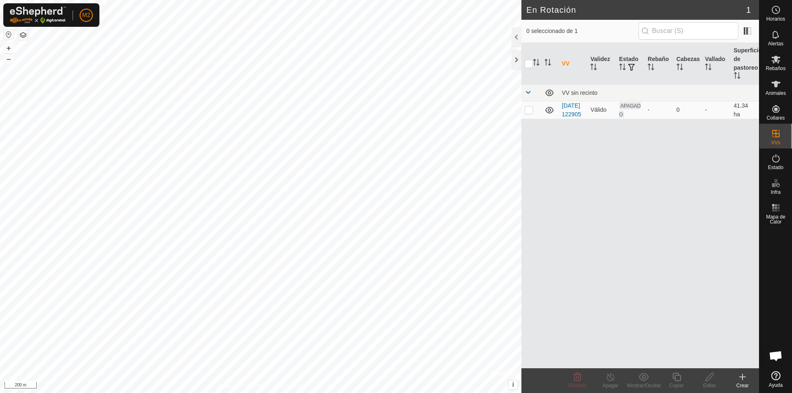
drag, startPoint x: 618, startPoint y: 173, endPoint x: 618, endPoint y: 187, distance: 13.6
click at [618, 187] on div "VV Validez Estado Rebaño Cabezas Vallado Superficie de pastoreo VV sin recinto …" at bounding box center [640, 205] width 238 height 325
click at [530, 63] on input "checkbox" at bounding box center [528, 64] width 8 height 8
checkbox input "true"
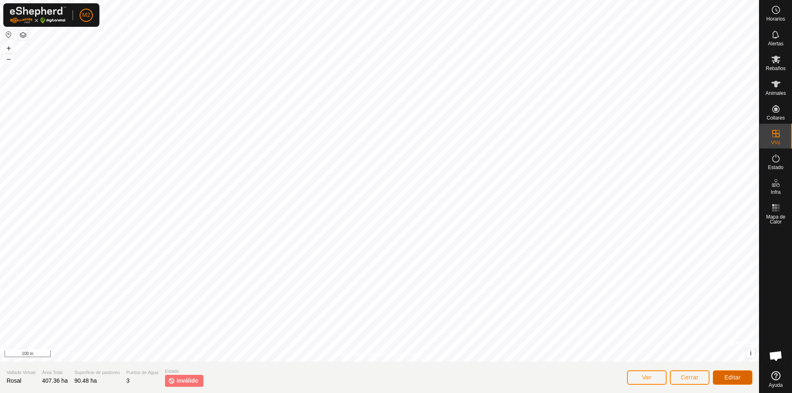
click at [724, 375] on span "Editar" at bounding box center [732, 377] width 16 height 7
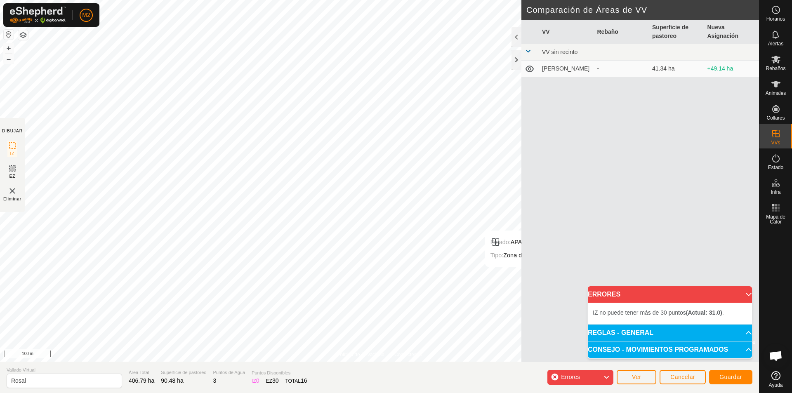
click at [608, 374] on icon at bounding box center [606, 377] width 7 height 11
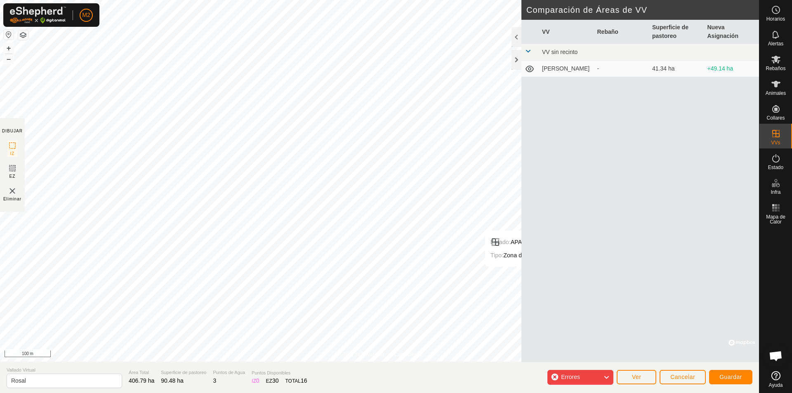
click at [608, 374] on icon at bounding box center [606, 377] width 7 height 11
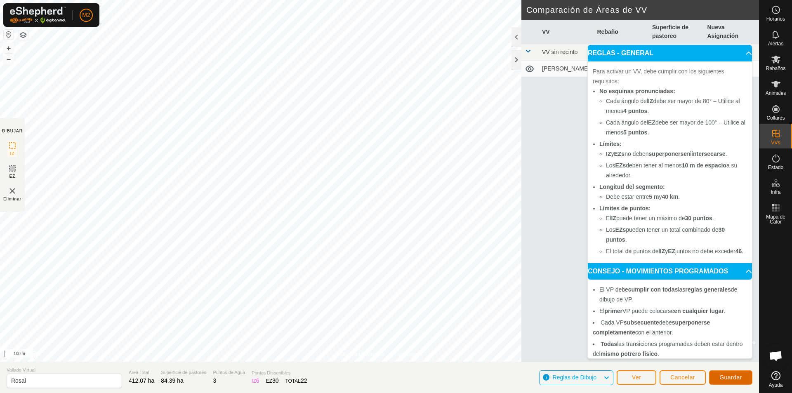
click at [736, 379] on span "Guardar" at bounding box center [730, 377] width 23 height 7
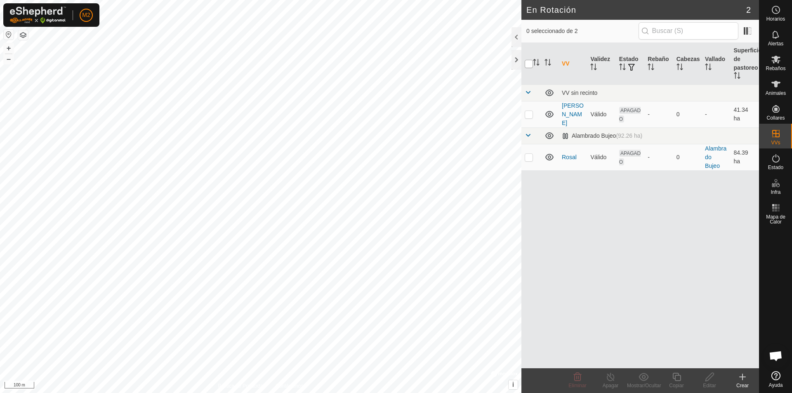
click at [530, 64] on input "checkbox" at bounding box center [528, 64] width 8 height 8
checkbox input "true"
click at [626, 150] on span "APAGADO" at bounding box center [629, 158] width 21 height 16
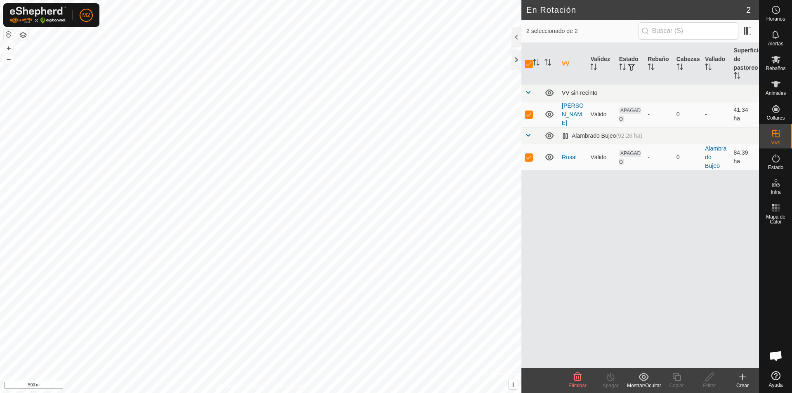
click at [527, 91] on span at bounding box center [527, 92] width 7 height 7
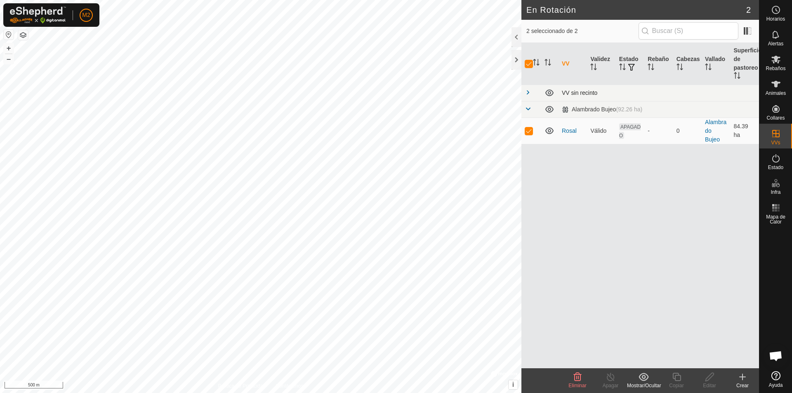
click at [527, 91] on span at bounding box center [527, 92] width 7 height 7
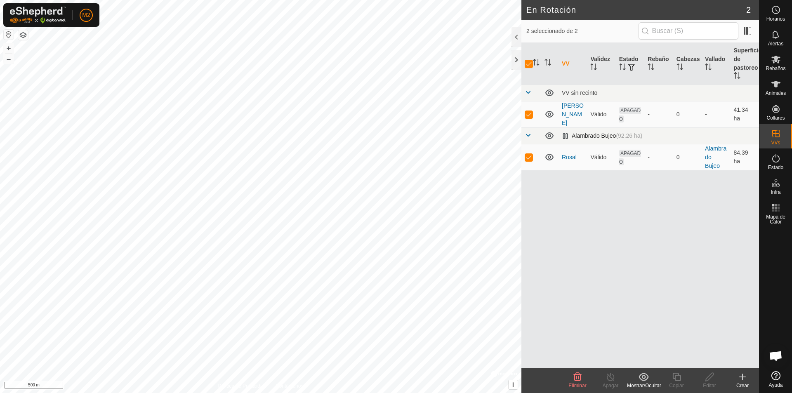
click at [529, 132] on span at bounding box center [527, 135] width 7 height 7
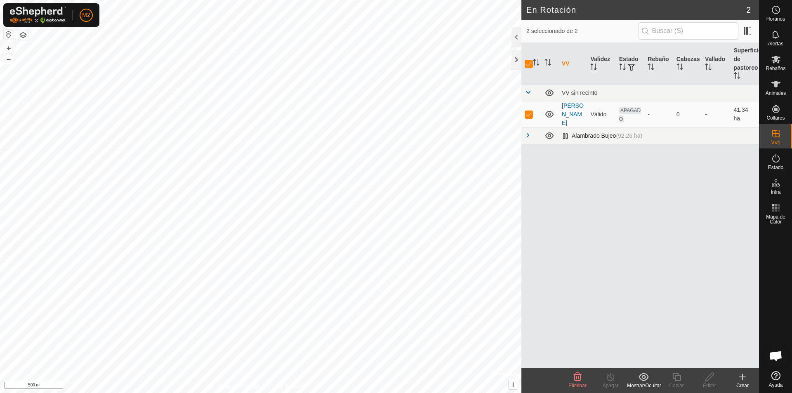
click at [529, 132] on span at bounding box center [527, 135] width 7 height 7
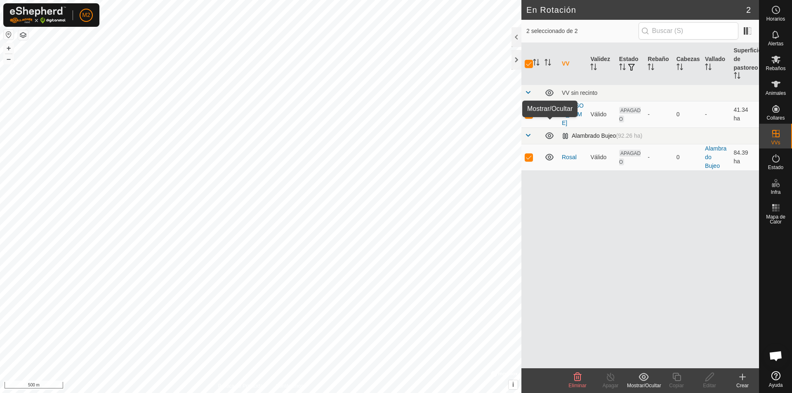
click at [551, 131] on icon at bounding box center [549, 136] width 10 height 10
click at [572, 154] on link "Rosal" at bounding box center [569, 157] width 15 height 7
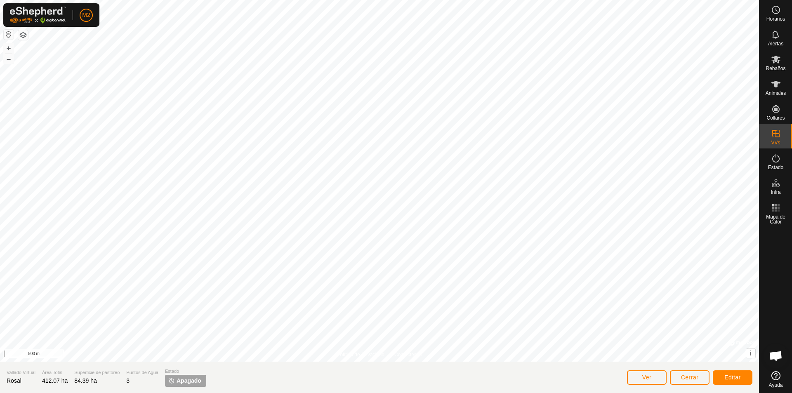
click at [173, 381] on img at bounding box center [171, 380] width 7 height 7
click at [169, 381] on img at bounding box center [171, 380] width 7 height 7
click at [777, 162] on icon at bounding box center [775, 158] width 7 height 8
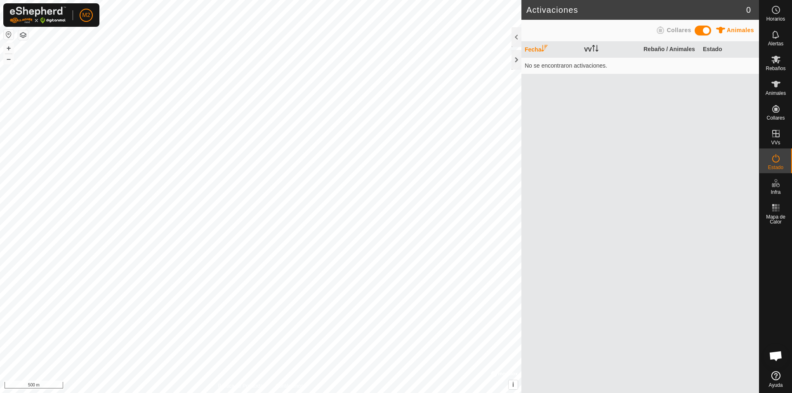
click at [595, 52] on p-sorticon "Activar para ordenar" at bounding box center [595, 49] width 7 height 7
click at [543, 49] on icon "Activar para ordenar" at bounding box center [543, 48] width 1 height 7
click at [595, 51] on icon "Activar para ordenar" at bounding box center [595, 48] width 7 height 7
click at [706, 52] on th "Estado" at bounding box center [728, 50] width 59 height 16
click at [708, 48] on th "Estado" at bounding box center [728, 50] width 59 height 16
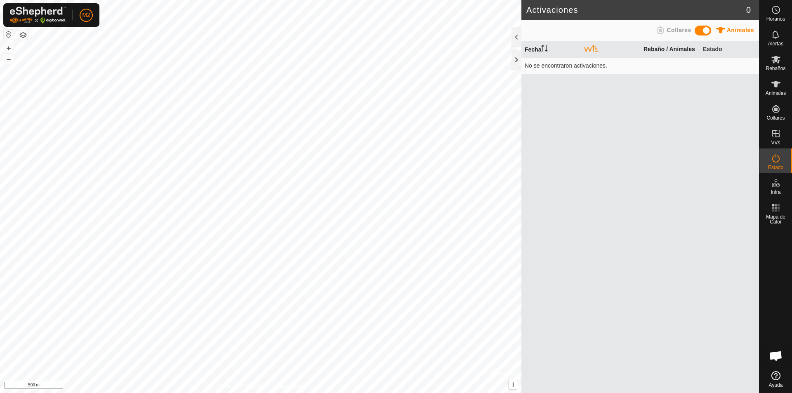
click at [680, 50] on th "Rebaño / Animales" at bounding box center [669, 50] width 59 height 16
click at [706, 30] on span at bounding box center [702, 31] width 16 height 10
click at [706, 51] on th "Estado" at bounding box center [728, 50] width 59 height 16
click at [547, 49] on icon "Activar para ordenar" at bounding box center [546, 48] width 1 height 7
click at [548, 49] on icon "Activar para ordenar" at bounding box center [544, 48] width 7 height 7
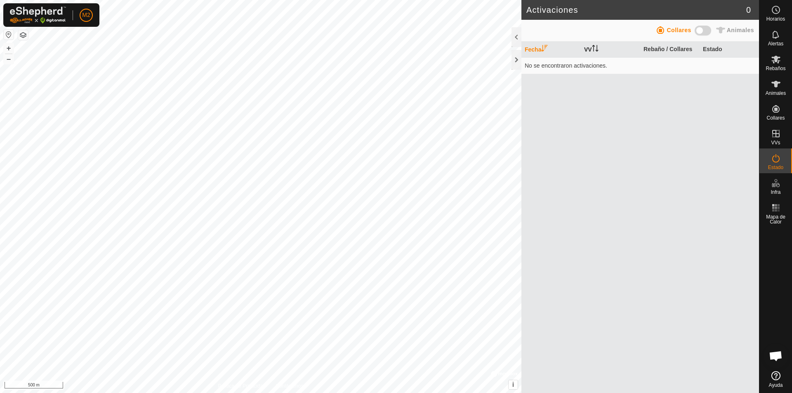
click at [548, 49] on icon "Activar para ordenar" at bounding box center [544, 48] width 7 height 7
click at [543, 44] on th "Fecha" at bounding box center [550, 50] width 59 height 16
click at [594, 48] on icon "Activar para ordenar" at bounding box center [595, 48] width 7 height 7
click at [715, 28] on div "Animales" at bounding box center [734, 32] width 40 height 13
click at [720, 29] on icon at bounding box center [720, 30] width 9 height 7
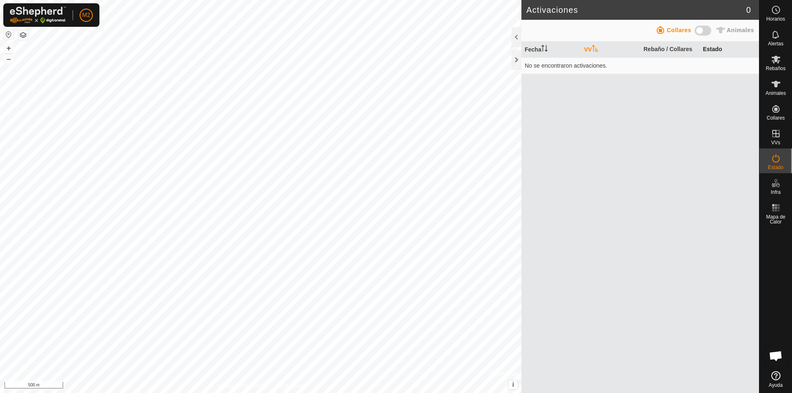
click at [715, 49] on th "Estado" at bounding box center [728, 50] width 59 height 16
click at [778, 83] on icon at bounding box center [775, 84] width 9 height 7
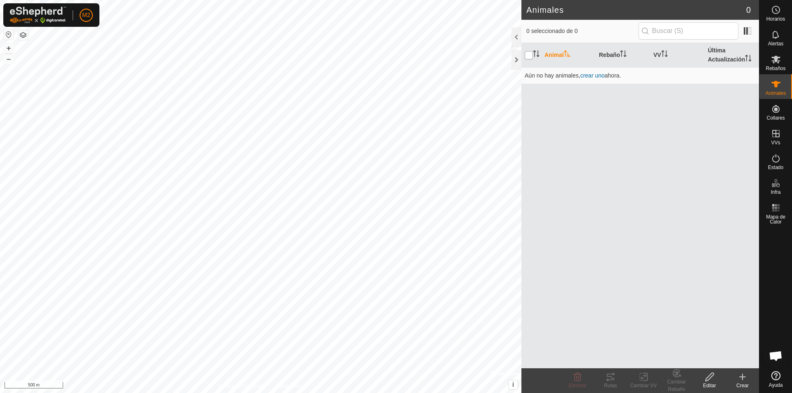
click at [532, 57] on input "checkbox" at bounding box center [528, 55] width 8 height 8
click at [531, 56] on input "checkbox" at bounding box center [528, 55] width 8 height 8
checkbox input "true"
click at [589, 75] on span "crear uno" at bounding box center [592, 75] width 24 height 7
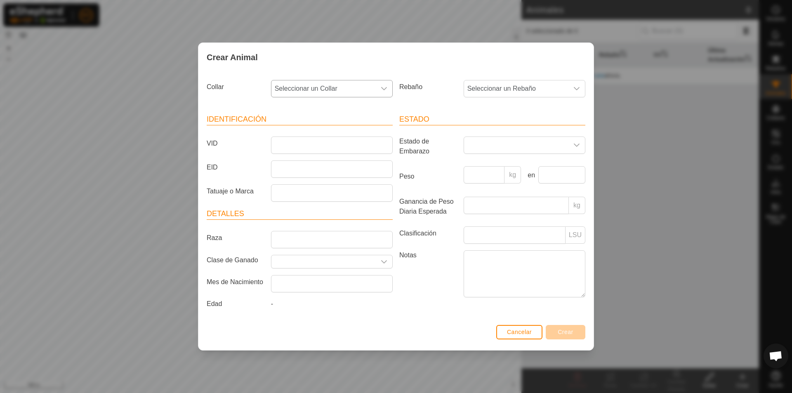
click at [355, 94] on span "Seleccionar un Collar" at bounding box center [323, 88] width 104 height 16
click at [309, 149] on li "4031252034" at bounding box center [332, 148] width 121 height 16
click at [485, 179] on input "Peso" at bounding box center [483, 174] width 41 height 17
click at [482, 146] on span at bounding box center [516, 145] width 104 height 16
click at [487, 217] on li "Preñada" at bounding box center [524, 215] width 121 height 16
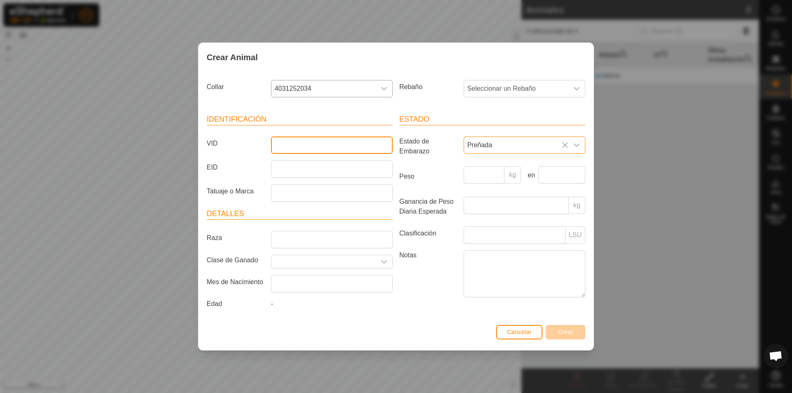
click at [362, 151] on input "VID" at bounding box center [332, 144] width 122 height 17
click at [284, 194] on input "Tatuaje o Marca" at bounding box center [332, 192] width 122 height 17
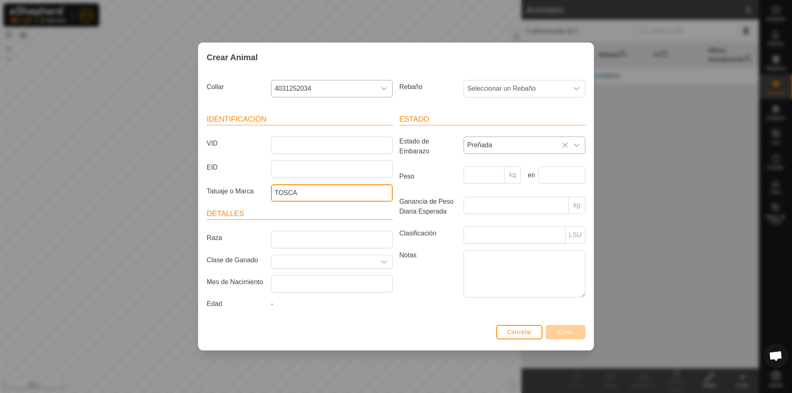
type input "TOSCA"
click at [426, 288] on label "Notas" at bounding box center [428, 273] width 64 height 47
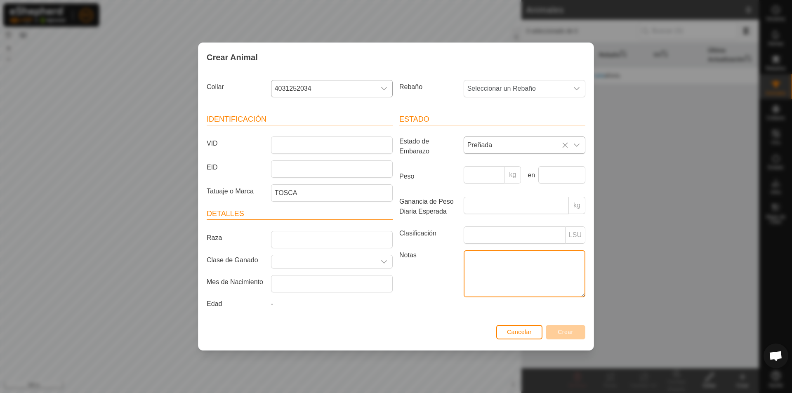
click at [463, 288] on textarea "Notas" at bounding box center [524, 273] width 122 height 47
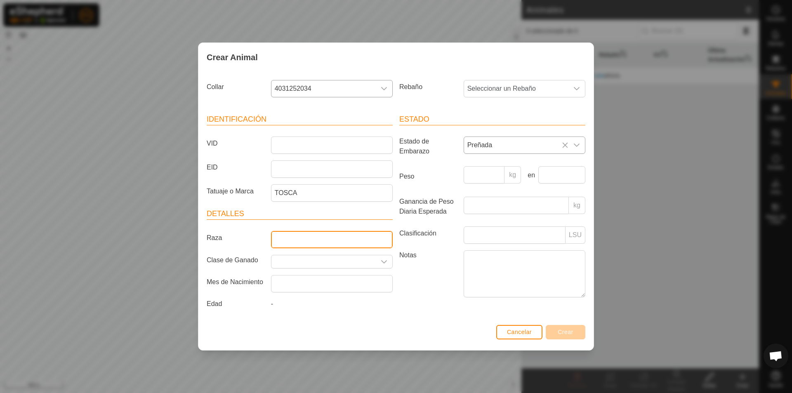
click at [275, 235] on input "Raza" at bounding box center [332, 239] width 122 height 17
type input "PRE"
click at [311, 261] on input "Seleccione o ingrese una Clase de Ganado" at bounding box center [323, 261] width 104 height 13
click at [384, 263] on icon "dropdown trigger" at bounding box center [384, 261] width 6 height 3
click at [379, 284] on icon at bounding box center [380, 281] width 7 height 7
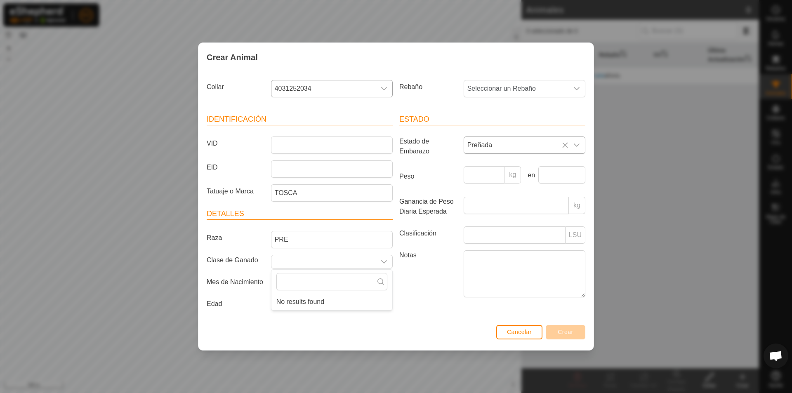
click at [381, 282] on icon at bounding box center [380, 281] width 7 height 7
click at [358, 268] on div at bounding box center [332, 262] width 128 height 14
click at [355, 262] on input "Seleccione o ingrese una Clase de Ganado" at bounding box center [323, 261] width 104 height 13
type input "Caballar"
click at [397, 295] on label "Notas" at bounding box center [428, 273] width 64 height 47
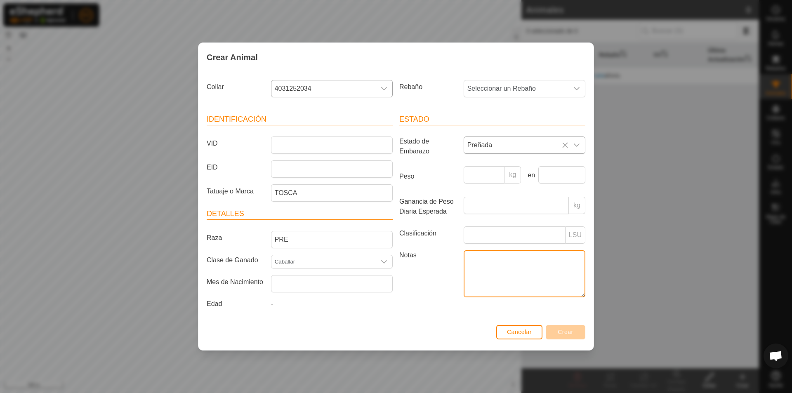
click at [463, 295] on textarea "Notas" at bounding box center [524, 273] width 122 height 47
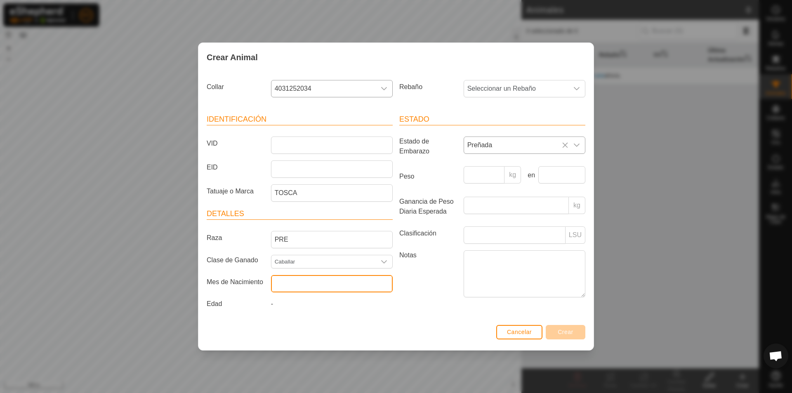
click at [332, 280] on input "text" at bounding box center [332, 283] width 122 height 17
click at [238, 313] on div "Identificación VID EID Tatuaje o Marca TOSCA Detalles Raza PRE Clase de Ganado …" at bounding box center [299, 213] width 193 height 218
click at [280, 303] on div "-" at bounding box center [332, 305] width 128 height 13
click at [270, 306] on div "-" at bounding box center [332, 305] width 128 height 13
click at [273, 304] on div "-" at bounding box center [332, 305] width 128 height 13
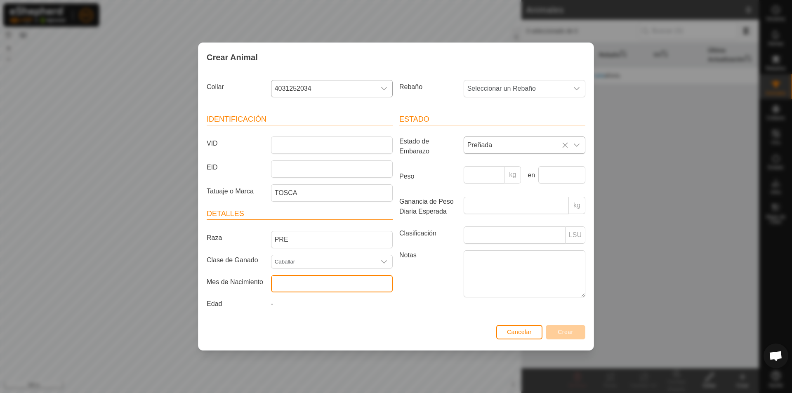
click at [278, 289] on input "text" at bounding box center [332, 283] width 122 height 17
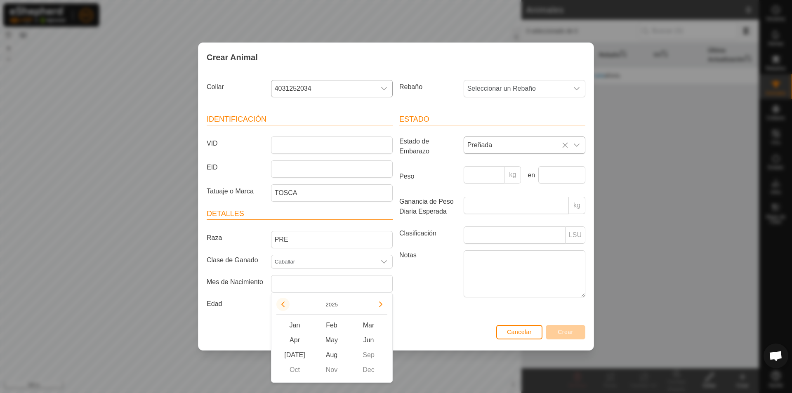
click at [286, 303] on button "Previous Year" at bounding box center [282, 304] width 13 height 13
click at [286, 304] on span "Previous Year" at bounding box center [286, 304] width 0 height 0
click at [286, 303] on button "Previous Year" at bounding box center [282, 304] width 13 height 13
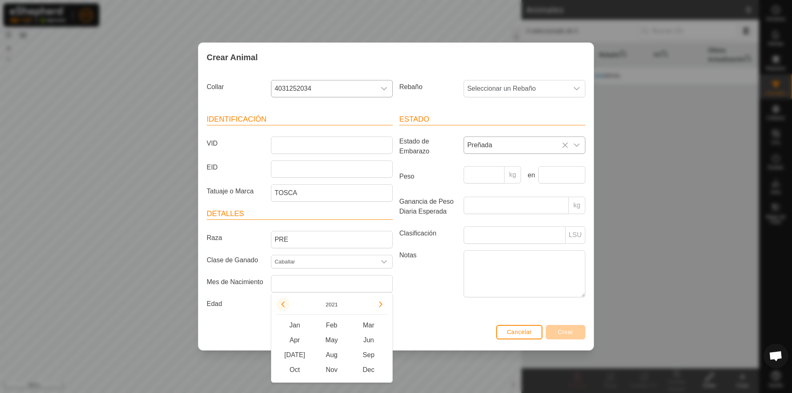
click at [286, 303] on button "Previous Year" at bounding box center [282, 304] width 13 height 13
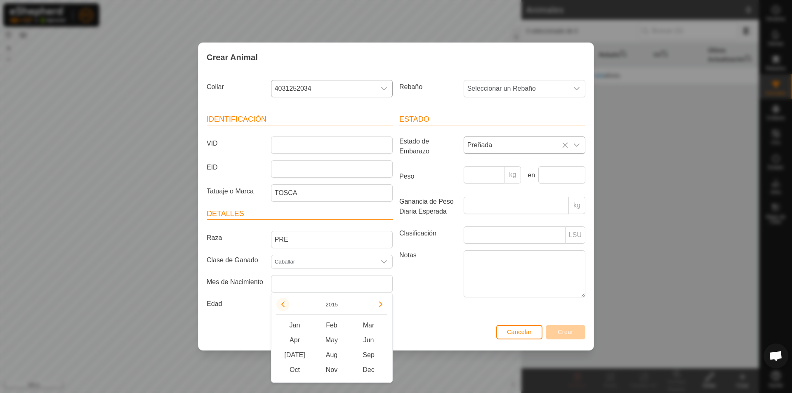
click at [286, 303] on button "Previous Year" at bounding box center [282, 304] width 13 height 13
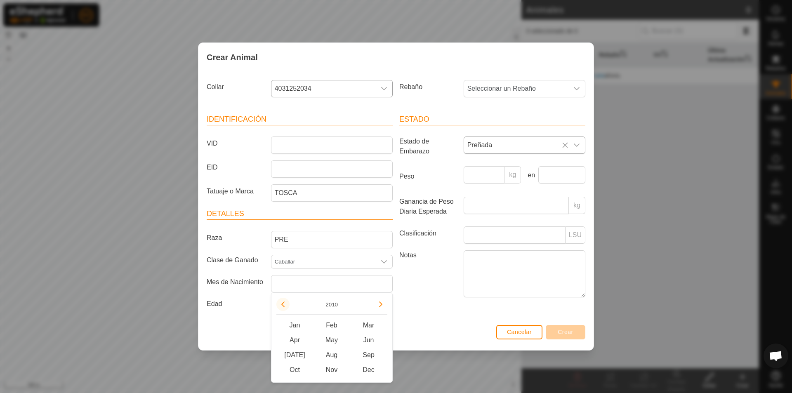
click at [286, 303] on button "Previous Year" at bounding box center [282, 304] width 13 height 13
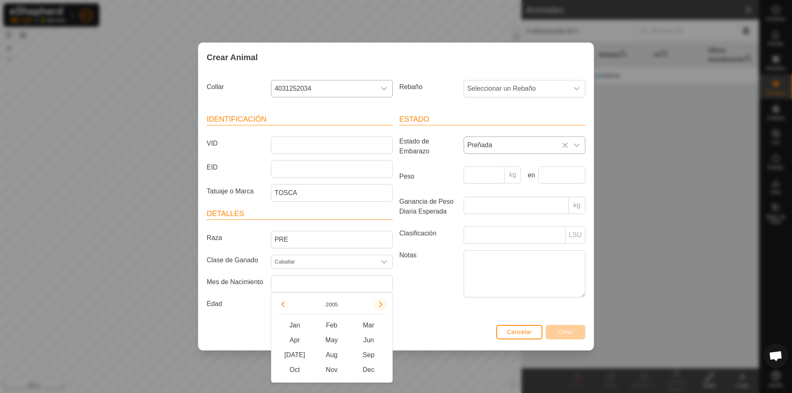
click at [383, 302] on button "Next Year" at bounding box center [380, 304] width 13 height 13
click at [383, 303] on span "Next Year" at bounding box center [383, 303] width 0 height 0
click at [382, 303] on button "Next Year" at bounding box center [380, 304] width 13 height 13
click at [382, 303] on icon "Next Year" at bounding box center [380, 304] width 7 height 7
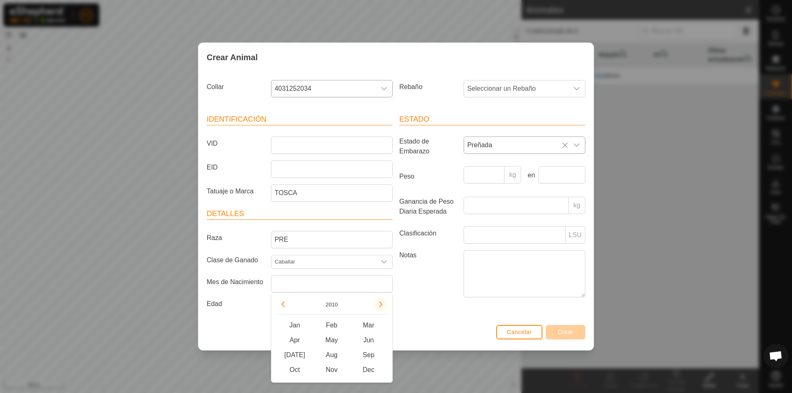
click at [382, 303] on button "Next Year" at bounding box center [380, 304] width 13 height 13
click at [382, 304] on icon "Next Year" at bounding box center [380, 304] width 7 height 7
click at [382, 304] on button "Next Year" at bounding box center [380, 304] width 13 height 13
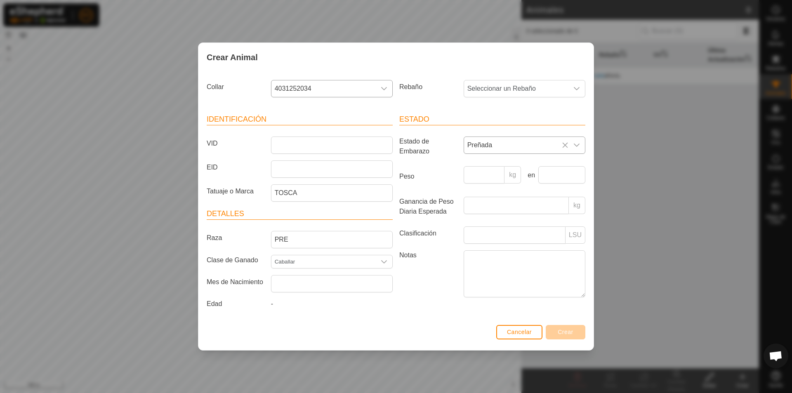
click at [405, 315] on div "Estado Estado de Embarazo Preñada Peso kg en Ganancia de Peso Diaria Esperada k…" at bounding box center [492, 213] width 193 height 218
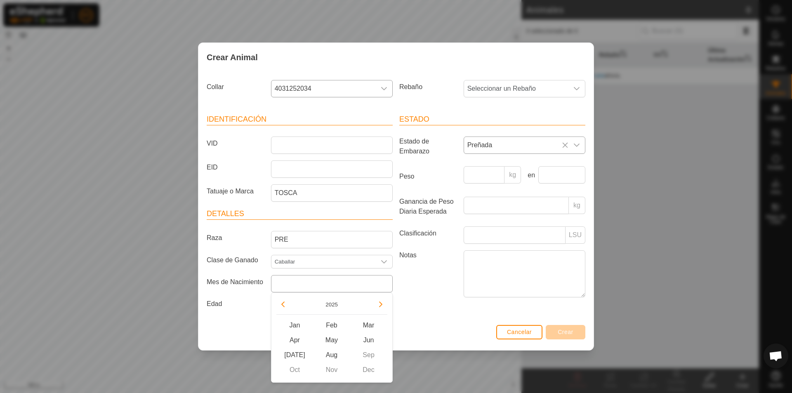
click at [335, 286] on input "text" at bounding box center [332, 283] width 122 height 17
click at [285, 303] on button "Previous Year" at bounding box center [282, 304] width 13 height 13
click at [286, 304] on span "Previous Year" at bounding box center [286, 304] width 0 height 0
click at [285, 303] on icon "Previous Year" at bounding box center [283, 304] width 7 height 7
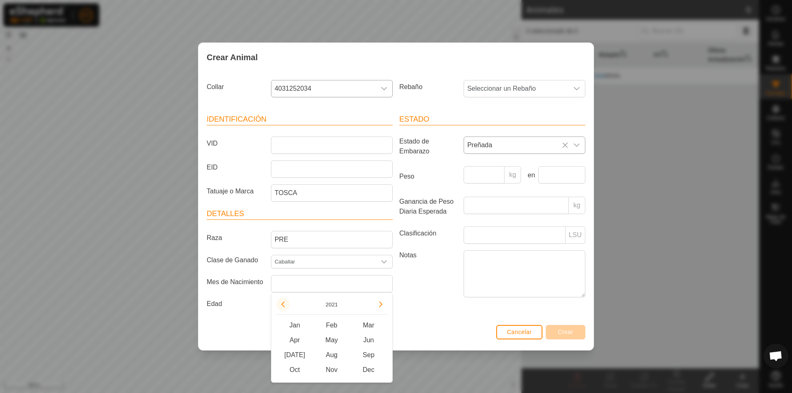
click at [285, 303] on button "Previous Year" at bounding box center [282, 304] width 13 height 13
click at [286, 304] on span "Previous Year" at bounding box center [286, 304] width 0 height 0
click at [285, 303] on button "Previous Year" at bounding box center [282, 304] width 13 height 13
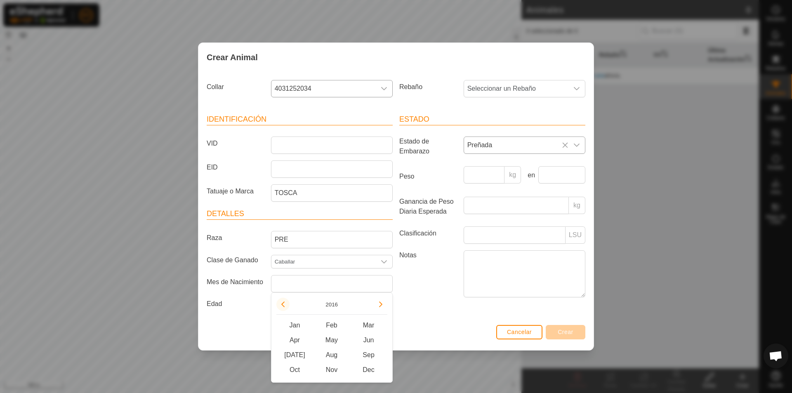
click at [285, 303] on button "Previous Year" at bounding box center [282, 304] width 13 height 13
click at [285, 303] on icon "Previous Year" at bounding box center [283, 304] width 7 height 7
click at [285, 303] on button "Previous Year" at bounding box center [282, 304] width 13 height 13
click at [285, 303] on icon "Previous Year" at bounding box center [283, 304] width 7 height 7
click at [285, 303] on button "Previous Year" at bounding box center [282, 304] width 13 height 13
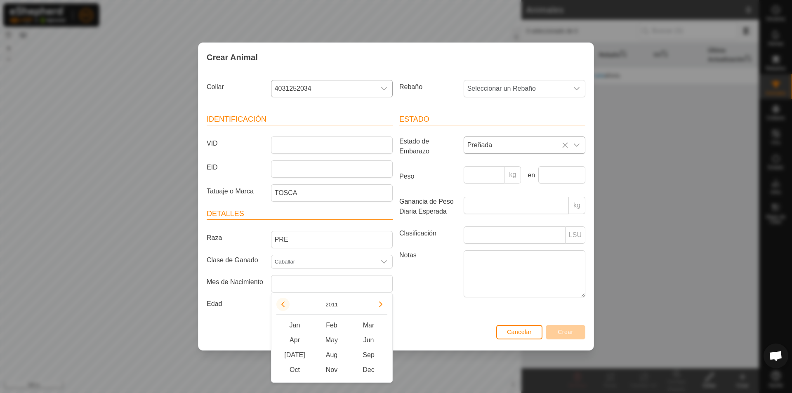
click at [285, 303] on button "Previous Year" at bounding box center [282, 304] width 13 height 13
click at [332, 343] on span "May" at bounding box center [331, 340] width 37 height 15
type input "May 2008"
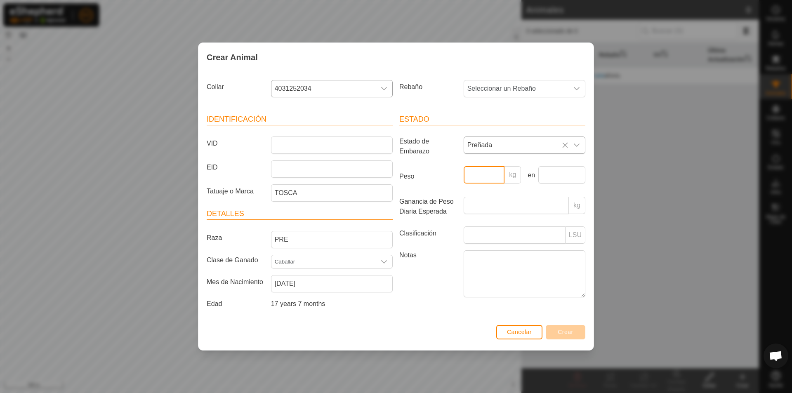
click at [473, 181] on input "Peso" at bounding box center [483, 174] width 41 height 17
type input "400"
click at [554, 173] on input "text" at bounding box center [561, 174] width 47 height 17
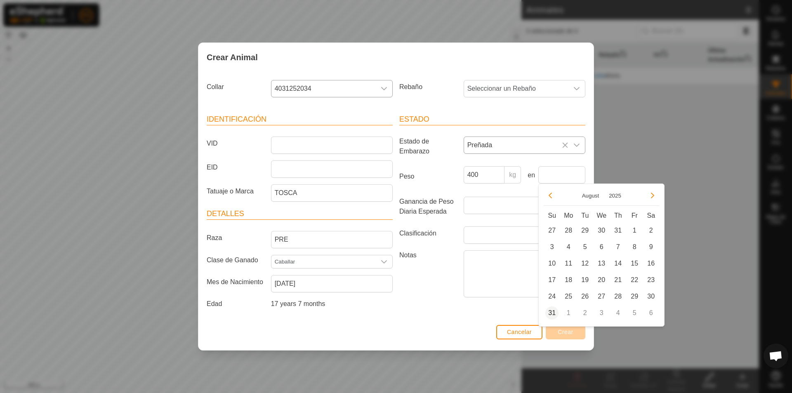
click at [550, 313] on span "31" at bounding box center [551, 312] width 13 height 13
type input "31 Aug, 2025"
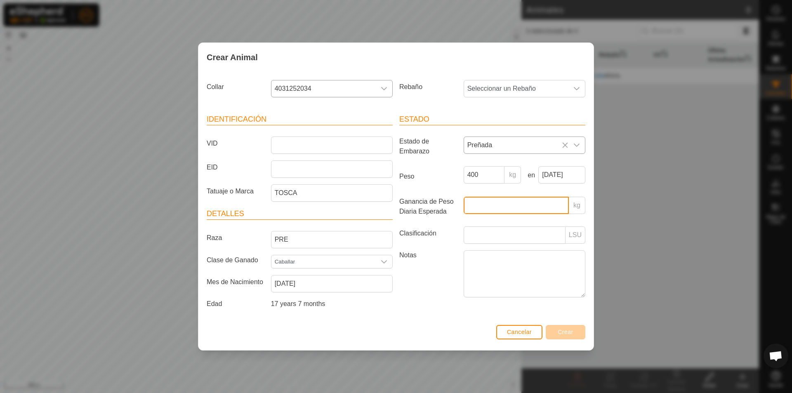
click at [512, 206] on input "Ganancia de Peso Diaria Esperada" at bounding box center [515, 205] width 105 height 17
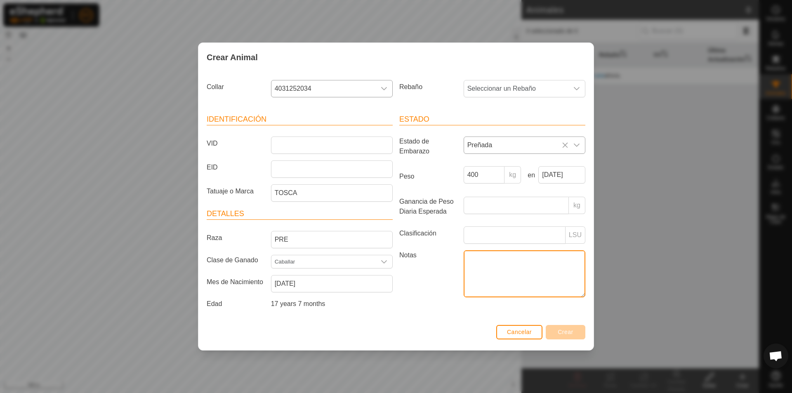
click at [501, 262] on textarea "Notas" at bounding box center [524, 273] width 122 height 47
click at [443, 268] on label "Notas" at bounding box center [428, 273] width 64 height 47
click at [463, 268] on textarea "Notas" at bounding box center [524, 273] width 122 height 47
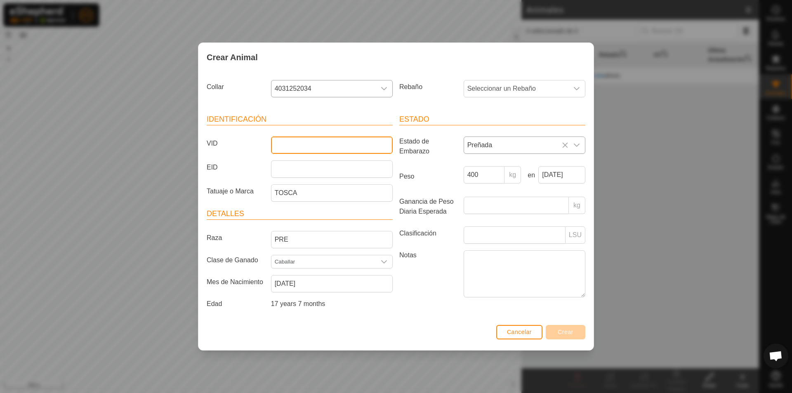
click at [348, 145] on input "VID" at bounding box center [332, 144] width 122 height 17
click at [301, 151] on input "VID" at bounding box center [332, 144] width 122 height 17
type input "k"
click at [311, 171] on input "EID" at bounding box center [332, 168] width 122 height 17
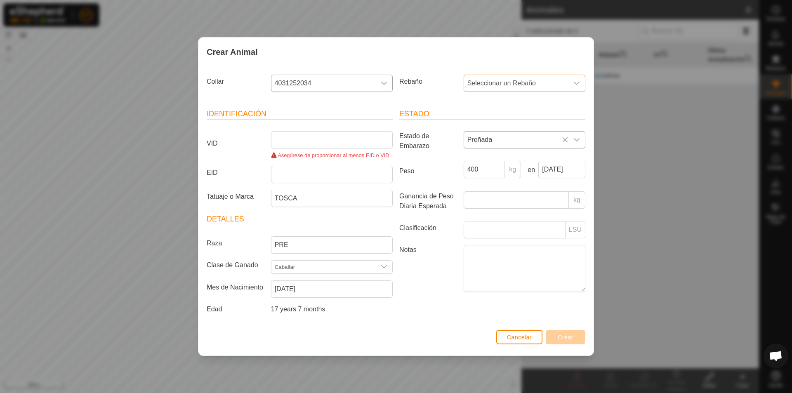
click at [502, 92] on div "Rebaño Seleccionar un Rebaño" at bounding box center [492, 86] width 193 height 31
click at [504, 86] on span "Seleccionar un Rebaño" at bounding box center [516, 83] width 104 height 16
click at [497, 128] on li "-" at bounding box center [524, 126] width 121 height 16
click at [528, 338] on span "Cancelar" at bounding box center [519, 337] width 25 height 7
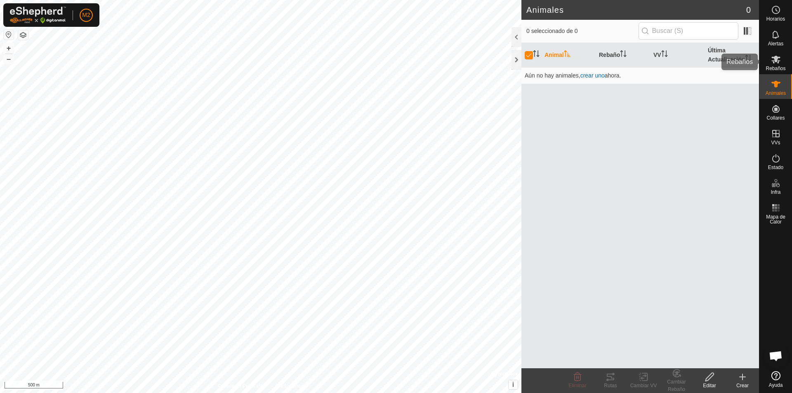
click at [776, 66] on span "Rebaños" at bounding box center [775, 68] width 20 height 5
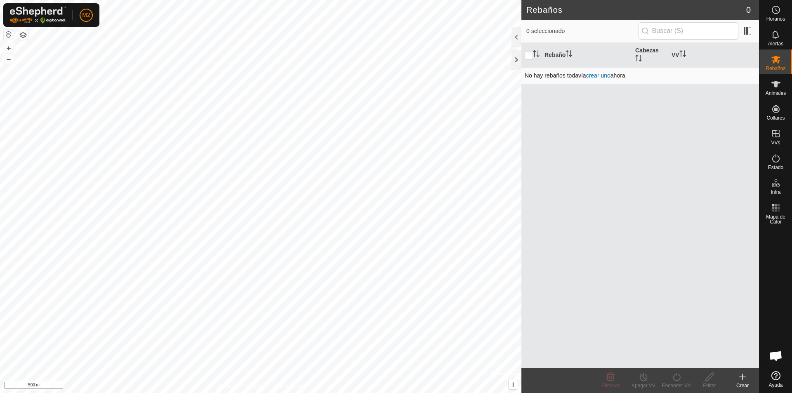
click at [595, 75] on link "crear uno" at bounding box center [598, 75] width 24 height 7
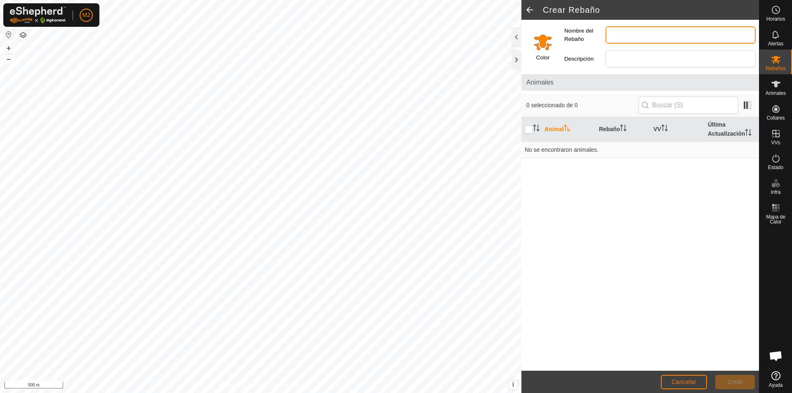
click at [616, 33] on input "Nombre del Rebaño" at bounding box center [680, 34] width 150 height 17
type input "YEGUAS"
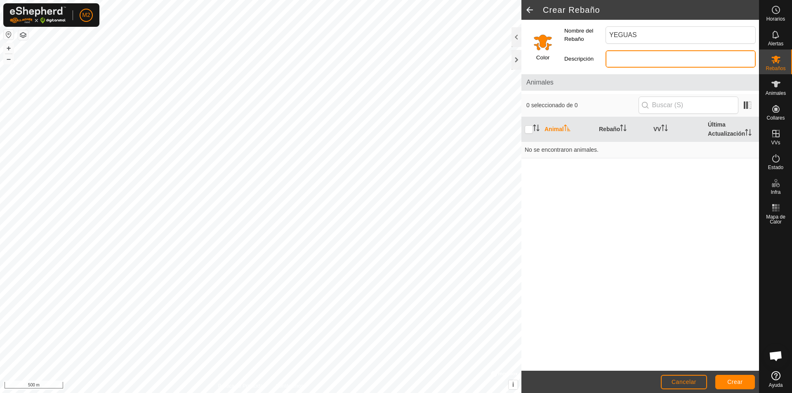
click at [665, 57] on input "Descripción" at bounding box center [680, 58] width 150 height 17
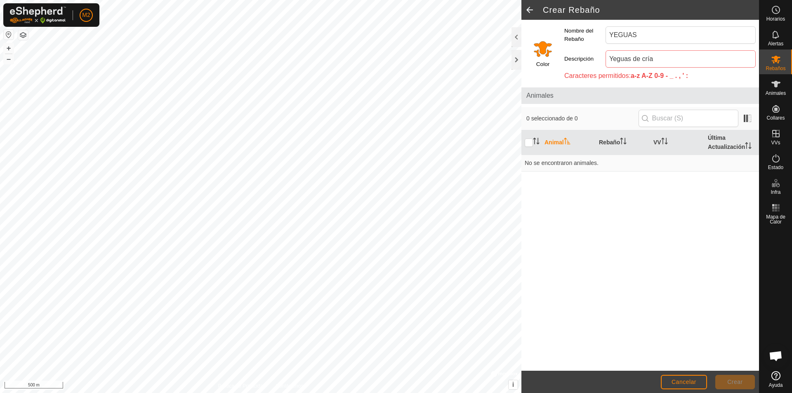
click at [595, 119] on span "0 seleccionado de 0" at bounding box center [582, 118] width 112 height 9
click at [656, 61] on input "Yeguas de cría" at bounding box center [680, 58] width 150 height 17
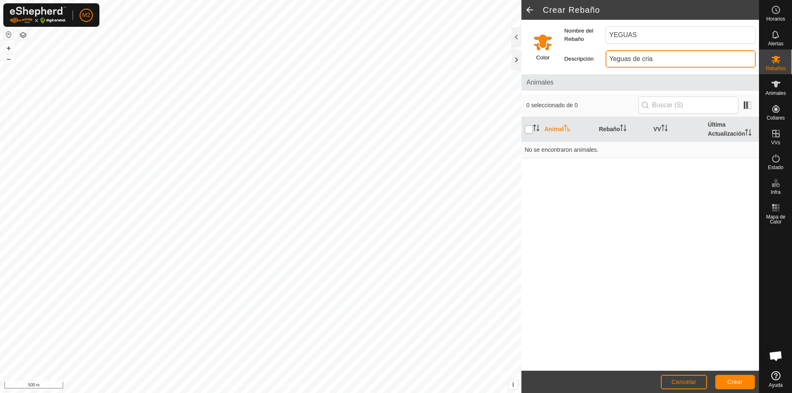
type input "Yeguas de cria"
click at [529, 131] on input "checkbox" at bounding box center [528, 129] width 8 height 8
checkbox input "true"
click at [621, 110] on div "0 seleccionado de 0" at bounding box center [640, 104] width 228 height 17
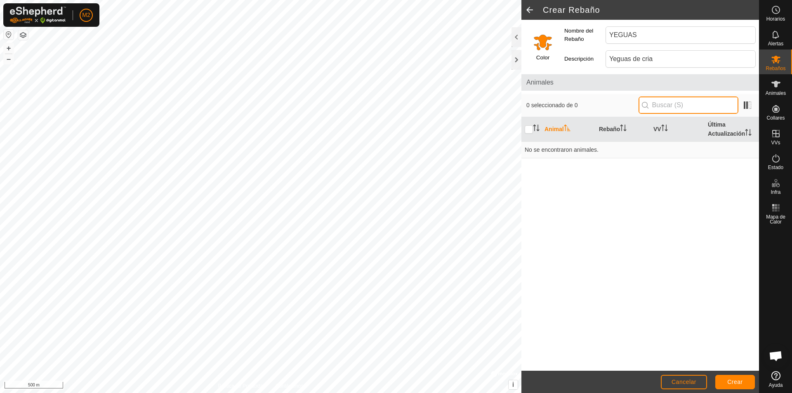
click at [658, 105] on input "text" at bounding box center [688, 104] width 100 height 17
click at [731, 388] on button "Crear" at bounding box center [735, 382] width 40 height 14
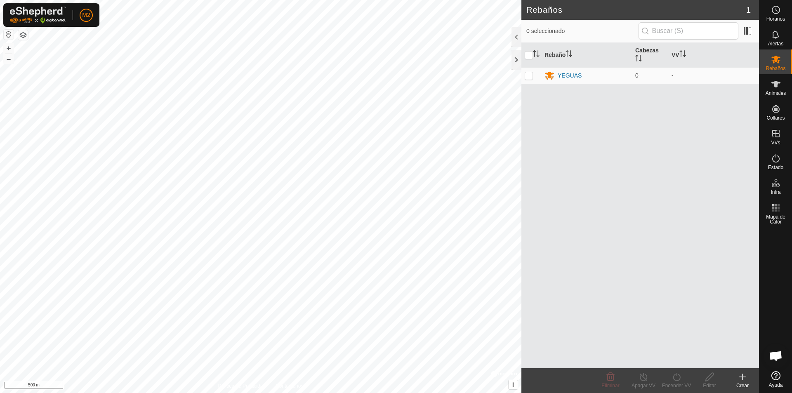
click at [529, 75] on p-checkbox at bounding box center [528, 75] width 8 height 7
checkbox input "true"
click at [772, 89] on es-animals-svg-icon at bounding box center [775, 84] width 15 height 13
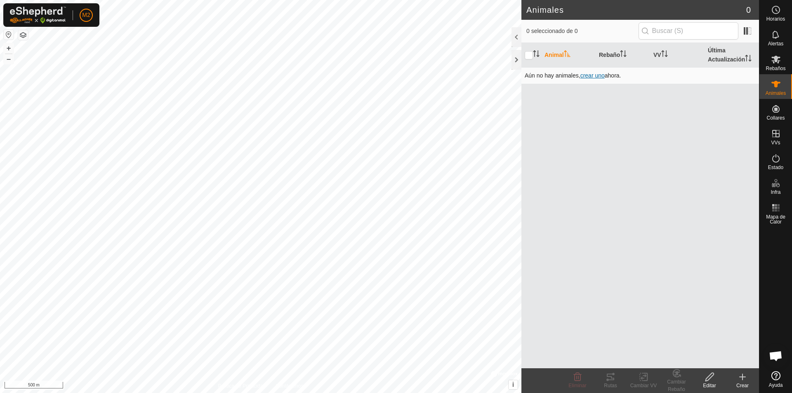
click at [586, 77] on span "crear uno" at bounding box center [592, 75] width 24 height 7
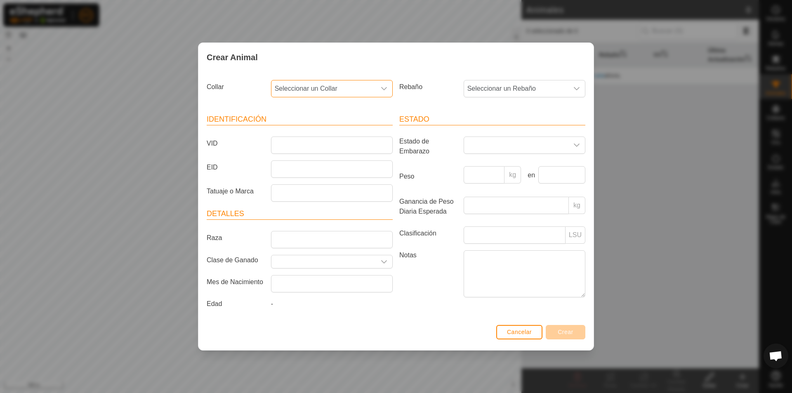
click at [336, 94] on span "Seleccionar un Collar" at bounding box center [323, 88] width 104 height 16
click at [315, 145] on li "4031252034" at bounding box center [332, 148] width 121 height 16
click at [543, 89] on span "Seleccionar un Rebaño" at bounding box center [516, 88] width 104 height 16
click at [502, 147] on li "YEGUAS" at bounding box center [524, 148] width 121 height 16
click at [291, 243] on input "Raza" at bounding box center [332, 239] width 122 height 17
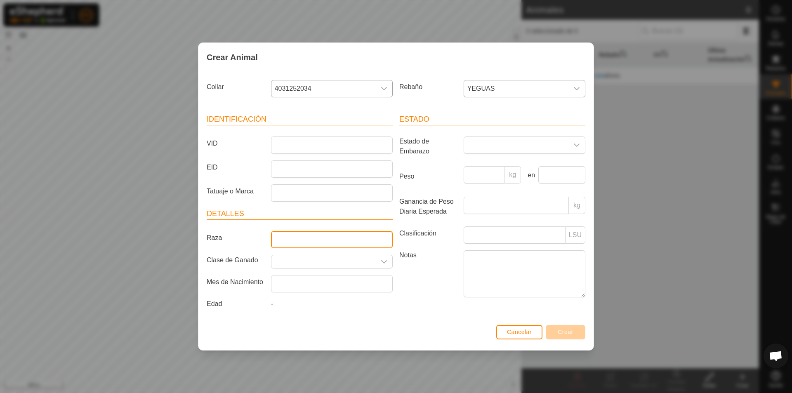
type input "PRE"
click at [304, 259] on input "Seleccione o ingrese una Clase de Ganado" at bounding box center [323, 261] width 104 height 13
click at [381, 266] on div "dropdown trigger" at bounding box center [384, 261] width 16 height 13
click at [381, 281] on icon at bounding box center [380, 281] width 7 height 7
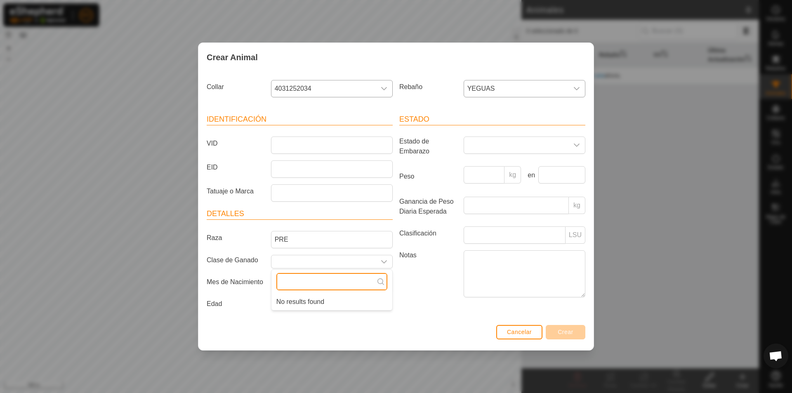
click at [352, 280] on input "text" at bounding box center [331, 281] width 111 height 17
type input "o"
type input "v"
type input "caballar"
click at [286, 141] on input "VID" at bounding box center [332, 144] width 122 height 17
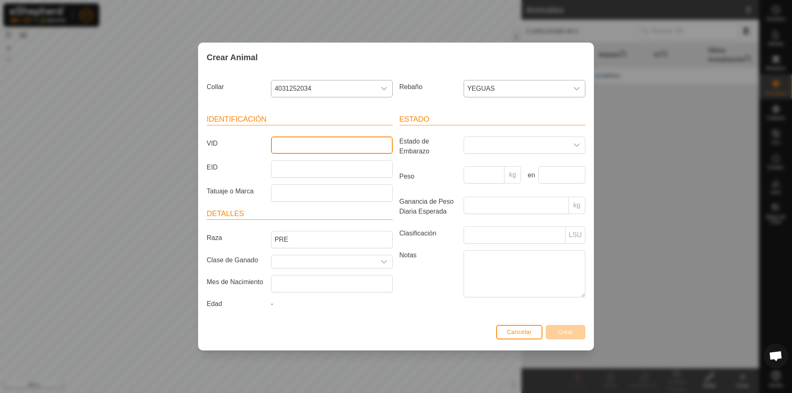
type input "1"
type input "Tosca"
click at [557, 334] on button "Crear" at bounding box center [566, 332] width 40 height 14
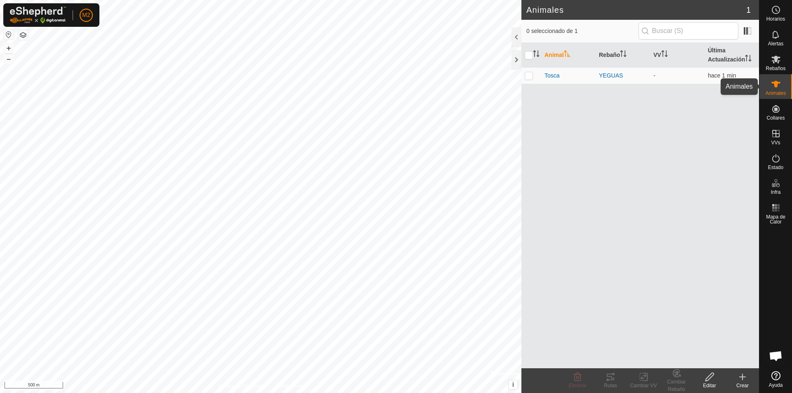
click at [776, 82] on icon at bounding box center [775, 84] width 9 height 7
click at [741, 377] on icon at bounding box center [742, 377] width 6 height 0
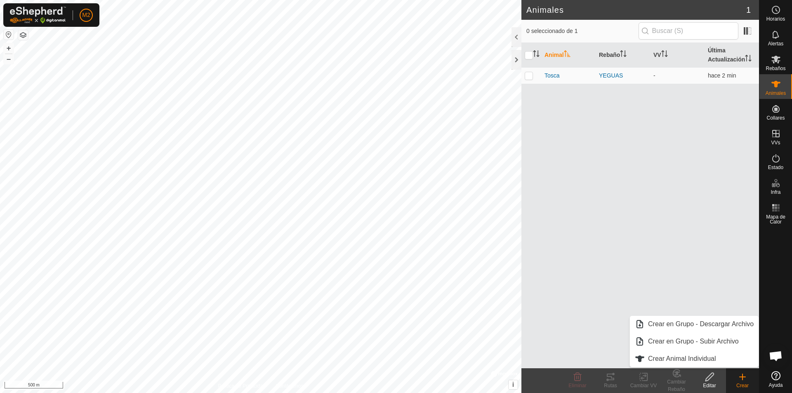
click at [726, 247] on div "Animal Rebaño VV Última Actualización Tosca YEGUAS - hace 2 min" at bounding box center [640, 205] width 238 height 325
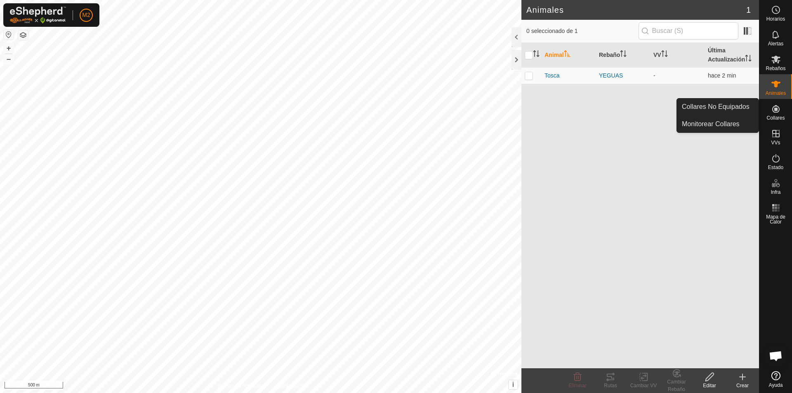
click at [771, 112] on icon at bounding box center [776, 109] width 10 height 10
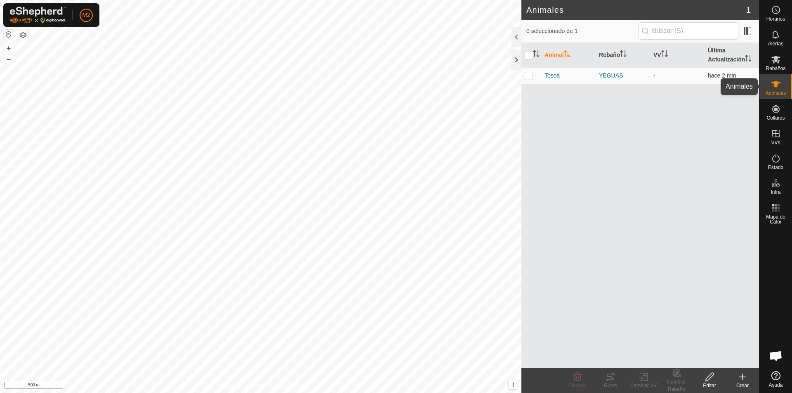
click at [777, 83] on icon at bounding box center [775, 84] width 9 height 7
click at [777, 65] on es-mob-svg-icon at bounding box center [775, 59] width 15 height 13
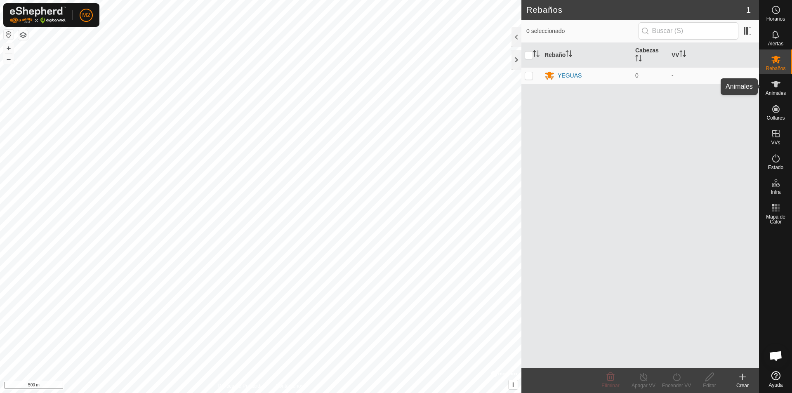
click at [776, 88] on icon at bounding box center [776, 84] width 10 height 10
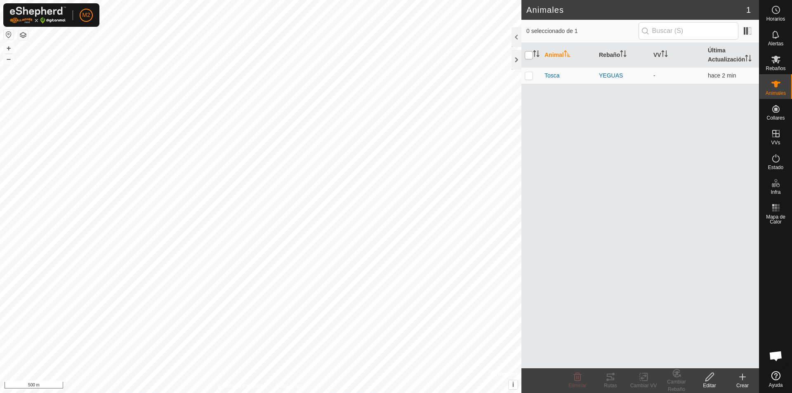
click at [531, 55] on input "checkbox" at bounding box center [528, 55] width 8 height 8
checkbox input "true"
click at [745, 380] on icon at bounding box center [742, 377] width 10 height 10
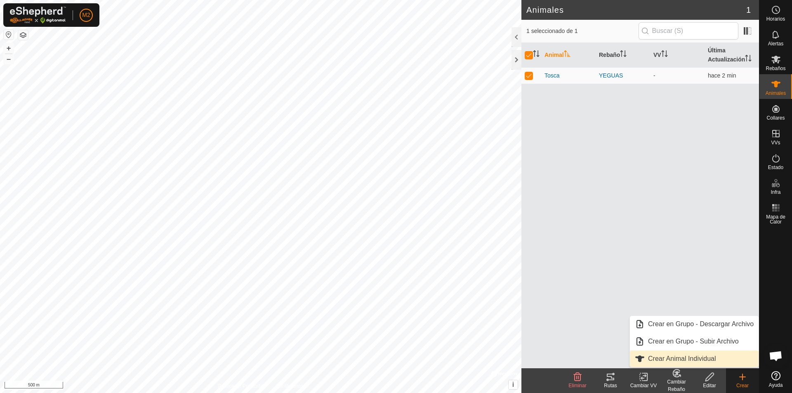
click at [697, 360] on link "Crear Animal Individual" at bounding box center [694, 358] width 129 height 16
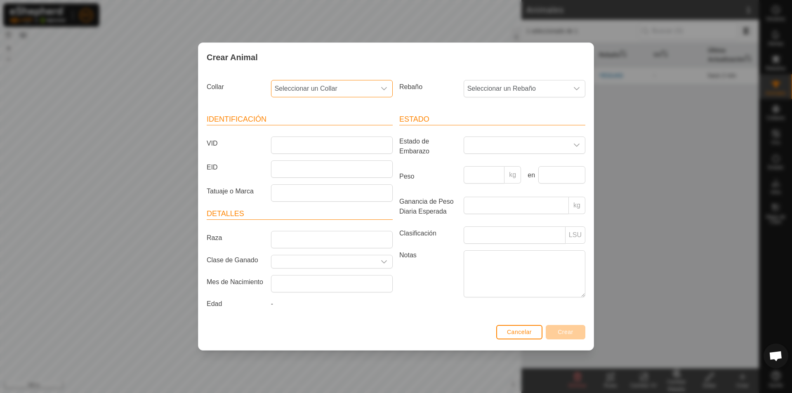
click at [344, 86] on span "Seleccionar un Collar" at bounding box center [323, 88] width 104 height 16
click at [315, 147] on li "3387497947" at bounding box center [332, 148] width 121 height 16
click at [383, 89] on icon "dropdown trigger" at bounding box center [384, 88] width 6 height 3
click at [315, 146] on li "3387497947" at bounding box center [332, 148] width 121 height 16
click at [295, 143] on input "VID" at bounding box center [332, 144] width 122 height 17
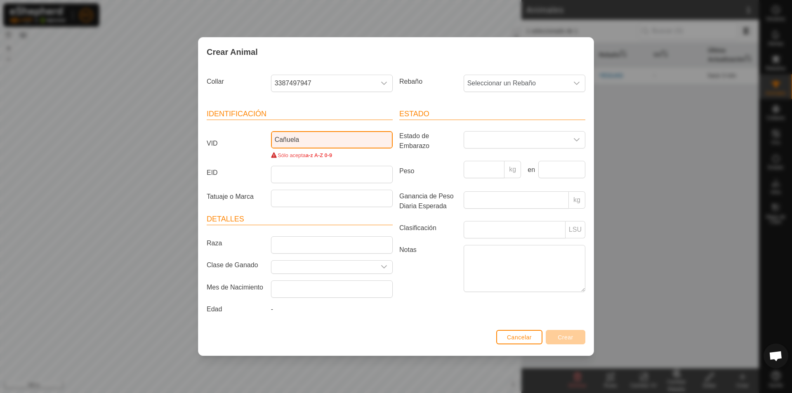
click at [287, 141] on input "Cañuela" at bounding box center [332, 139] width 122 height 17
drag, startPoint x: 338, startPoint y: 181, endPoint x: 338, endPoint y: 202, distance: 21.0
click at [338, 202] on article "Identificación VID Canuela Sólo acepta a-z A-Z 0-9 EID Tatuaje o Marca" at bounding box center [300, 157] width 186 height 99
drag, startPoint x: 309, startPoint y: 141, endPoint x: 247, endPoint y: 152, distance: 63.2
click at [247, 152] on div "VID Canuela Sólo acepta a-z A-Z 0-9" at bounding box center [299, 145] width 193 height 28
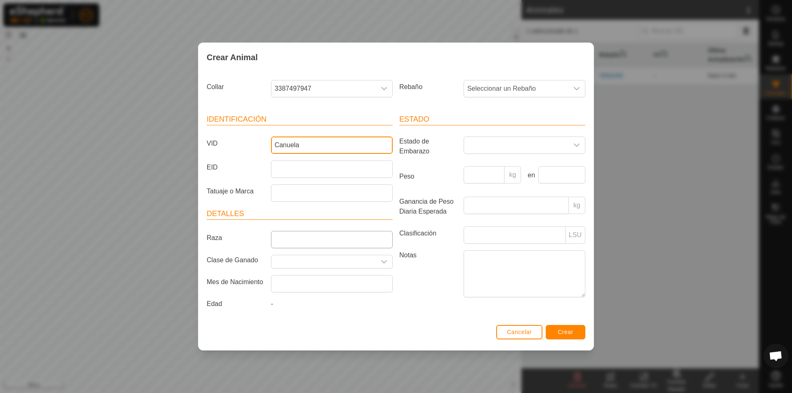
type input "Canuela"
click at [281, 239] on input "Raza" at bounding box center [332, 239] width 122 height 17
type input "PRE"
click at [325, 261] on input "text" at bounding box center [323, 261] width 104 height 13
type input "caballar"
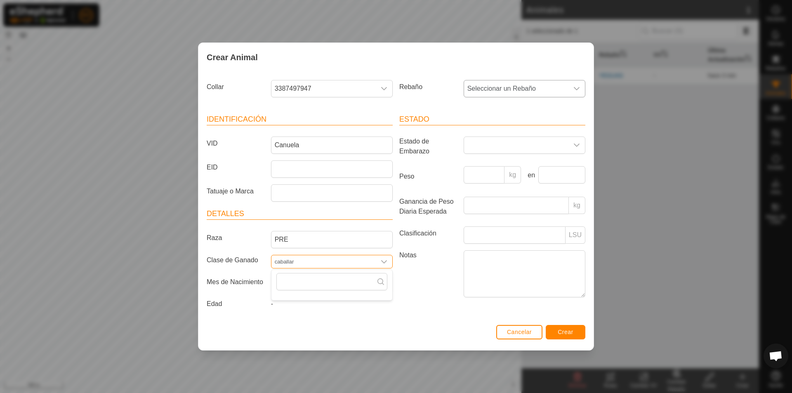
click at [493, 92] on span "Seleccionar un Rebaño" at bounding box center [516, 88] width 104 height 16
click at [484, 145] on li "YEGUAS" at bounding box center [524, 148] width 121 height 16
click at [298, 286] on input "text" at bounding box center [332, 283] width 122 height 17
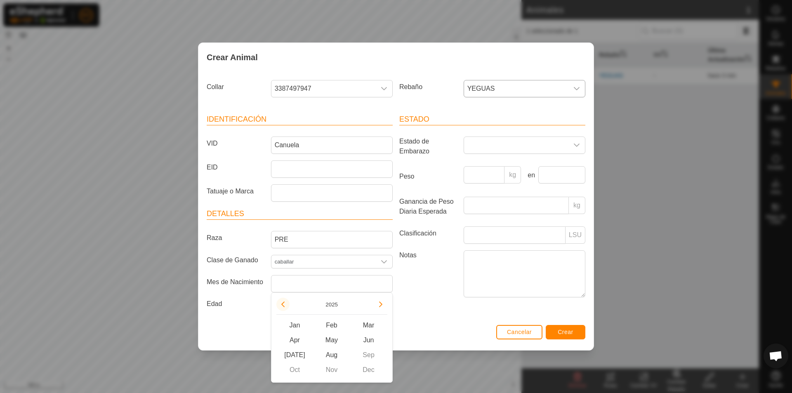
click at [285, 303] on button "Previous Year" at bounding box center [282, 304] width 13 height 13
click at [299, 338] on span "Apr" at bounding box center [294, 340] width 37 height 15
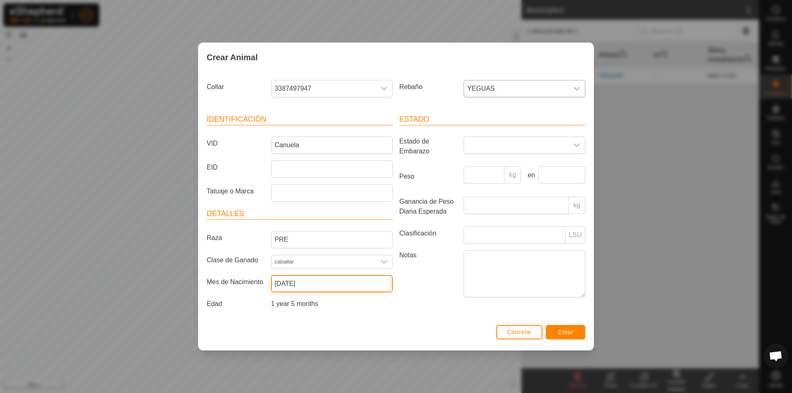
click at [287, 285] on input "April 2024" at bounding box center [332, 283] width 122 height 17
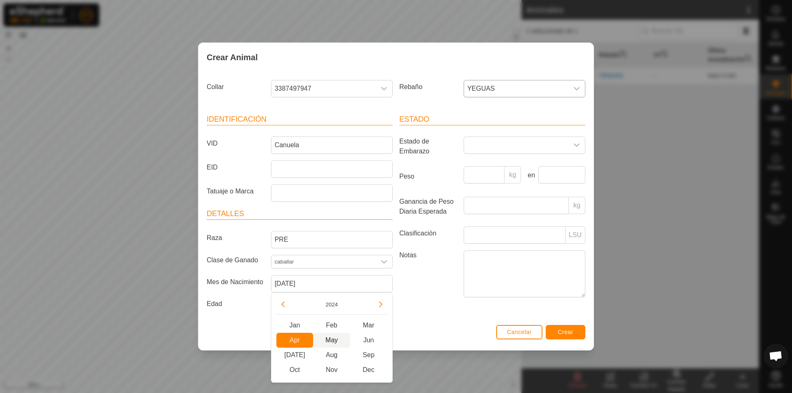
click at [325, 343] on span "May" at bounding box center [331, 340] width 37 height 15
type input "May 2024"
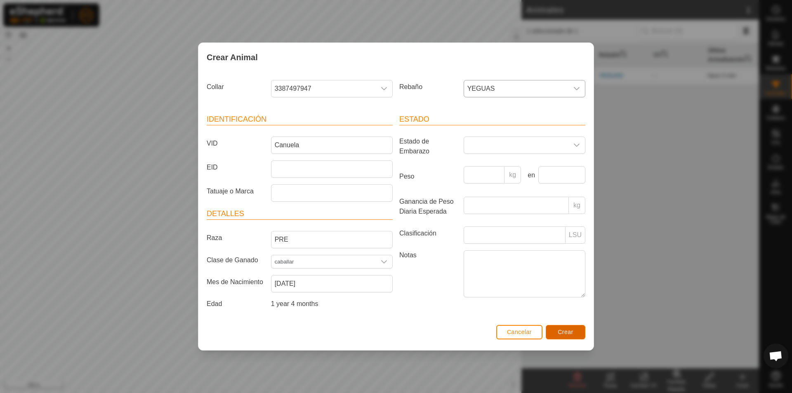
click at [561, 331] on span "Crear" at bounding box center [565, 332] width 16 height 7
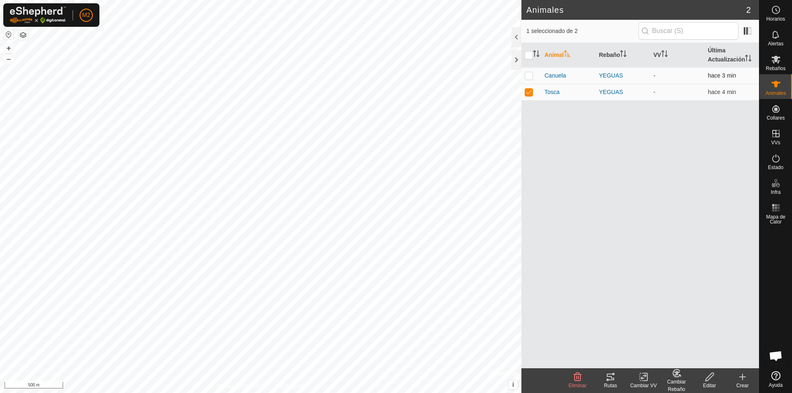
click at [531, 73] on p-checkbox at bounding box center [528, 75] width 8 height 7
checkbox input "true"
click at [739, 381] on icon at bounding box center [742, 377] width 10 height 10
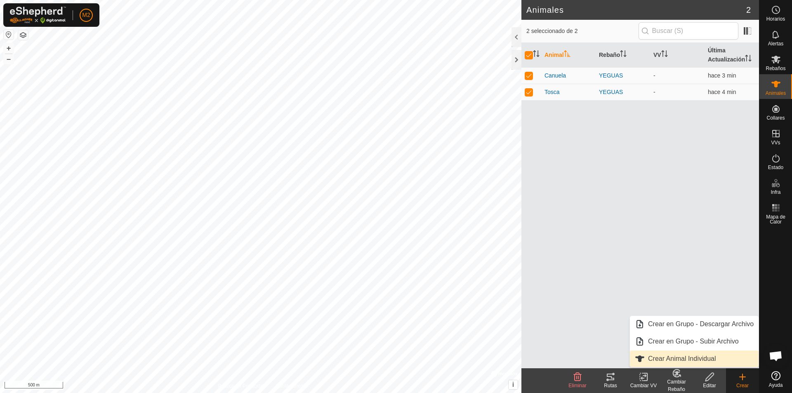
click at [676, 357] on link "Crear Animal Individual" at bounding box center [694, 358] width 129 height 16
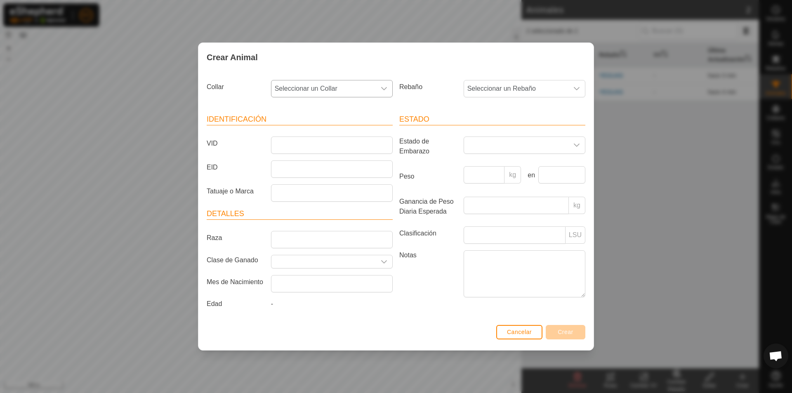
click at [382, 87] on icon "dropdown trigger" at bounding box center [384, 88] width 7 height 7
click at [313, 146] on li "3016561182" at bounding box center [332, 148] width 121 height 16
click at [313, 146] on input "VID" at bounding box center [332, 144] width 122 height 17
type input "Berrueco"
click at [301, 240] on input "Raza" at bounding box center [332, 239] width 122 height 17
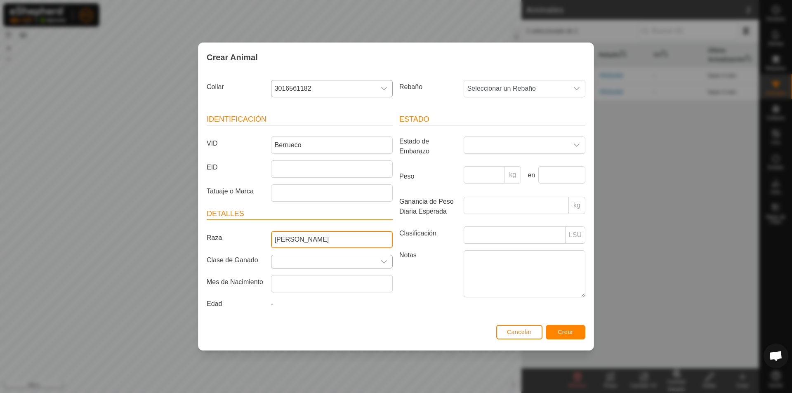
type input "Cruzado"
click at [288, 263] on input "text" at bounding box center [323, 261] width 104 height 13
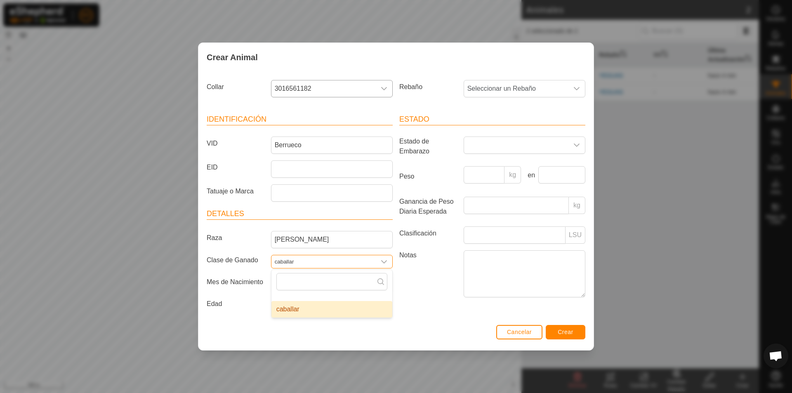
type input "caballar"
click at [282, 310] on li "caballar" at bounding box center [331, 309] width 121 height 16
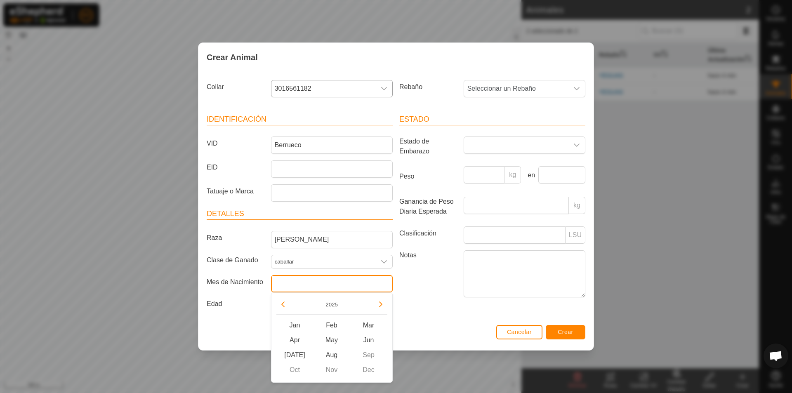
click at [284, 285] on input "text" at bounding box center [332, 283] width 122 height 17
type input "abril"
click at [279, 303] on button "Previous Year" at bounding box center [282, 304] width 13 height 13
click at [298, 338] on span "Apr" at bounding box center [294, 340] width 37 height 15
type input "April 2024"
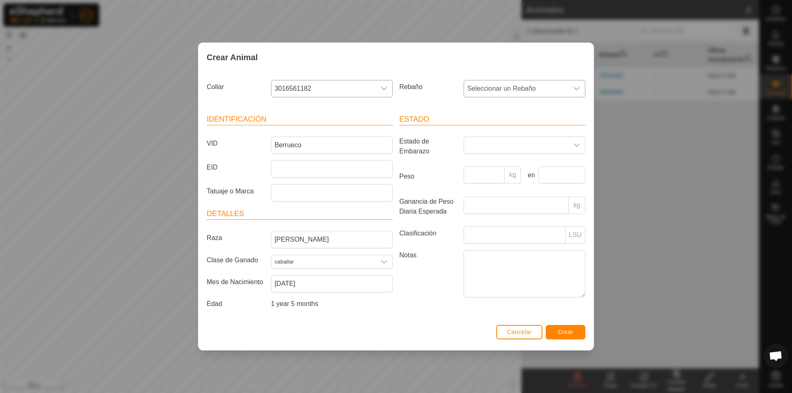
click at [526, 96] on span "Seleccionar un Rebaño" at bounding box center [516, 88] width 104 height 16
click at [513, 146] on li "YEGUAS" at bounding box center [524, 148] width 121 height 16
click at [570, 335] on span "Crear" at bounding box center [565, 332] width 16 height 7
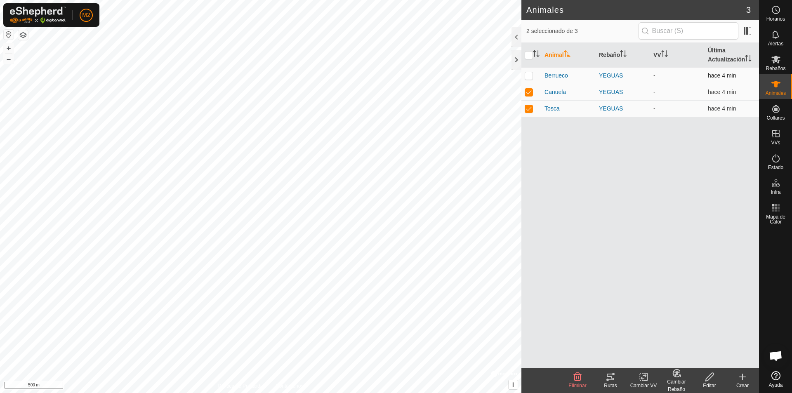
click at [532, 75] on p-checkbox at bounding box center [528, 75] width 8 height 7
checkbox input "true"
click at [742, 381] on icon at bounding box center [742, 377] width 10 height 10
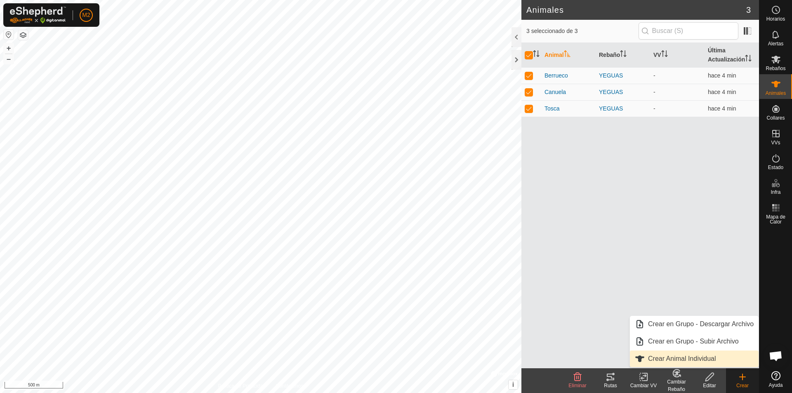
click at [700, 360] on link "Crear Animal Individual" at bounding box center [694, 358] width 129 height 16
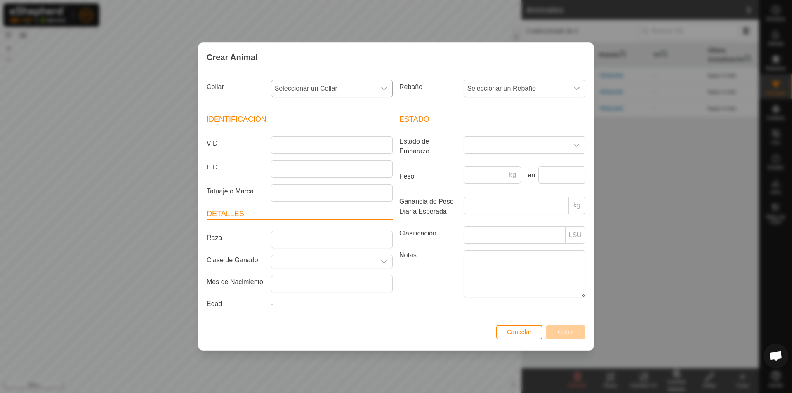
click at [301, 85] on span "Seleccionar un Collar" at bounding box center [323, 88] width 104 height 16
click at [300, 145] on li "1896350484" at bounding box center [332, 148] width 121 height 16
click at [301, 140] on input "VID" at bounding box center [332, 144] width 122 height 17
type input "Pastora"
click at [276, 243] on input "Raza" at bounding box center [332, 239] width 122 height 17
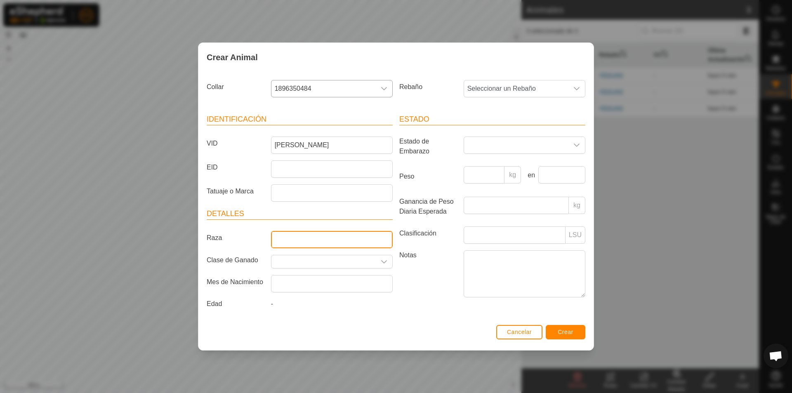
type input "Cruzado"
click at [483, 88] on span "Seleccionar un Rebaño" at bounding box center [516, 88] width 104 height 16
click at [480, 146] on li "YEGUAS" at bounding box center [524, 148] width 121 height 16
click at [560, 332] on span "Crear" at bounding box center [565, 332] width 16 height 7
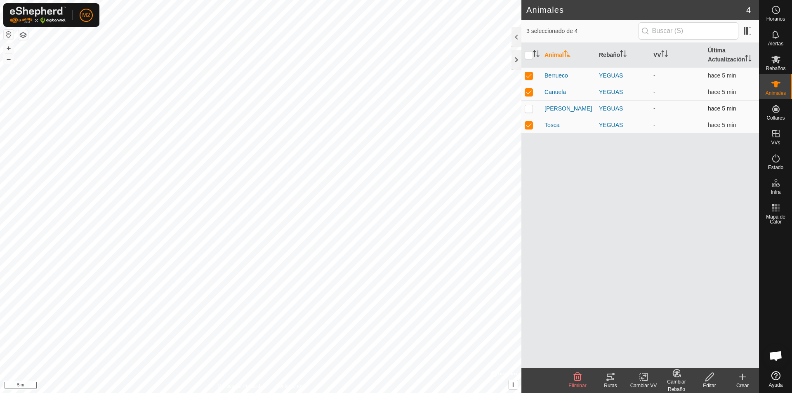
click at [531, 107] on p-checkbox at bounding box center [528, 108] width 8 height 7
checkbox input "true"
